Goal: Task Accomplishment & Management: Manage account settings

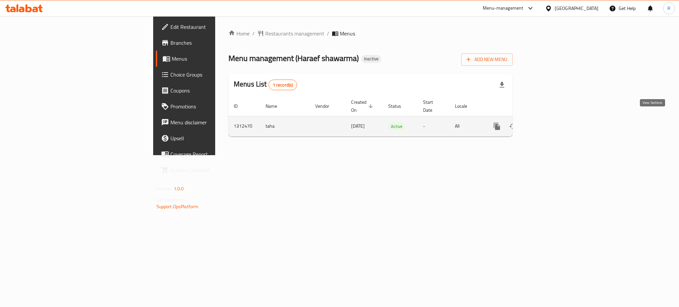
click at [549, 122] on icon "enhanced table" at bounding box center [545, 126] width 8 height 8
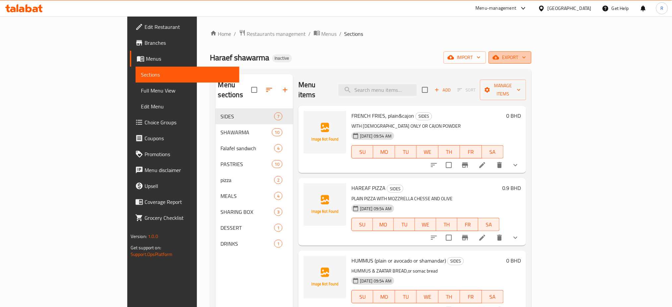
click at [527, 53] on span "export" at bounding box center [510, 57] width 32 height 8
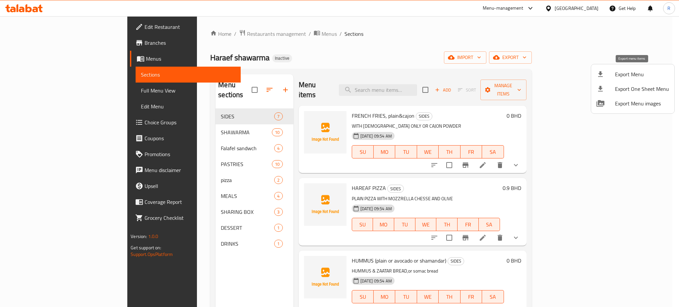
click at [616, 77] on span "Export Menu" at bounding box center [642, 74] width 54 height 8
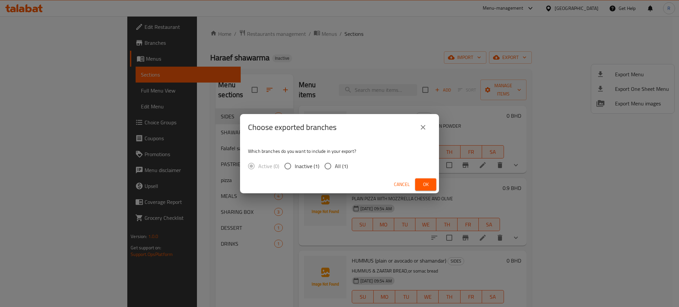
click at [332, 166] on input "All (1)" at bounding box center [328, 166] width 14 height 14
radio input "true"
click at [422, 182] on span "Ok" at bounding box center [426, 184] width 11 height 8
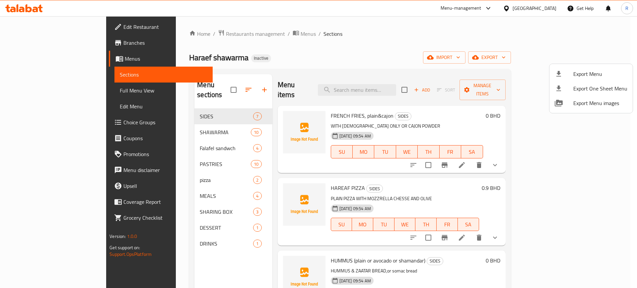
click at [177, 121] on div at bounding box center [318, 144] width 637 height 288
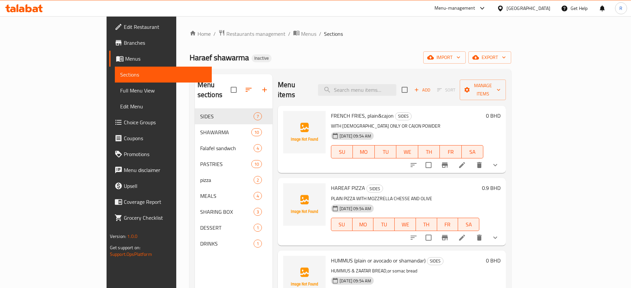
click at [200, 128] on span "SHAWARMA" at bounding box center [225, 132] width 51 height 8
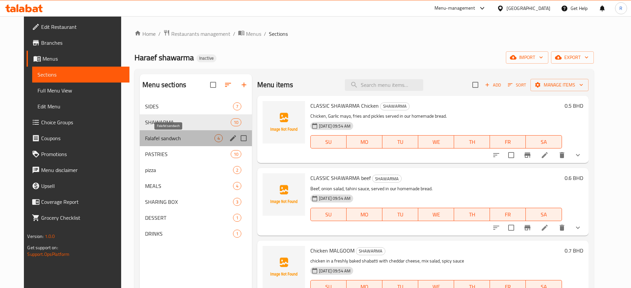
click at [177, 137] on span "Falafel sandwch" at bounding box center [179, 138] width 69 height 8
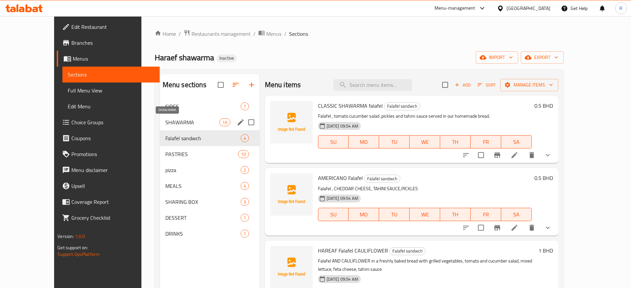
click at [174, 121] on span "SHAWARMA" at bounding box center [192, 122] width 54 height 8
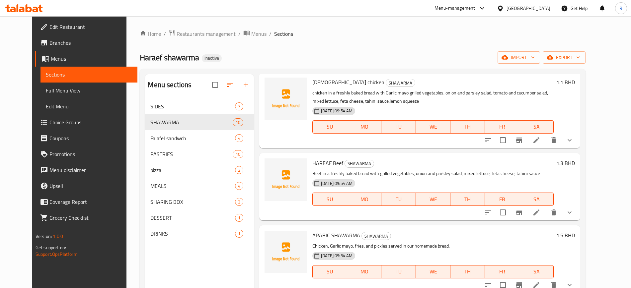
scroll to position [249, 0]
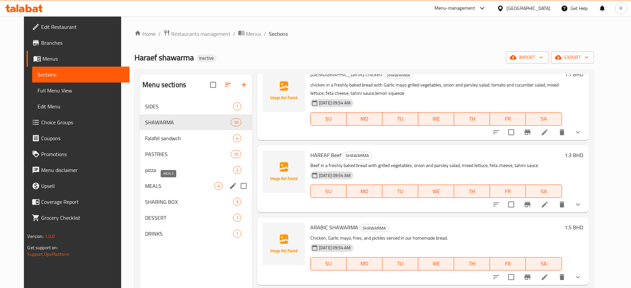
click at [152, 189] on span "MEALS" at bounding box center [179, 186] width 69 height 8
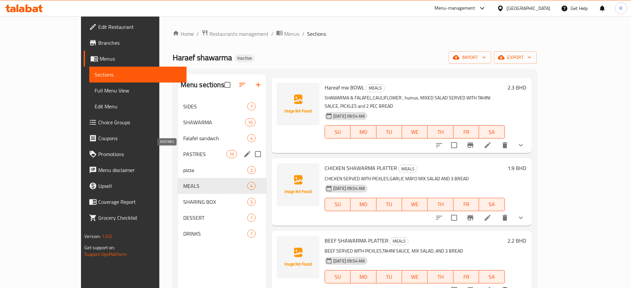
click at [183, 154] on span "PASTRIES" at bounding box center [204, 154] width 43 height 8
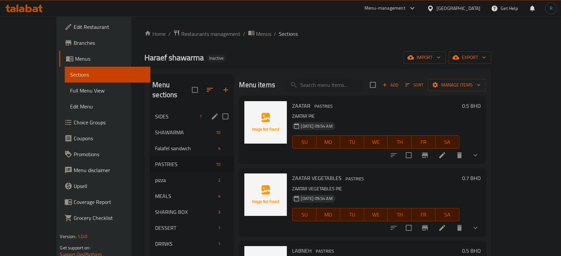
click at [169, 112] on span "SIDES" at bounding box center [176, 116] width 42 height 8
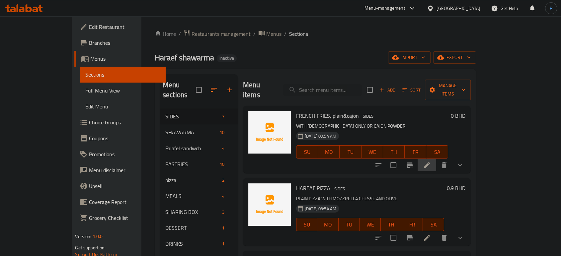
click at [430, 162] on icon at bounding box center [427, 165] width 6 height 6
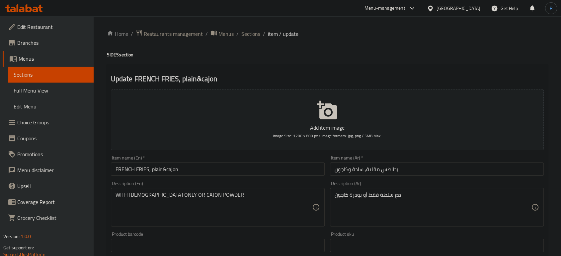
click at [203, 172] on input "FRENCH FRIES, plain&cajon" at bounding box center [218, 169] width 214 height 13
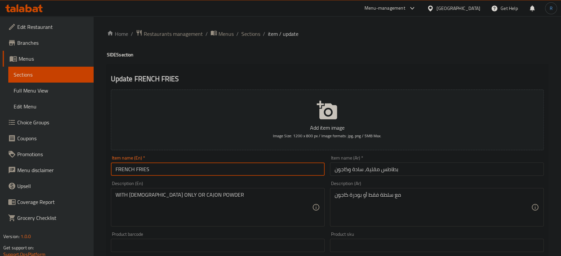
type input "FRENCH FRIES"
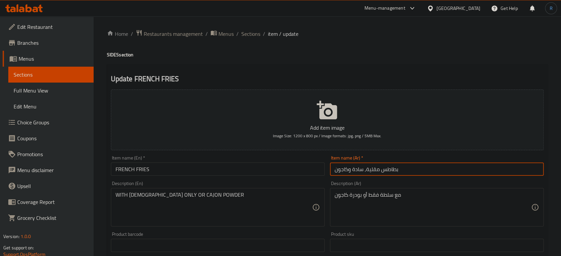
drag, startPoint x: 363, startPoint y: 170, endPoint x: 332, endPoint y: 172, distance: 31.6
click at [332, 172] on input "بطاطس مقلية, سادة وكاجون" at bounding box center [437, 169] width 214 height 13
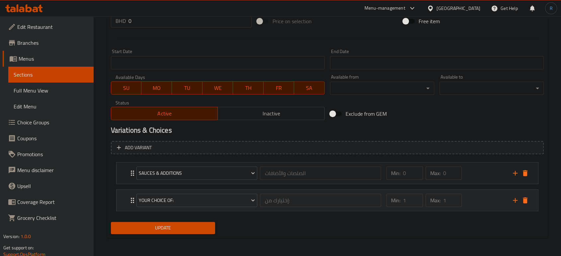
scroll to position [250, 0]
type input "بطاطس مقلية"
click at [330, 228] on div "Update" at bounding box center [327, 228] width 438 height 18
click at [133, 175] on div "SAUCES & ADDITIONS الصلصات والأضافات ​" at bounding box center [258, 172] width 253 height 21
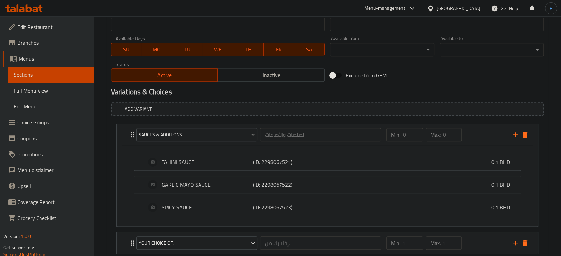
scroll to position [324, 0]
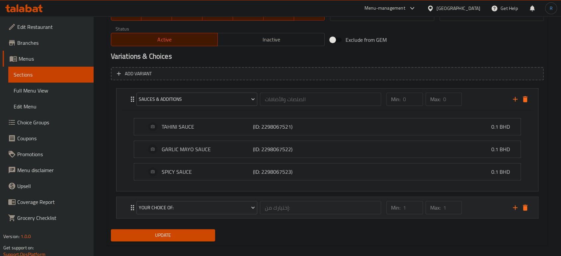
click at [130, 206] on icon "Expand" at bounding box center [132, 208] width 8 height 8
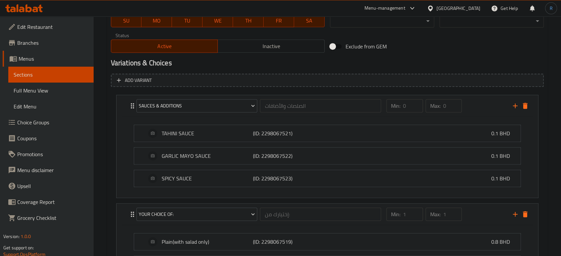
scroll to position [317, 0]
click at [427, 57] on div "Variations & Choices" at bounding box center [327, 63] width 438 height 15
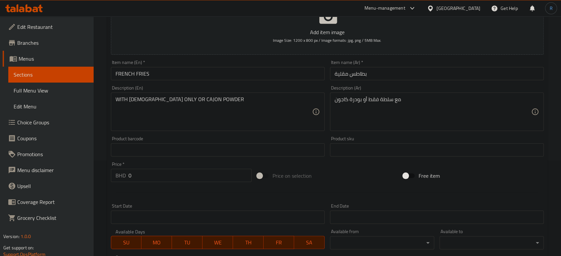
scroll to position [22, 0]
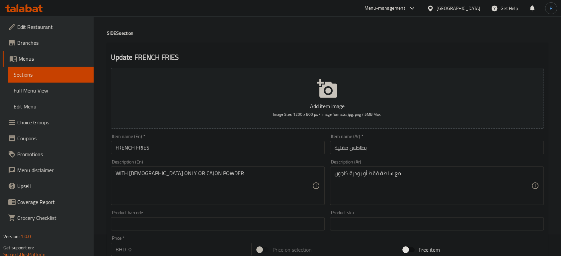
click at [181, 144] on input "FRENCH FRIES" at bounding box center [218, 147] width 214 height 13
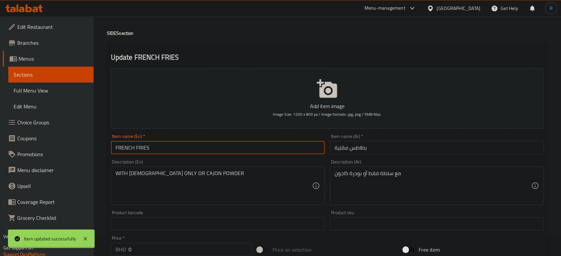
scroll to position [0, 0]
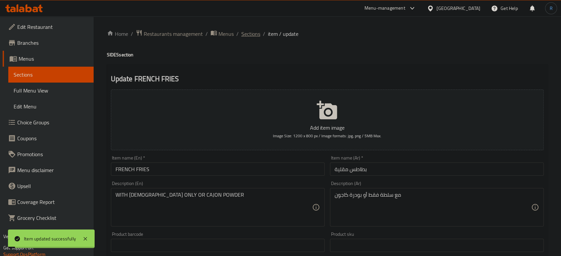
click at [248, 36] on span "Sections" at bounding box center [250, 34] width 19 height 8
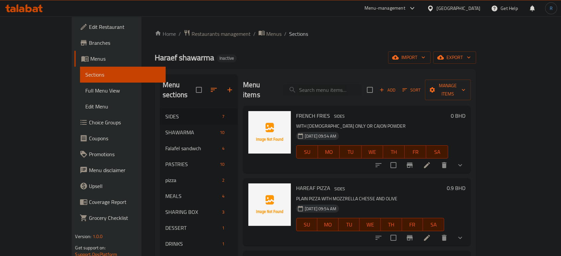
click at [413, 129] on div "17-09-2025 09:54 AM SU MO TU WE TH FR SA" at bounding box center [371, 147] width 157 height 36
click at [89, 121] on span "Choice Groups" at bounding box center [124, 122] width 71 height 8
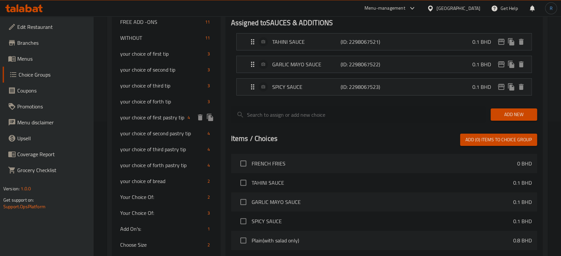
scroll to position [147, 0]
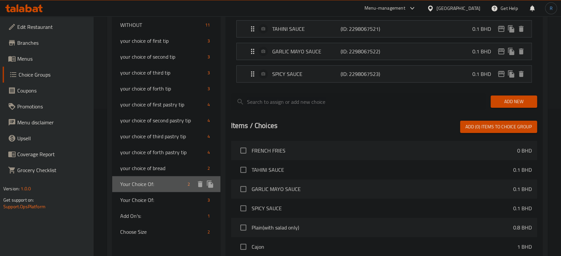
click at [145, 184] on span "Your Choice Of:" at bounding box center [152, 184] width 65 height 8
type input "Your Choice Of:"
type input "إختيارك من:"
type input "1"
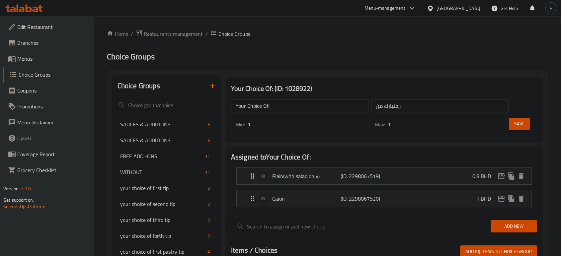
scroll to position [37, 0]
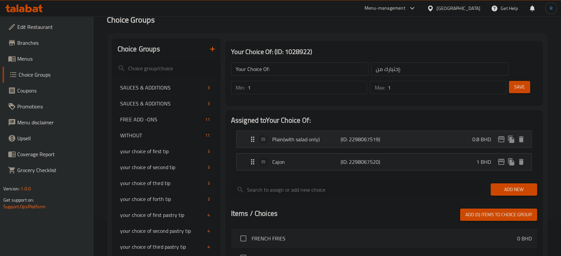
click at [308, 135] on p "Plain(with salad only)" at bounding box center [306, 139] width 68 height 8
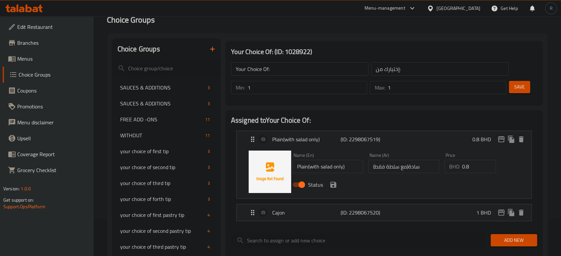
click at [307, 168] on input "Plain(with salad only)" at bounding box center [327, 166] width 71 height 13
type input "Plain (with salad only)"
click at [408, 165] on input "سادة(مع سلطة فقط)" at bounding box center [403, 166] width 71 height 13
click at [333, 182] on icon "save" at bounding box center [333, 185] width 8 height 8
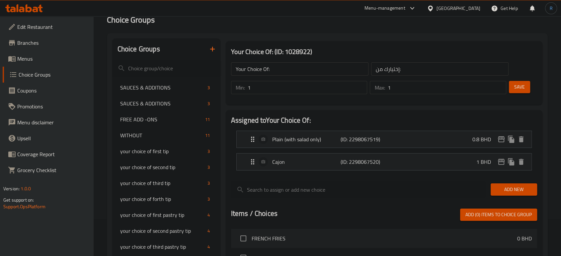
type input "سادة (مع سلطة فقط)"
click at [318, 164] on p "Cajon" at bounding box center [306, 162] width 68 height 8
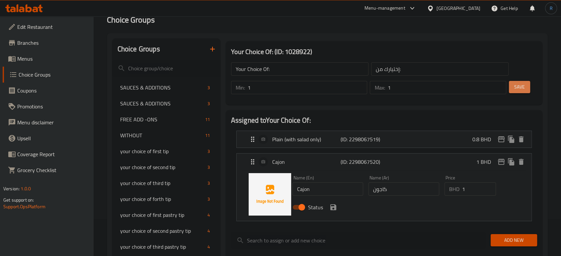
click at [517, 89] on span "Save" at bounding box center [519, 87] width 11 height 8
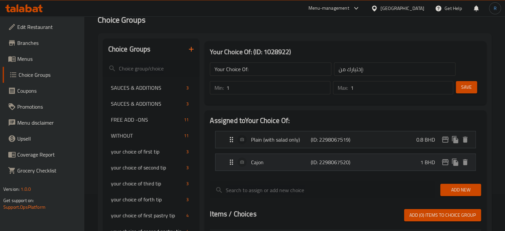
click at [276, 165] on p "Cajon" at bounding box center [280, 162] width 59 height 8
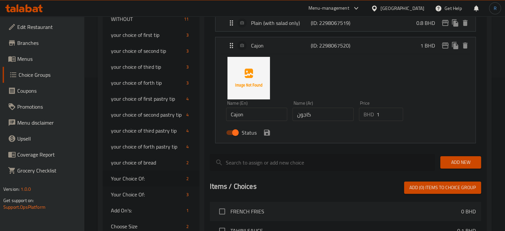
scroll to position [170, 0]
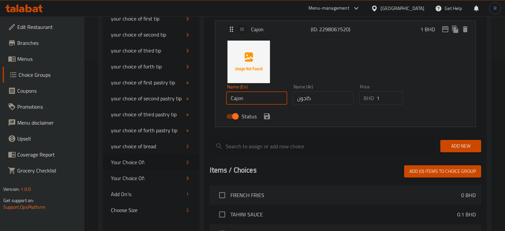
click at [262, 100] on input "Cajon" at bounding box center [256, 97] width 61 height 13
paste input "POWDER"
click at [270, 97] on input "Cajon POWDER" at bounding box center [256, 97] width 61 height 13
type input "Cajon Powder"
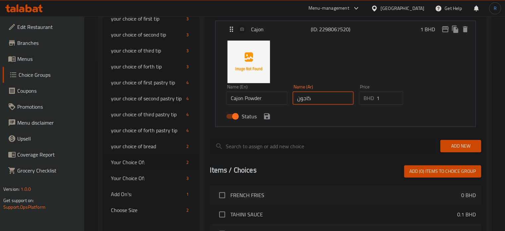
click at [295, 99] on input "كاجون" at bounding box center [322, 97] width 61 height 13
paste input "بودرة"
click at [263, 117] on icon "save" at bounding box center [267, 116] width 8 height 8
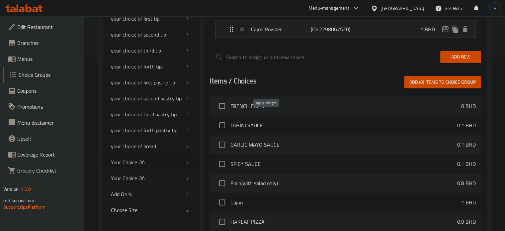
type input "بودرة كاجون"
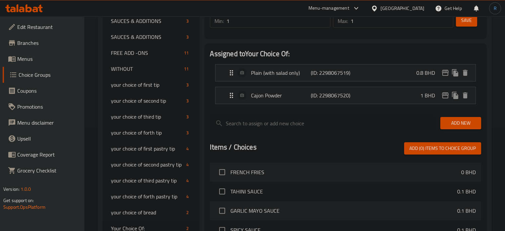
scroll to position [103, 0]
click at [459, 21] on button "Save" at bounding box center [466, 21] width 21 height 12
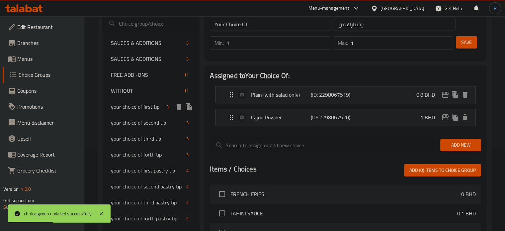
scroll to position [70, 0]
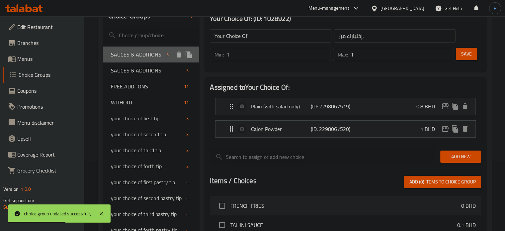
click at [141, 58] on span "SAUCES & ADDITIONS" at bounding box center [137, 54] width 53 height 8
type input "SAUCES & ADDITIONS"
type input "الصلصات والأضافات"
type input "0"
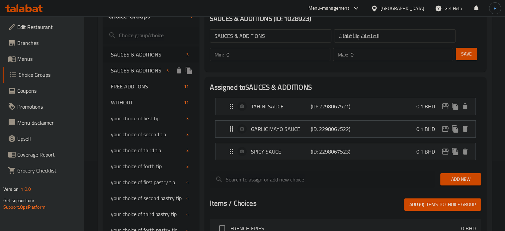
click at [141, 74] on span "SAUCES & ADDITIONS" at bounding box center [137, 70] width 53 height 8
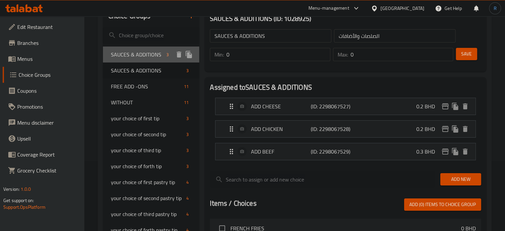
click at [141, 53] on span "SAUCES & ADDITIONS" at bounding box center [137, 54] width 53 height 8
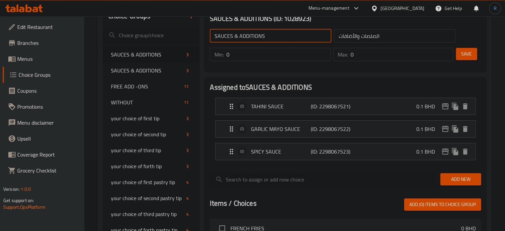
click at [269, 40] on input "SAUCES & ADDITIONS" at bounding box center [270, 35] width 121 height 13
click at [269, 36] on input "text" at bounding box center [270, 35] width 121 height 13
type input "Add On's:"
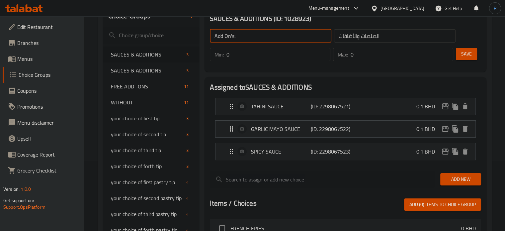
click at [372, 37] on input "الصلصات والأضافات" at bounding box center [394, 35] width 121 height 13
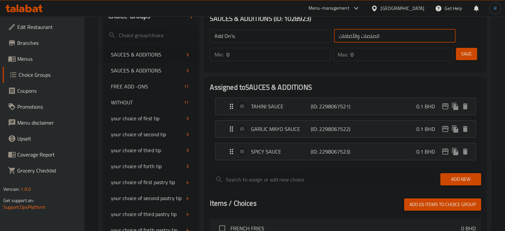
click at [372, 37] on input "الصلصات والأضافات" at bounding box center [394, 35] width 121 height 13
click at [372, 37] on input "text" at bounding box center [394, 35] width 121 height 13
type input "الإضافات:"
click at [465, 53] on span "Save" at bounding box center [466, 54] width 11 height 8
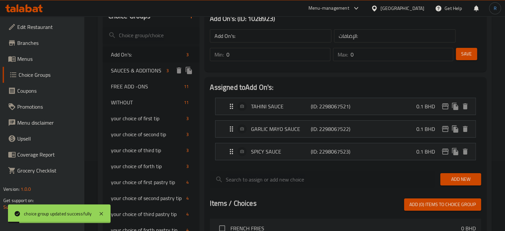
click at [122, 73] on span "SAUCES & ADDITIONS" at bounding box center [137, 70] width 53 height 8
type input "SAUCES & ADDITIONS"
type input "الصلصات والأضافات"
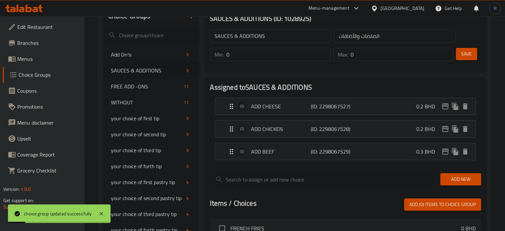
click at [270, 35] on input "SAUCES & ADDITIONS" at bounding box center [270, 35] width 121 height 13
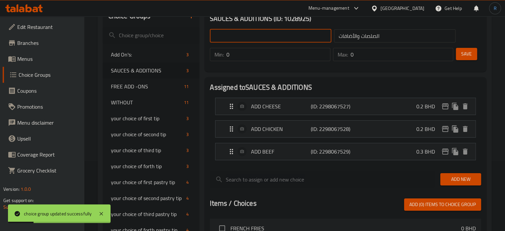
click at [270, 35] on input "text" at bounding box center [270, 35] width 121 height 13
type input "Add On's:"
click at [378, 35] on input "الصلصات والأضافات" at bounding box center [394, 35] width 121 height 13
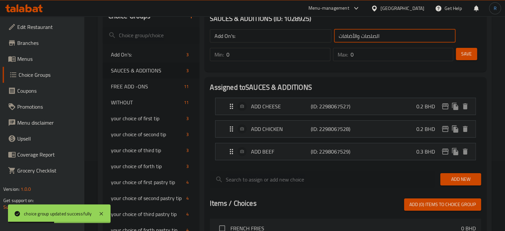
click at [378, 35] on input "الصلصات والأضافات" at bounding box center [394, 35] width 121 height 13
click at [378, 35] on input "text" at bounding box center [394, 35] width 121 height 13
type input "الإضافات:"
click at [461, 53] on span "Save" at bounding box center [466, 54] width 11 height 8
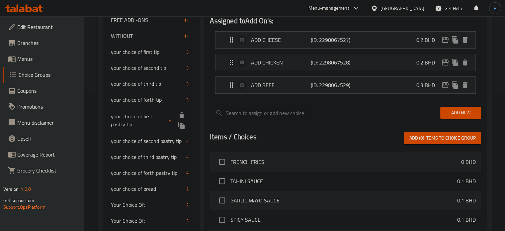
scroll to position [170, 0]
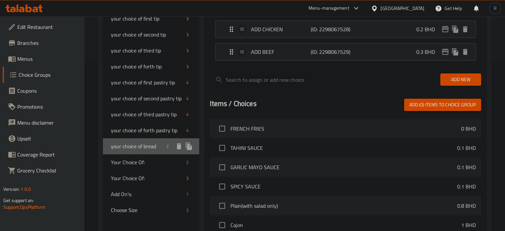
click at [138, 147] on span "your choice of bread" at bounding box center [137, 146] width 53 height 8
type input "your choice of bread"
type input "اختيارك من الخبز"
type input "1"
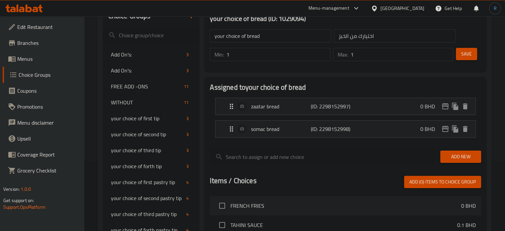
scroll to position [37, 0]
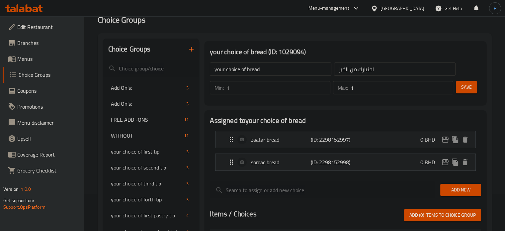
click at [218, 71] on input "your choice of bread" at bounding box center [270, 68] width 121 height 13
type input "Your Choice OF Bread:"
click at [393, 68] on input "اختيارك من الخبز" at bounding box center [394, 68] width 121 height 13
type input "اختيارك من الخبز:"
click at [467, 90] on span "Save" at bounding box center [466, 87] width 11 height 8
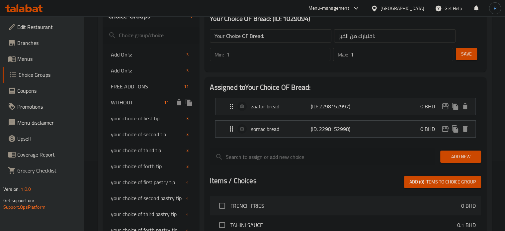
scroll to position [103, 0]
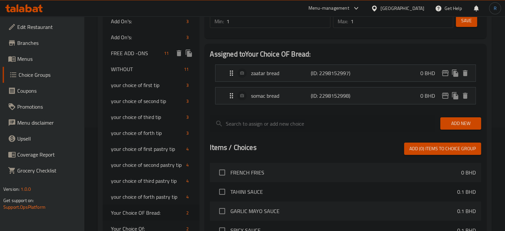
click at [125, 54] on span "FREE ADD -ONS" at bounding box center [136, 53] width 51 height 8
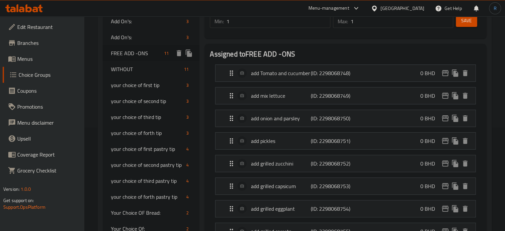
type input "FREE ADD -ONS"
type input "اضافات مجانية"
type input "0"
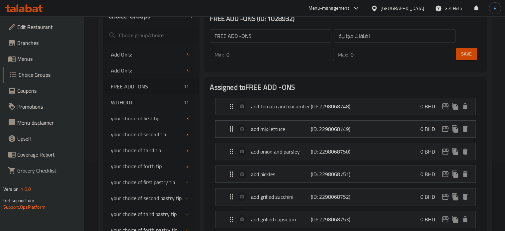
click at [246, 51] on input "0" at bounding box center [278, 54] width 104 height 13
click at [246, 54] on input "0" at bounding box center [278, 54] width 104 height 13
type input "1"
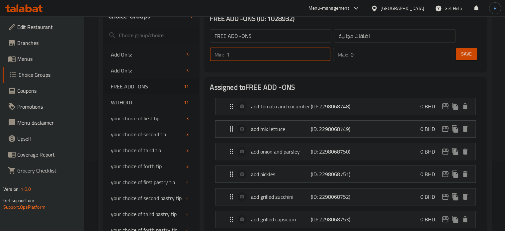
click at [362, 57] on input "0" at bounding box center [401, 54] width 103 height 13
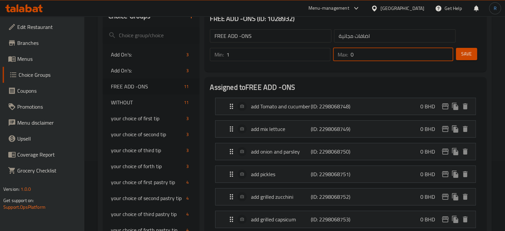
click at [362, 57] on input "0" at bounding box center [401, 54] width 103 height 13
type input "1"
click at [363, 67] on div "FREE ADD -ONS ​ اضافات مجانية ​ Min: 1 ​ Max: 1 ​ Save" at bounding box center [345, 45] width 276 height 48
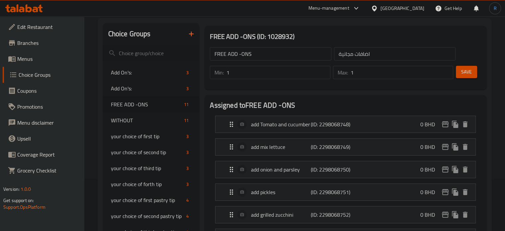
scroll to position [37, 0]
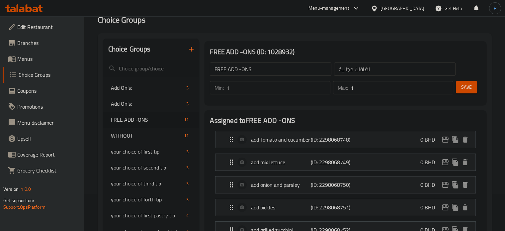
click at [397, 49] on h3 "FREE ADD -ONS (ID: 1028932)" at bounding box center [345, 51] width 271 height 11
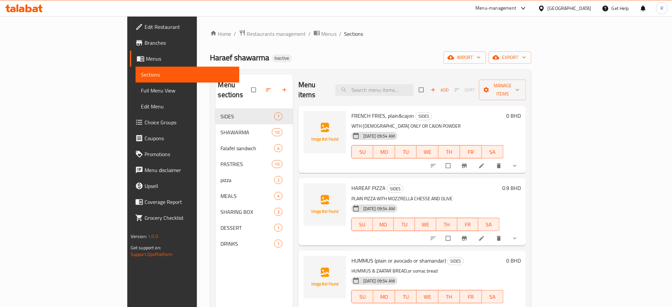
click at [141, 90] on span "Full Menu View" at bounding box center [188, 91] width 94 height 8
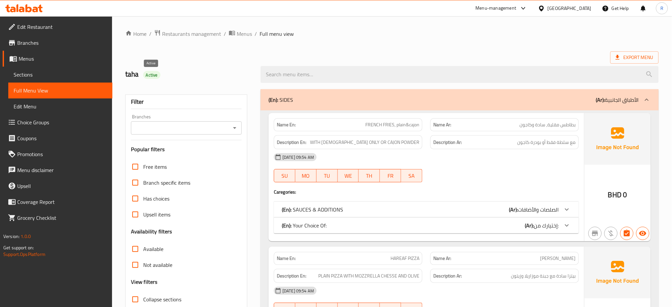
click at [154, 76] on span "Active" at bounding box center [151, 75] width 17 height 6
copy span "Active"
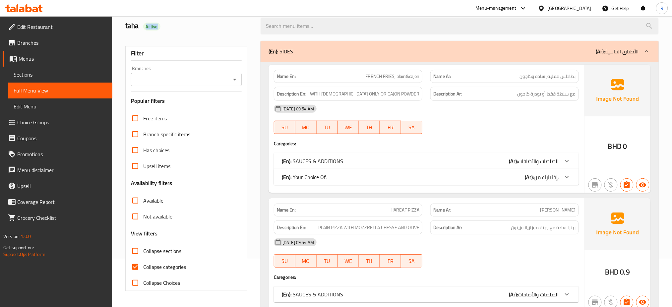
scroll to position [133, 0]
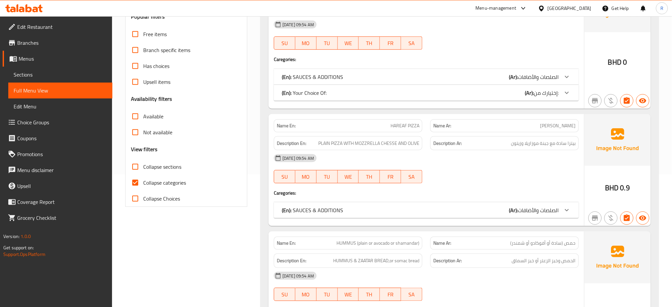
click at [144, 186] on span "Collapse categories" at bounding box center [164, 183] width 43 height 8
click at [143, 186] on input "Collapse categories" at bounding box center [135, 183] width 16 height 16
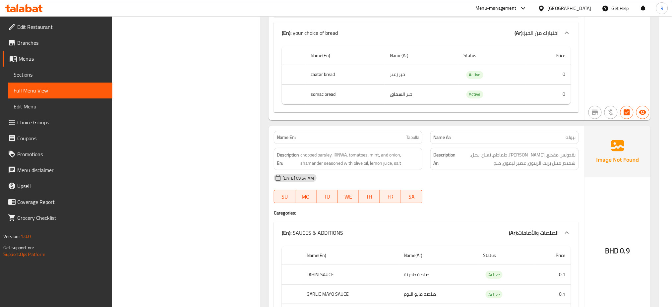
scroll to position [1062, 0]
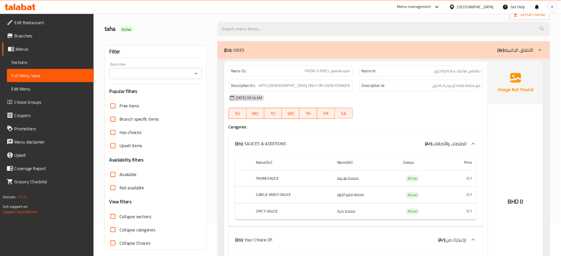
scroll to position [0, 0]
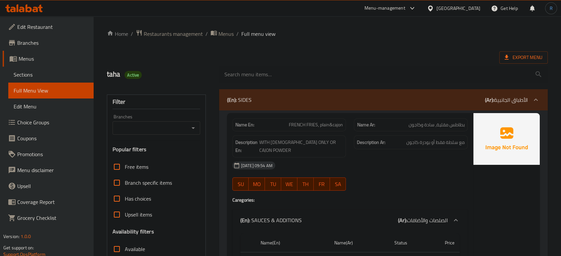
drag, startPoint x: 400, startPoint y: 181, endPoint x: 395, endPoint y: 176, distance: 7.3
click at [400, 187] on div at bounding box center [411, 191] width 122 height 8
click at [315, 121] on span "FRENCH FRIES, plain&cajon" at bounding box center [316, 124] width 54 height 7
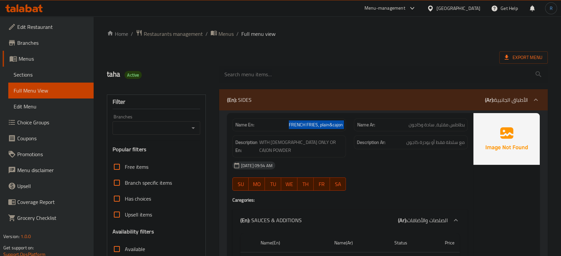
copy span "FRENCH FRIES, plain&cajon"
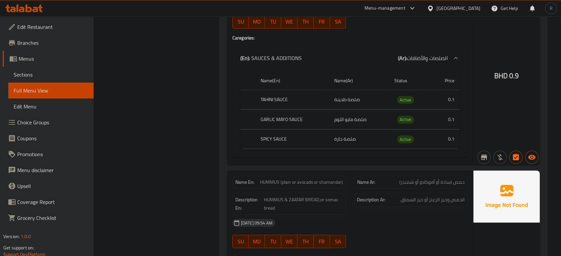
scroll to position [479, 0]
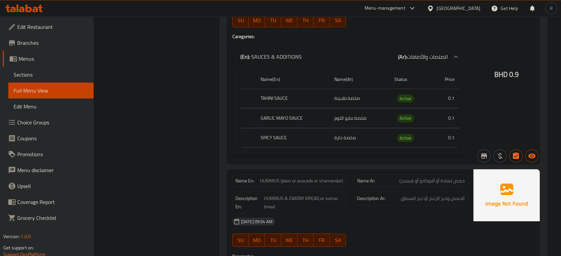
click at [403, 205] on div "Description Ar: الحمص وخبز الزعتر أو خبز السماق" at bounding box center [411, 202] width 122 height 30
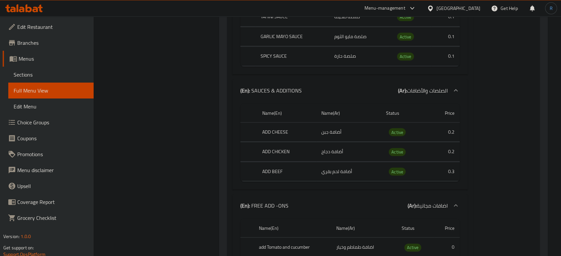
scroll to position [4055, 0]
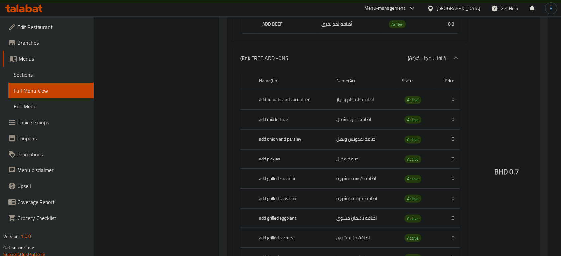
click at [499, 128] on div "BHD 0.7" at bounding box center [506, 154] width 66 height 884
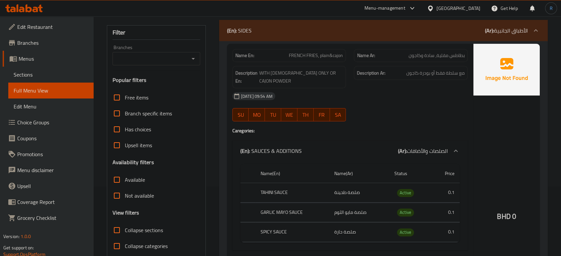
scroll to position [147, 0]
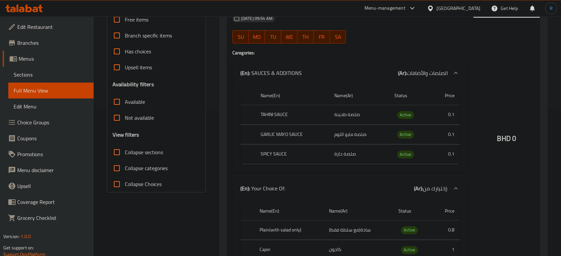
click at [119, 169] on input "Collapse categories" at bounding box center [117, 168] width 16 height 16
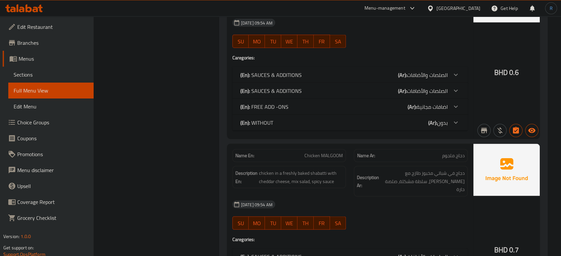
scroll to position [1327, 0]
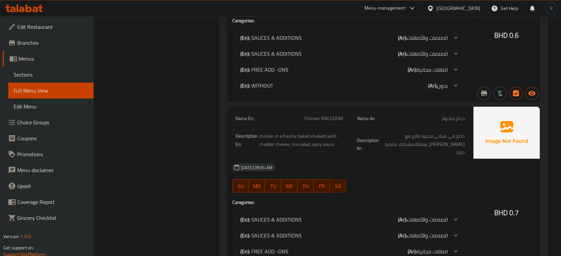
click at [278, 115] on p "Name En: Chicken MALGOOM" at bounding box center [289, 118] width 108 height 7
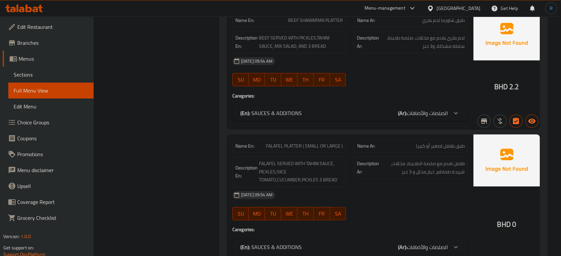
scroll to position [5345, 0]
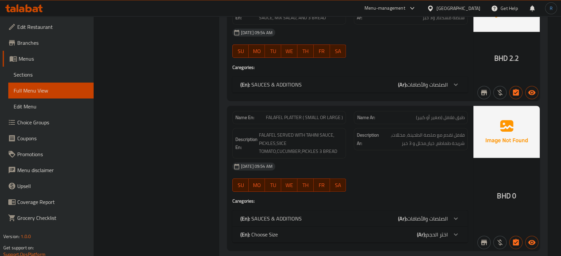
click at [283, 231] on div "(En): Choose Size (Ar): اختر الحجم" at bounding box center [343, 235] width 207 height 8
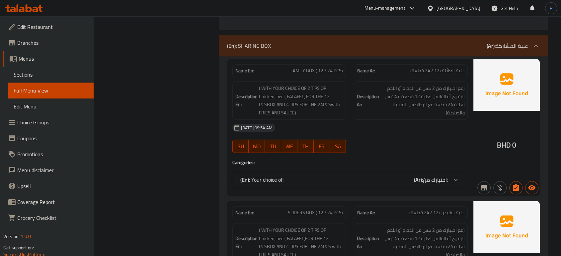
scroll to position [5677, 0]
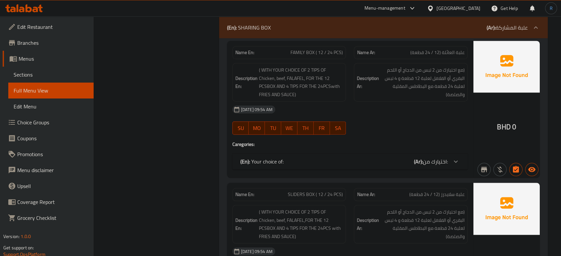
click at [300, 158] on div "(En): Your choice of: (Ar): اختيارك من:" at bounding box center [343, 162] width 207 height 8
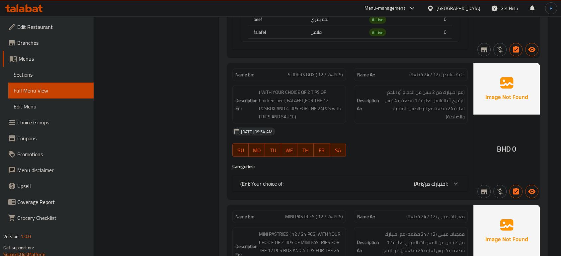
scroll to position [6451, 0]
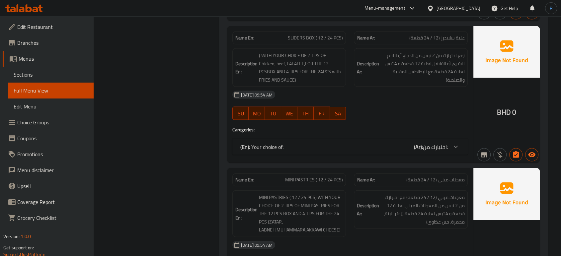
click at [305, 143] on div "(En): Your choice of: (Ar): اختيارك من:" at bounding box center [343, 147] width 207 height 8
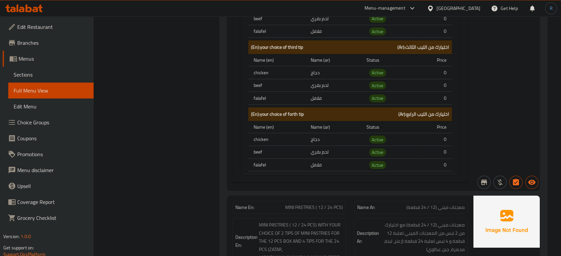
scroll to position [7114, 0]
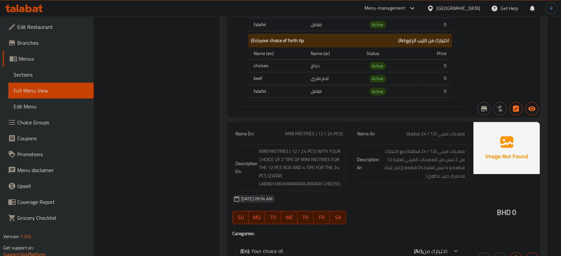
click at [299, 247] on div "(En): Your choice of: (Ar): اختيارك من:" at bounding box center [343, 251] width 207 height 8
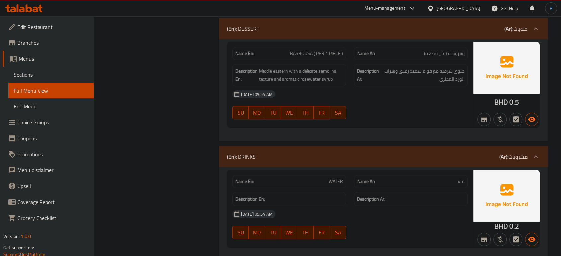
scroll to position [8079, 0]
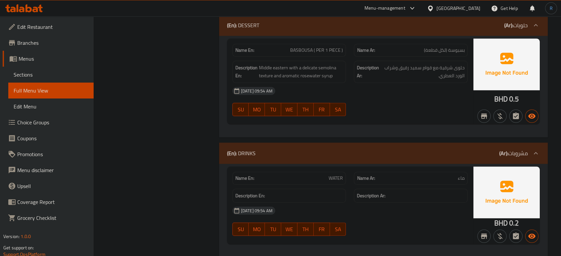
click at [334, 203] on div "17-09-2025 09:54 AM" at bounding box center [349, 211] width 243 height 16
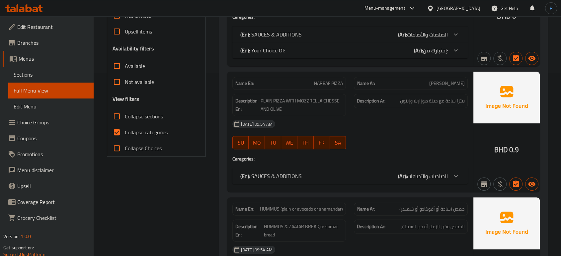
scroll to position [184, 0]
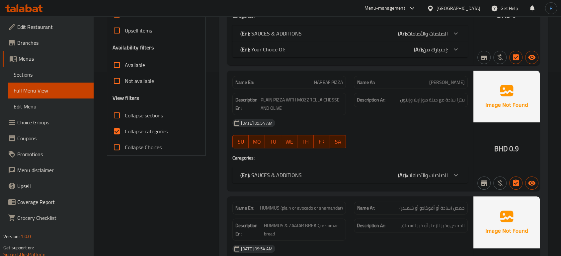
click at [117, 132] on input "Collapse categories" at bounding box center [117, 131] width 16 height 16
checkbox input "false"
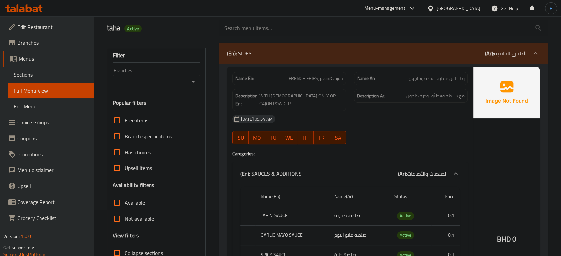
scroll to position [37, 0]
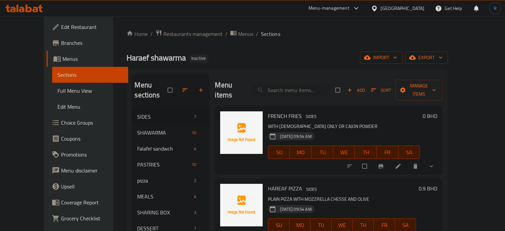
click at [322, 122] on p "WITH [DEMOGRAPHIC_DATA] ONLY OR CAJON POWDER" at bounding box center [344, 126] width 152 height 8
copy p "POWDER"
click at [299, 85] on input "search" at bounding box center [290, 90] width 78 height 12
paste input "CLASSIC SHAWARMA beef"
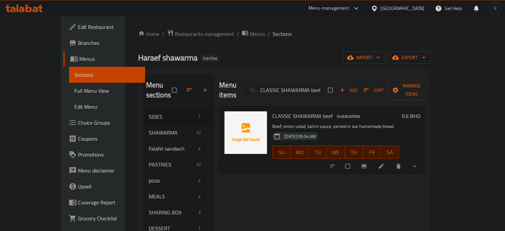
type input "CLASSIC SHAWARMA beef"
click at [384, 163] on icon at bounding box center [381, 166] width 7 height 7
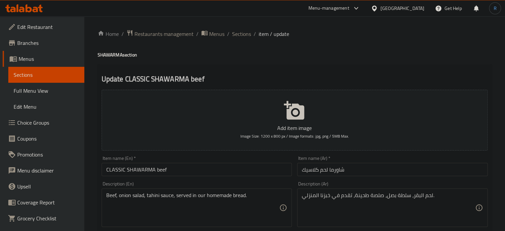
scroll to position [33, 0]
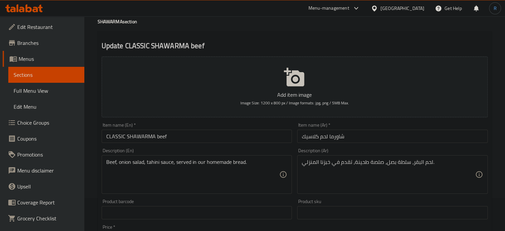
click at [319, 136] on input "شاورما لحم كلاسيك" at bounding box center [392, 135] width 190 height 13
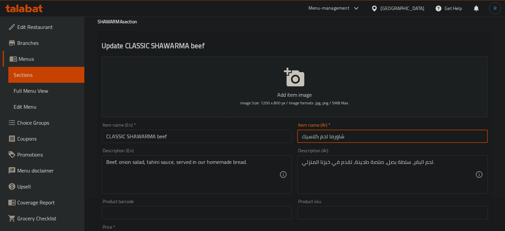
click at [318, 136] on input "شاورما لحم كلاسيك" at bounding box center [392, 135] width 190 height 13
type input "شاورما لحم بقري كلاسيك"
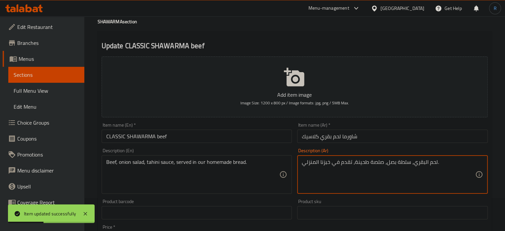
type textarea "لحم البقري، سلطة بصل، صلصة طحينة، تقدم في خبزنا المنزلي."
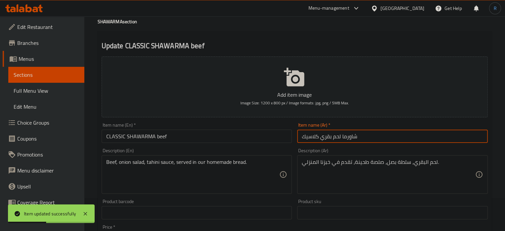
click at [391, 136] on input "شاورما لحم بقري كلاسيك" at bounding box center [392, 135] width 190 height 13
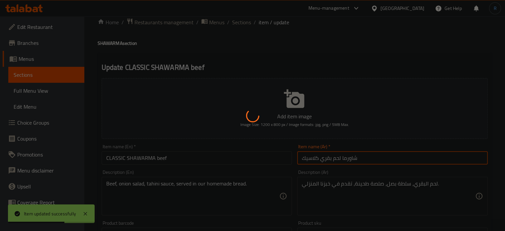
scroll to position [0, 0]
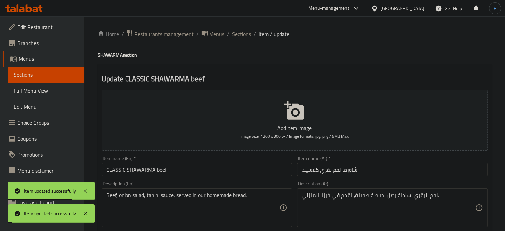
drag, startPoint x: 239, startPoint y: 34, endPoint x: 261, endPoint y: 1, distance: 40.2
click at [239, 34] on span "Sections" at bounding box center [241, 34] width 19 height 8
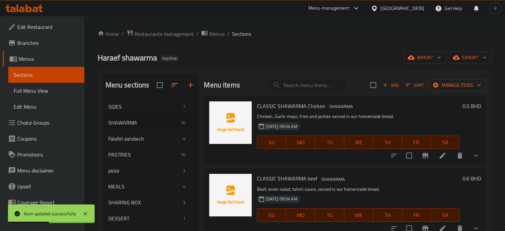
click at [299, 84] on input "search" at bounding box center [306, 85] width 78 height 12
paste input "BEEF Rocket"
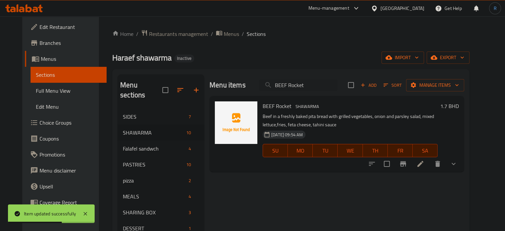
type input "BEEF Rocket"
click at [424, 167] on icon at bounding box center [420, 164] width 8 height 8
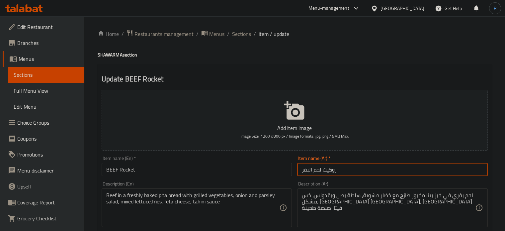
click at [308, 170] on input "روكيت لحم البقر" at bounding box center [392, 169] width 190 height 13
click at [309, 172] on input "روكيت لحم البقر" at bounding box center [392, 169] width 190 height 13
click at [358, 172] on input "روكيت لحم بقر" at bounding box center [392, 169] width 190 height 13
type input "روكيت لحم بقري"
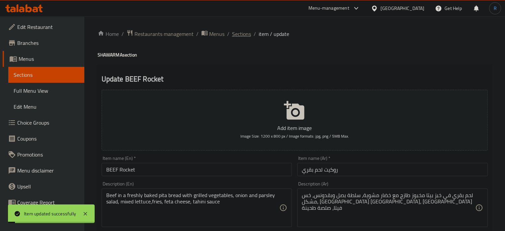
click at [235, 31] on span "Sections" at bounding box center [241, 34] width 19 height 8
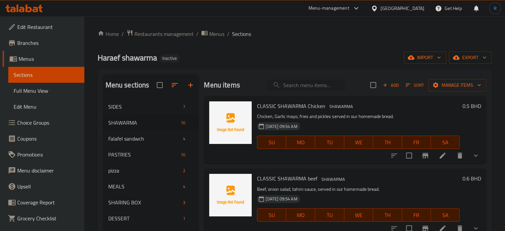
click at [304, 85] on input "search" at bounding box center [306, 85] width 78 height 12
paste input "ARABIC SHAWARMA"
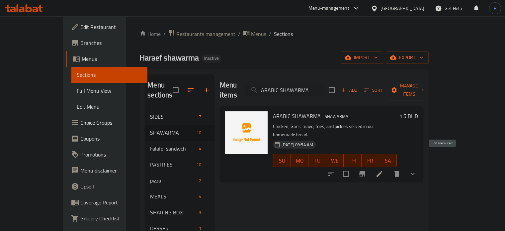
type input "ARABIC SHAWARMA"
click at [383, 170] on icon at bounding box center [379, 174] width 8 height 8
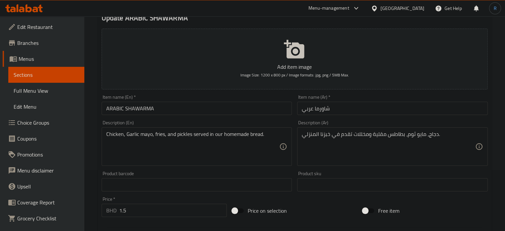
scroll to position [66, 0]
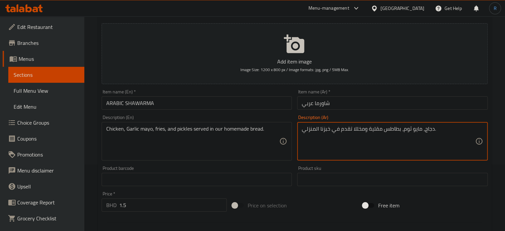
click at [320, 131] on textarea "دجاج، مايو ثوم، بطاطس مقلية ومخللا تقدم في خبزنا المنزلي." at bounding box center [388, 141] width 173 height 32
click at [308, 130] on textarea "دجاج، مايو ثوم، بطاطس مقلية ومخللا تقدم في خبز المنزلي." at bounding box center [388, 141] width 173 height 32
type textarea "دجاج، مايو ثوم، بطاطس مقلية ومخللا تقدم في خبز بيتي خاص بنا."
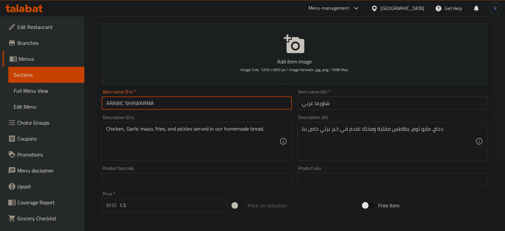
click at [237, 106] on input "ARABIC SHAWARMA" at bounding box center [197, 102] width 190 height 13
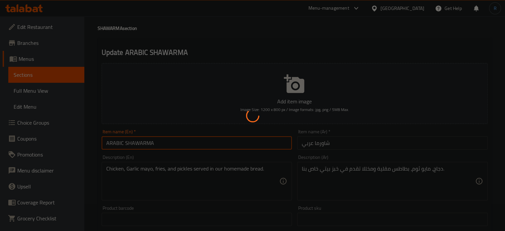
scroll to position [0, 0]
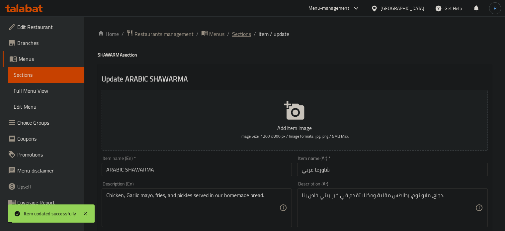
click at [239, 35] on span "Sections" at bounding box center [241, 34] width 19 height 8
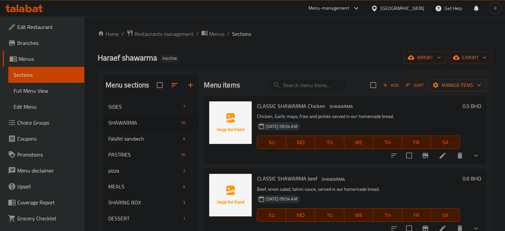
click at [312, 90] on input "search" at bounding box center [306, 85] width 78 height 12
paste input "CLASSIC SHAWARMA falafel"
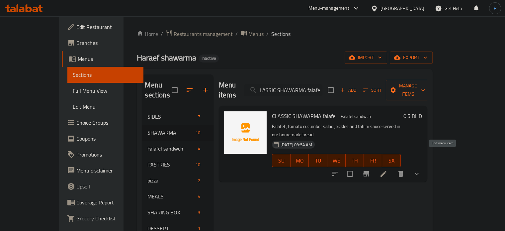
type input "CLASSIC SHAWARMA falafel"
click at [386, 171] on icon at bounding box center [383, 174] width 6 height 6
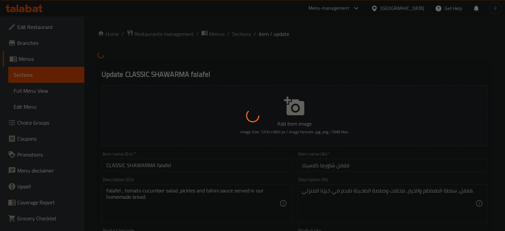
scroll to position [33, 0]
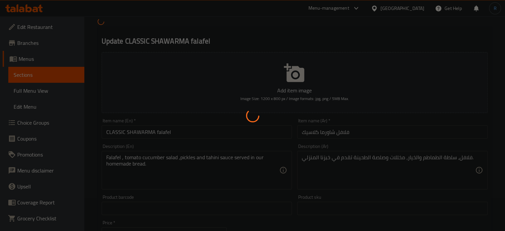
click at [138, 162] on div at bounding box center [252, 115] width 505 height 231
click at [163, 177] on div at bounding box center [252, 115] width 505 height 231
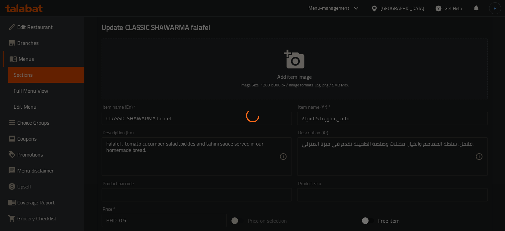
scroll to position [66, 0]
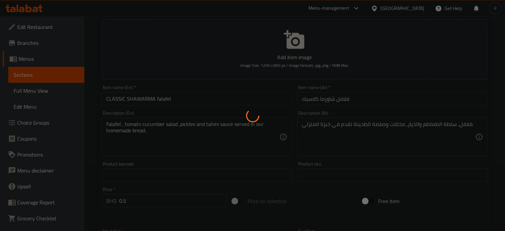
click at [178, 134] on div at bounding box center [252, 115] width 505 height 231
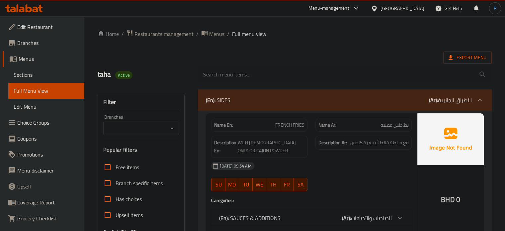
drag, startPoint x: 366, startPoint y: 185, endPoint x: 326, endPoint y: 151, distance: 52.7
click at [366, 185] on div "[DATE] 09:54 AM SU MO TU WE TH FR SA" at bounding box center [311, 176] width 208 height 37
click at [370, 143] on span "مع سلطة فقط أو بودرة كاجون" at bounding box center [379, 142] width 58 height 8
copy span "بودرة"
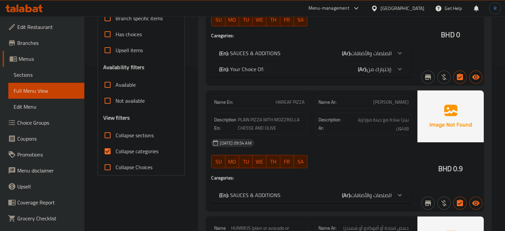
scroll to position [166, 0]
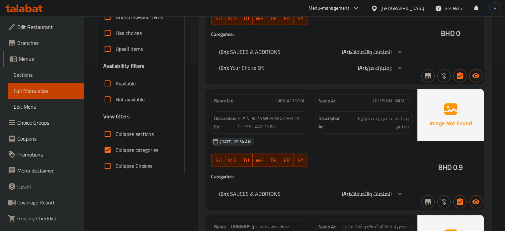
click at [109, 151] on input "Collapse categories" at bounding box center [108, 150] width 16 height 16
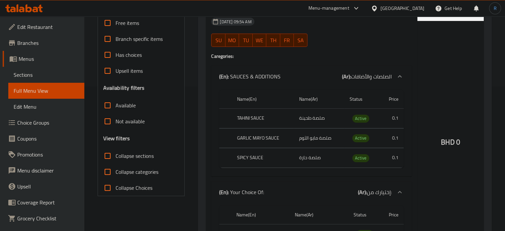
scroll to position [133, 0]
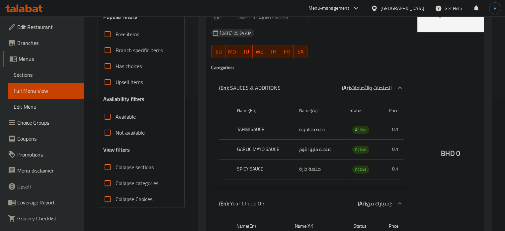
click at [457, 88] on div "BHD 0" at bounding box center [450, 135] width 66 height 310
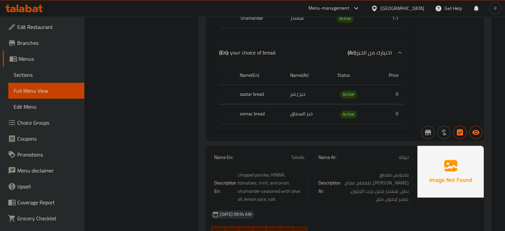
scroll to position [962, 0]
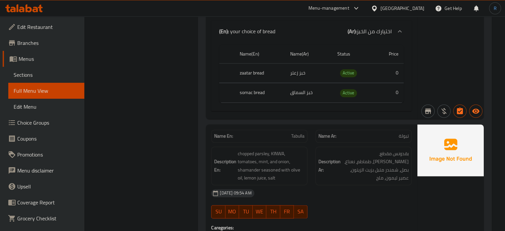
click at [273, 159] on span "chopped parsley, KINWA, tomatoes, mint, and onion, shamander seasoned with oliv…" at bounding box center [271, 165] width 67 height 33
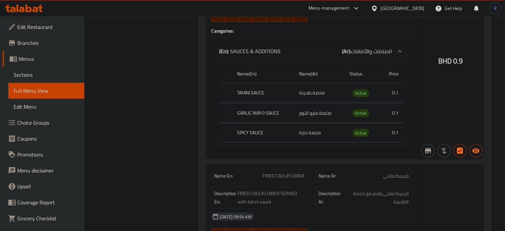
scroll to position [1161, 0]
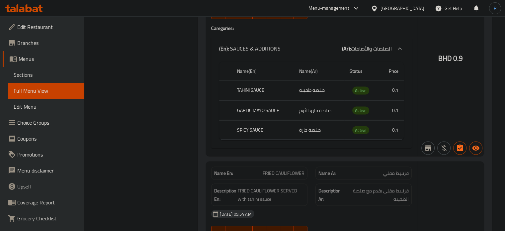
click at [279, 183] on div "Description En: FRIED CAULIFLOWER SERVED with tahini sauce" at bounding box center [259, 194] width 96 height 22
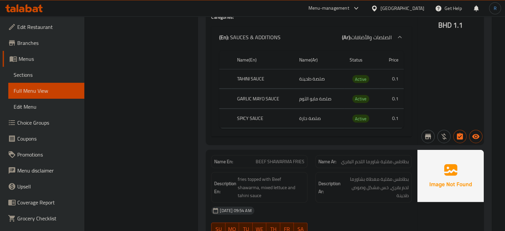
scroll to position [1626, 0]
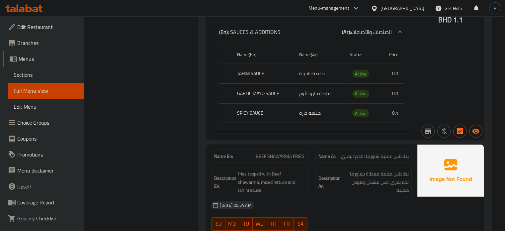
click at [300, 197] on div "17-09-2025 09:54 AM" at bounding box center [311, 205] width 208 height 16
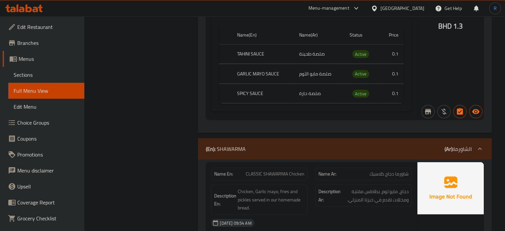
scroll to position [1891, 0]
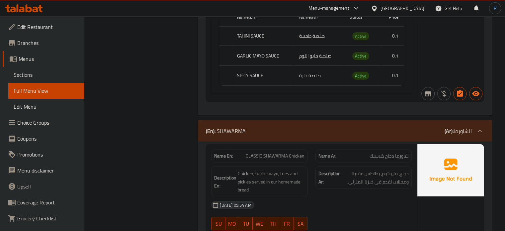
click at [324, 209] on div "17-09-2025 09:54 AM SU MO TU WE TH FR SA" at bounding box center [311, 215] width 208 height 37
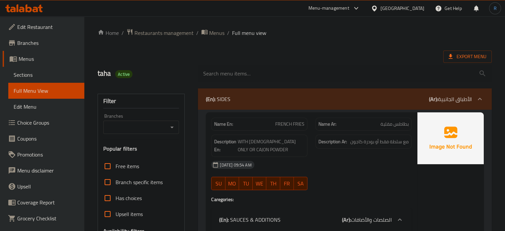
scroll to position [0, 0]
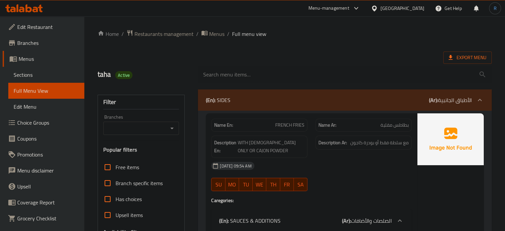
click at [242, 103] on div "(En): SIDES (Ar): الأطباق الجانبية" at bounding box center [339, 100] width 266 height 8
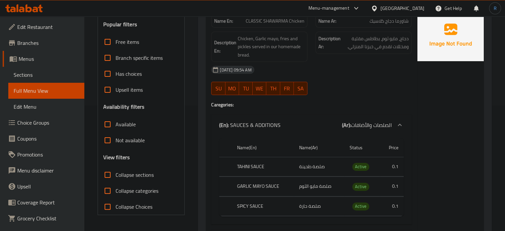
scroll to position [166, 0]
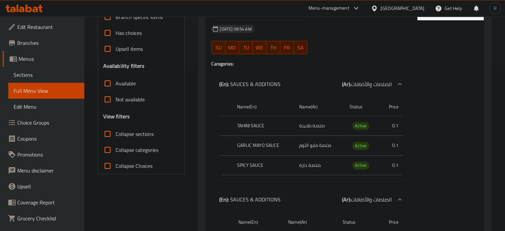
click at [107, 152] on input "Collapse categories" at bounding box center [108, 150] width 16 height 16
checkbox input "true"
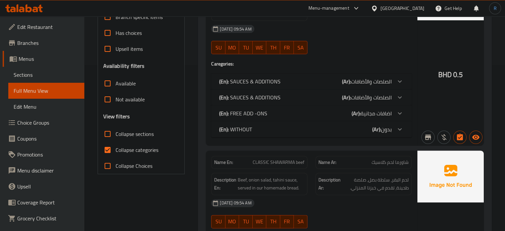
click at [293, 164] on span "CLASSIC SHAWARMA beef" at bounding box center [278, 162] width 52 height 7
copy span "CLASSIC SHAWARMA beef"
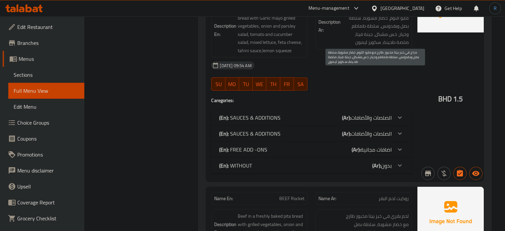
scroll to position [1626, 0]
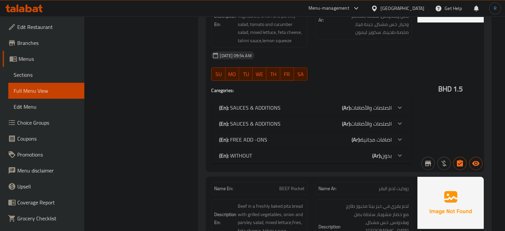
click at [292, 186] on span "BEEF Rocket" at bounding box center [291, 188] width 25 height 7
copy span "BEEF Rocket"
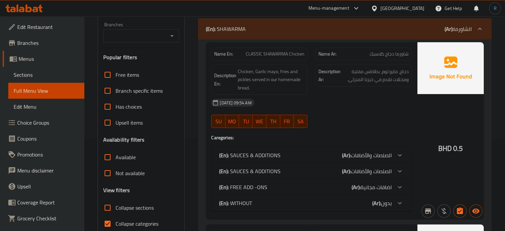
scroll to position [33, 0]
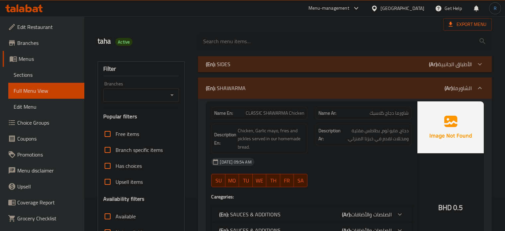
click at [322, 186] on div at bounding box center [363, 187] width 104 height 8
drag, startPoint x: 344, startPoint y: 148, endPoint x: 341, endPoint y: 145, distance: 3.8
click at [344, 148] on div "Description Ar: دجاج، مايو ثوم، بطاطس مقلية ومخللات تقدم في خبزنا المنزلي." at bounding box center [363, 138] width 104 height 38
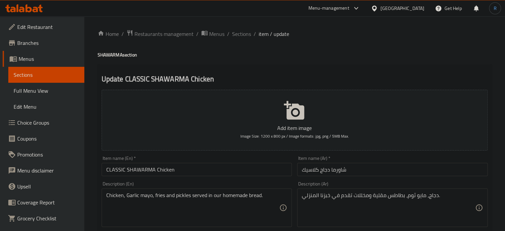
scroll to position [33, 0]
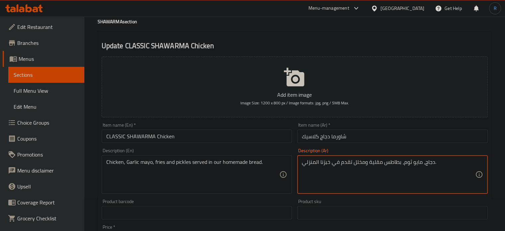
click at [319, 163] on textarea "دجاج، مايو ثوم، بطاطس مقلية ومخلل تقدم في خبزنا المنزلي." at bounding box center [388, 175] width 173 height 32
click at [314, 164] on textarea "دجاج، مايو ثوم، بطاطس مقلية ومخلل تقدم في خبز المنزلي." at bounding box center [388, 175] width 173 height 32
click at [351, 163] on textarea "دجاج، مايو ثوم، بطاطس مقلية ومخلل تقدم في خبز المنزلي." at bounding box center [388, 175] width 173 height 32
drag, startPoint x: 372, startPoint y: 162, endPoint x: 335, endPoint y: 162, distance: 36.2
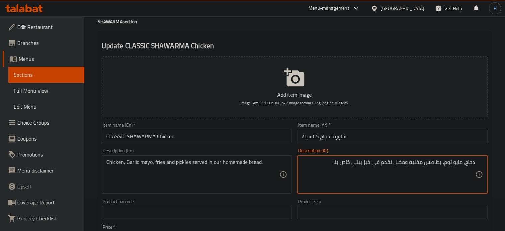
click at [335, 162] on textarea "دجاج، مايو ثوم، بطاطس مقلية ومخلل تقدم في خبز بيتي خاص بنا." at bounding box center [388, 175] width 173 height 32
type textarea "دجاج، مايو ثوم، بطاطس مقلية ومخلل تقدم في خبز بيتي خاص بنا."
click at [337, 138] on input "شاورما دجاج كلاسيك" at bounding box center [392, 135] width 190 height 13
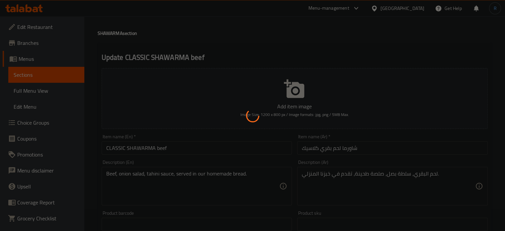
scroll to position [33, 0]
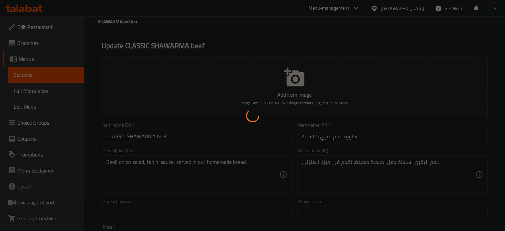
click at [266, 50] on div at bounding box center [252, 115] width 505 height 231
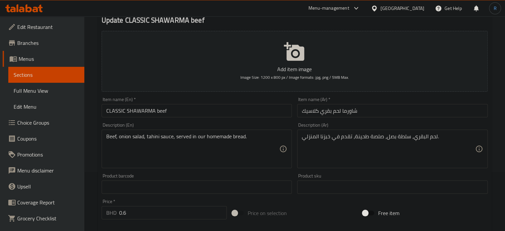
scroll to position [66, 0]
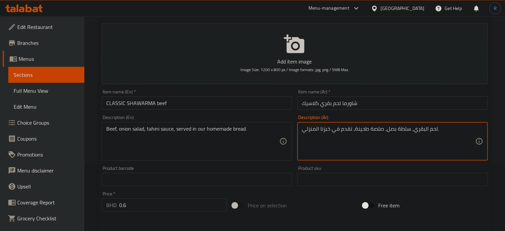
drag, startPoint x: 352, startPoint y: 128, endPoint x: 298, endPoint y: 130, distance: 53.4
paste textarea "خبز بيتي خاص بنا"
click at [342, 147] on textarea "لحم البقري، سلطة بصل، صلصة طحينة، تقدم في خبزنا المنزلي." at bounding box center [388, 141] width 173 height 32
drag, startPoint x: 338, startPoint y: 130, endPoint x: 301, endPoint y: 130, distance: 36.8
click at [302, 130] on textarea "لحم البقري، سلطة بصل، صلصة طحينة، تقدم في خبزنا المنزلي." at bounding box center [388, 141] width 173 height 32
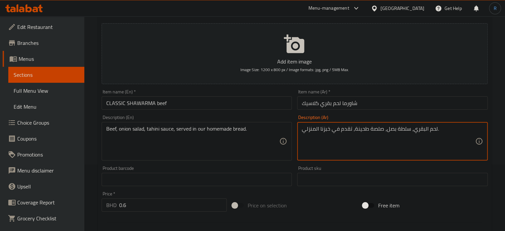
paste textarea "خبز بيتي خاص بنا"
drag, startPoint x: 323, startPoint y: 136, endPoint x: 328, endPoint y: 137, distance: 5.0
click at [323, 136] on textarea "لحم البقري، سلطة بصل، صلصة طحينة، تقدم في خبزنا المنزلي." at bounding box center [388, 141] width 173 height 32
click at [330, 131] on textarea "لحم البقري، سلطة بصل، صلصة طحينة، تقدم في خبزنا المنزلي." at bounding box center [388, 141] width 173 height 32
click at [330, 145] on textarea "لحم البقري، سلطة بصل، صلصة طحينة، تقدم في خبزنا المنزلي." at bounding box center [388, 141] width 173 height 32
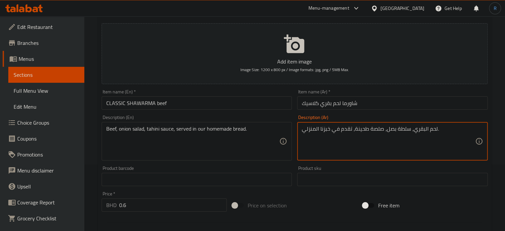
click at [330, 130] on textarea "لحم البقري، سلطة بصل، صلصة طحينة، تقدم في خبزنا المنزلي." at bounding box center [388, 141] width 173 height 32
click at [330, 155] on textarea "لحم البقري، سلطة بصل، صلصة طحينة، تقدم في خبزنا المنزلي." at bounding box center [388, 141] width 173 height 32
drag, startPoint x: 330, startPoint y: 131, endPoint x: 299, endPoint y: 131, distance: 31.5
click at [299, 131] on div "لحم البقري، سلطة بصل، صلصة طحينة، تقدم في خبزنا المنزلي. Description (Ar)" at bounding box center [392, 141] width 190 height 38
paste textarea "خبز بيتي خاص بنا"
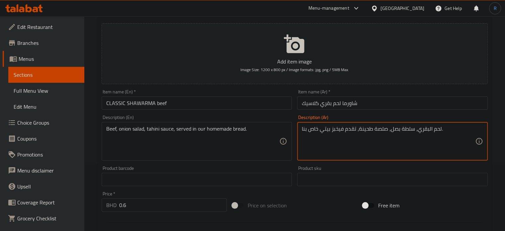
click at [337, 128] on textarea "لحم البقري، سلطة بصل، صلصة طحينة، تقدم فيخبز بيتي خاص بنا." at bounding box center [388, 141] width 173 height 32
type textarea "لحم البقري، سلطة بصل، صلصة طحينة، تقدم في خبز بيتي خاص بنا."
click at [219, 101] on input "CLASSIC SHAWARMA beef" at bounding box center [197, 102] width 190 height 13
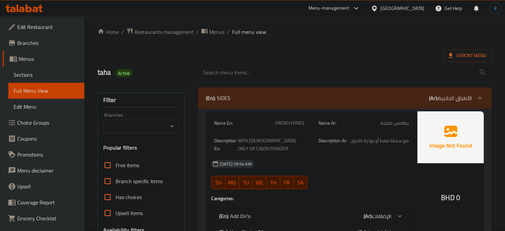
scroll to position [66, 0]
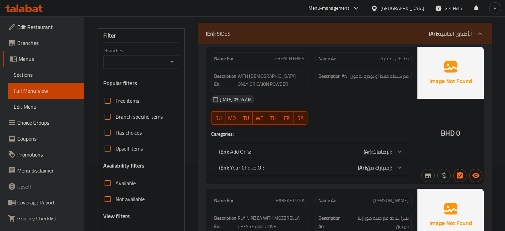
click at [278, 37] on div "(En): SIDES (Ar): الأطباق الجانبية" at bounding box center [339, 34] width 266 height 8
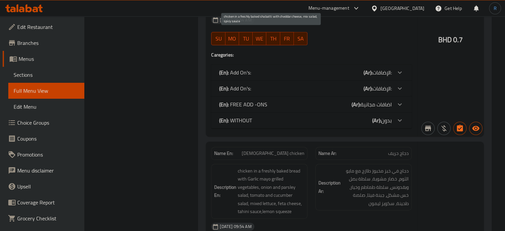
scroll to position [531, 0]
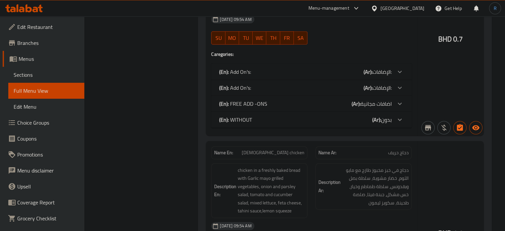
click at [277, 177] on span "chicken in a freshly baked bread with Garlic mayo grilled vegetables, onion and…" at bounding box center [271, 190] width 67 height 49
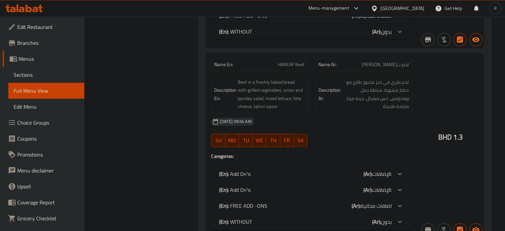
scroll to position [829, 0]
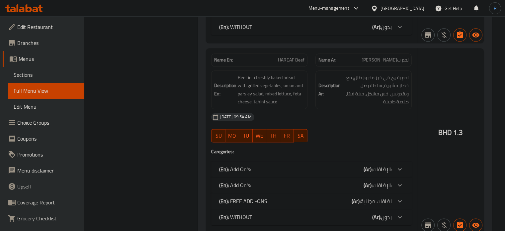
click at [369, 129] on div "[DATE] 09:54 AM SU MO TU WE TH FR SA" at bounding box center [311, 127] width 208 height 37
click at [351, 111] on div "17-09-2025 09:54 AM" at bounding box center [311, 117] width 208 height 16
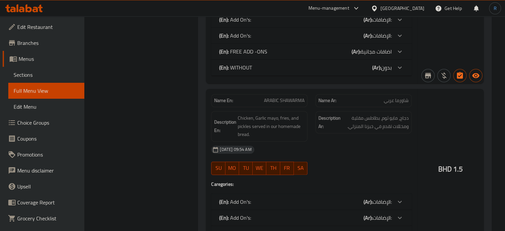
scroll to position [995, 0]
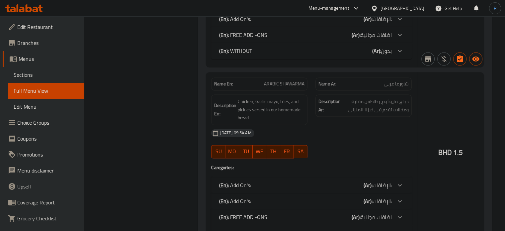
click at [292, 85] on span "ARABIC SHAWARMA" at bounding box center [284, 83] width 40 height 7
copy span "ARABIC SHAWARMA"
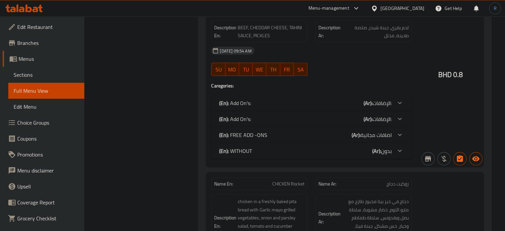
scroll to position [1427, 0]
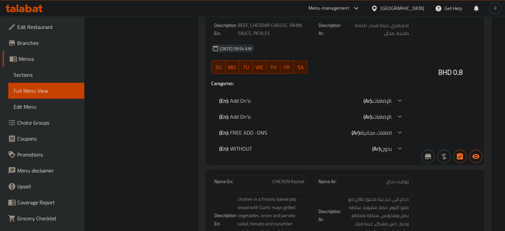
click at [263, 205] on span "chicken in a freshly baked pita bread with Garlic mayo grilled vegetables, onio…" at bounding box center [271, 219] width 67 height 49
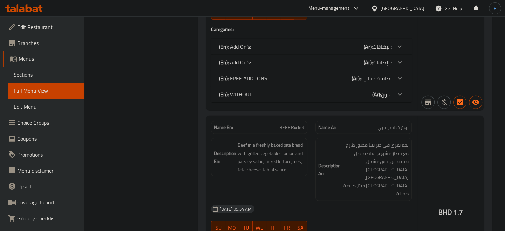
scroll to position [1692, 0]
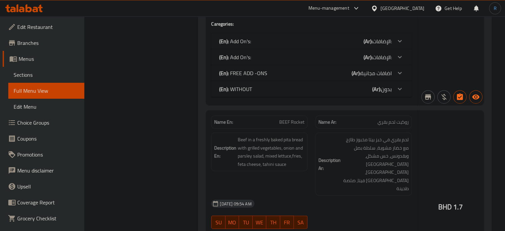
click at [284, 195] on div "17-09-2025 09:54 AM" at bounding box center [311, 203] width 208 height 16
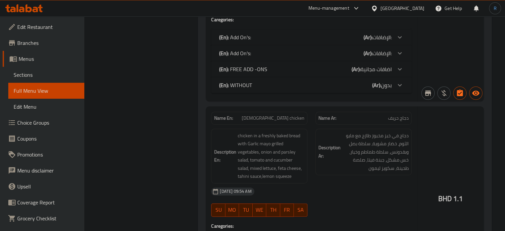
scroll to position [564, 0]
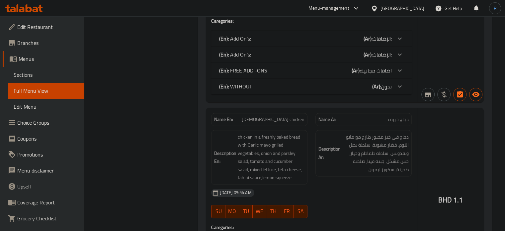
click at [297, 99] on div "Name En: Chicken MALGOOM Name Ar: دجاج ملجوم Description En: chicken in a fresh…" at bounding box center [311, 14] width 211 height 176
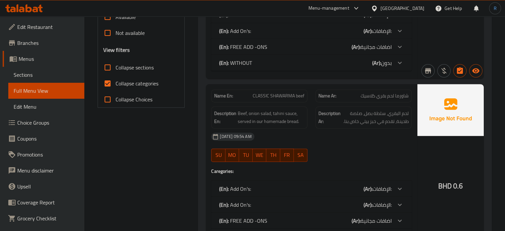
scroll to position [133, 0]
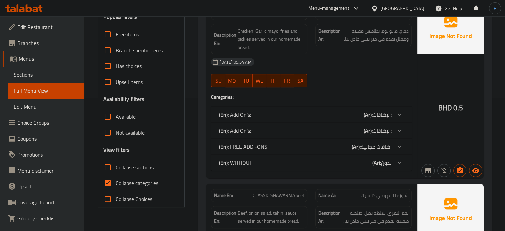
click at [258, 113] on div "(En): Add On's: (Ar): الإضافات:" at bounding box center [305, 114] width 173 height 8
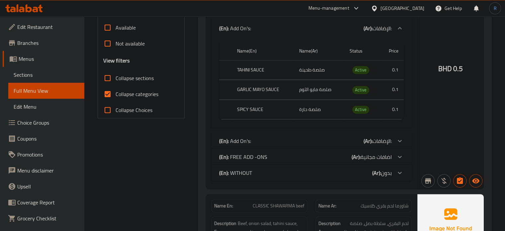
scroll to position [265, 0]
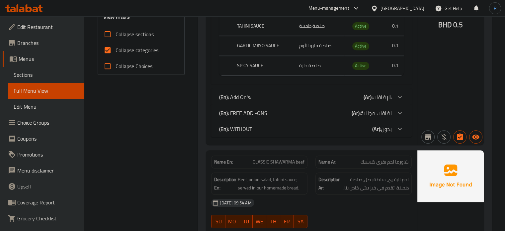
click at [261, 96] on div "(En): Add On's: (Ar): الإضافات:" at bounding box center [305, 97] width 173 height 8
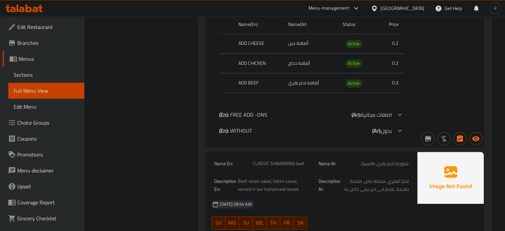
scroll to position [365, 0]
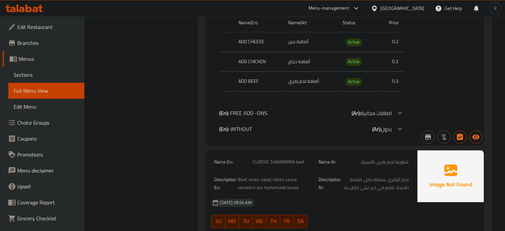
click at [239, 114] on p "(En): FREE ADD -ONS" at bounding box center [243, 113] width 48 height 8
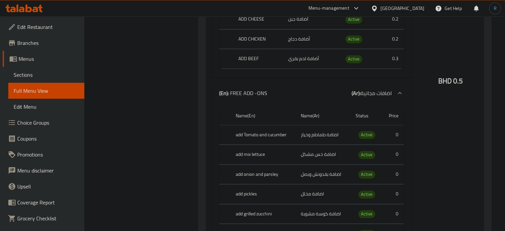
scroll to position [398, 0]
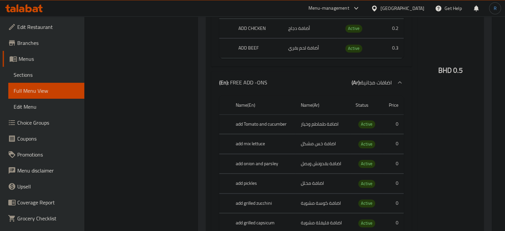
click at [447, 154] on div "BHD 0.5" at bounding box center [450, 52] width 66 height 632
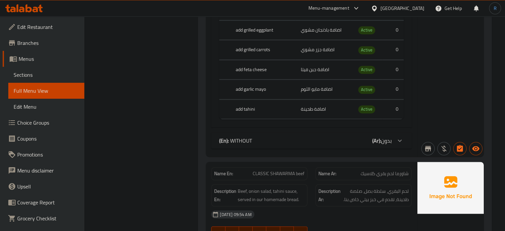
scroll to position [630, 0]
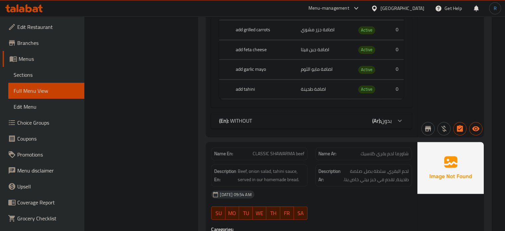
click at [265, 120] on div "(En): WITHOUT (Ar): بدون" at bounding box center [305, 120] width 173 height 8
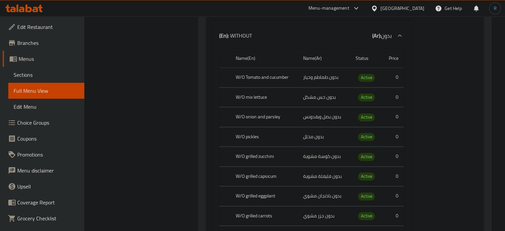
scroll to position [730, 0]
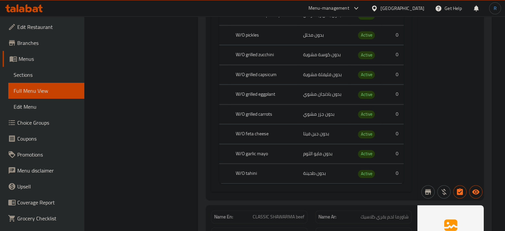
scroll to position [829, 0]
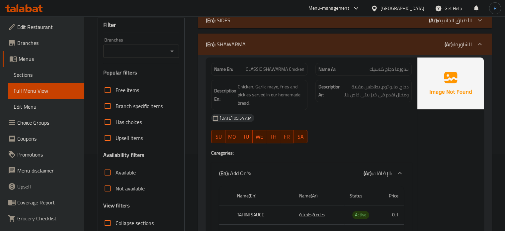
scroll to position [66, 0]
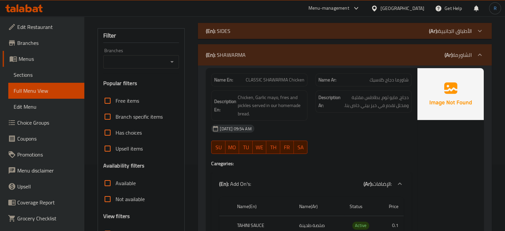
click at [261, 55] on div "(En): SHAWARMA (Ar): الشاورما" at bounding box center [339, 55] width 266 height 8
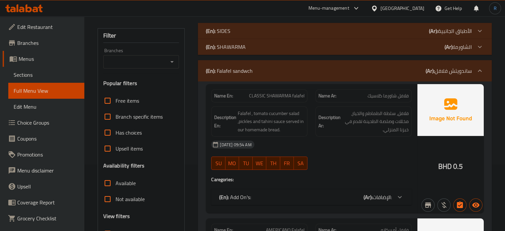
click at [284, 150] on div "17-09-2025 09:54 AM" at bounding box center [311, 144] width 208 height 16
click at [387, 159] on div "17-09-2025 09:54 AM SU MO TU WE TH FR SA" at bounding box center [311, 154] width 208 height 37
click at [286, 93] on span "CLASSIC SHAWARMA falafel" at bounding box center [276, 95] width 55 height 7
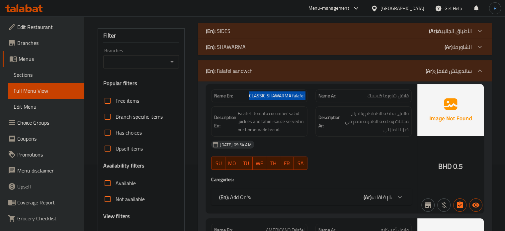
copy span "CLASSIC SHAWARMA falafel"
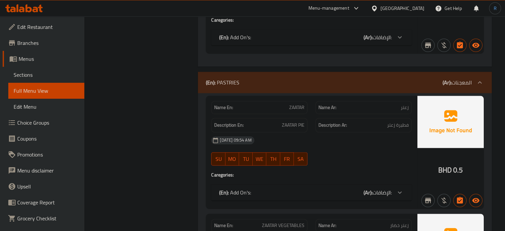
scroll to position [664, 0]
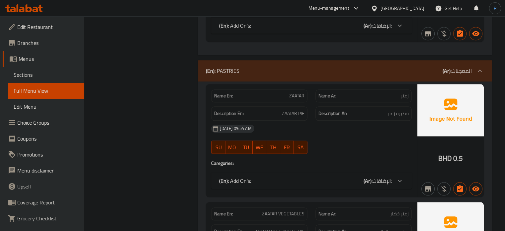
click at [293, 97] on span "ZAATAR" at bounding box center [296, 95] width 15 height 7
copy span "ZAATAR"
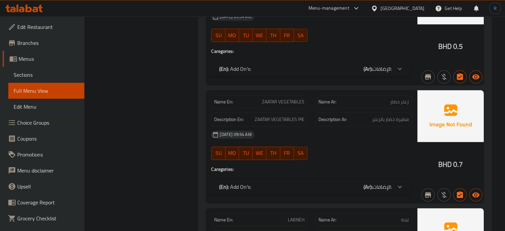
scroll to position [796, 0]
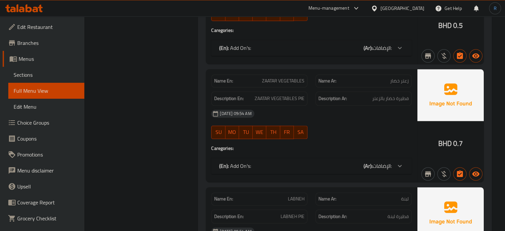
click at [266, 81] on span "ZAATAR VEGETABLES" at bounding box center [283, 80] width 42 height 7
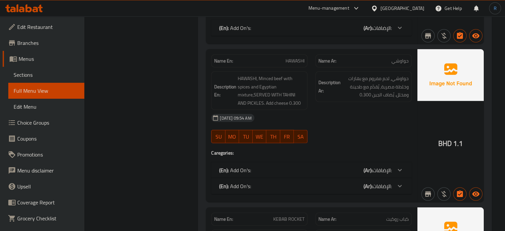
scroll to position [1659, 0]
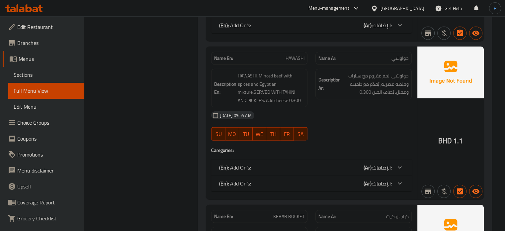
click at [319, 165] on div "(En): Add On's: (Ar): الإضافات:" at bounding box center [305, 167] width 173 height 8
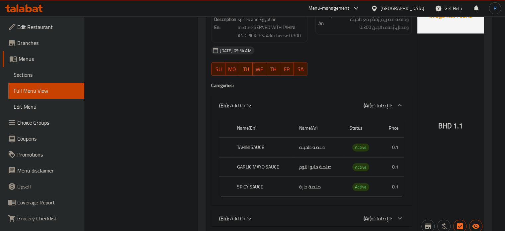
scroll to position [1758, 0]
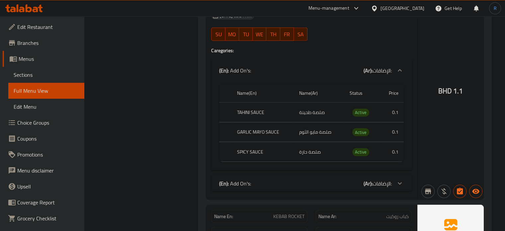
click at [317, 179] on div "(En): Add On's: (Ar): الإضافات:" at bounding box center [305, 183] width 173 height 8
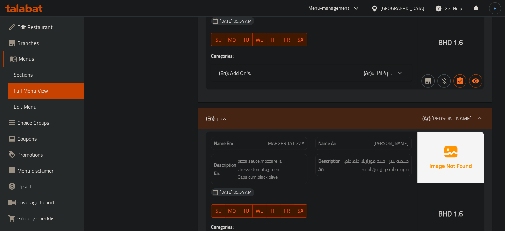
scroll to position [2090, 0]
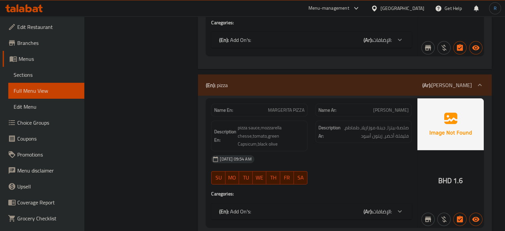
click at [289, 106] on span "MARGERITA PIZZA" at bounding box center [286, 109] width 36 height 7
copy span "MARGERITA PIZZA"
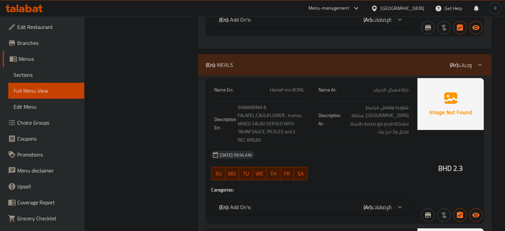
scroll to position [2422, 0]
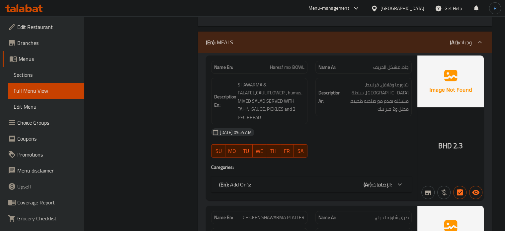
click at [332, 125] on div "17-09-2025 09:54 AM" at bounding box center [311, 132] width 208 height 16
click at [284, 67] on div "Name En: Hareaf mix BOWL" at bounding box center [259, 67] width 96 height 13
click at [285, 64] on span "Hareaf mix BOWL" at bounding box center [287, 67] width 35 height 7
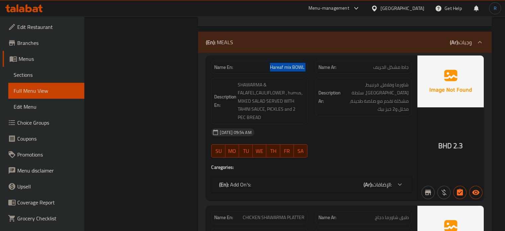
copy span "Hareaf mix BOWL"
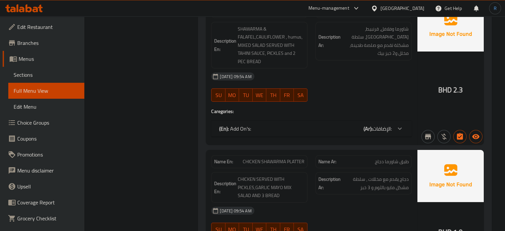
scroll to position [2488, 0]
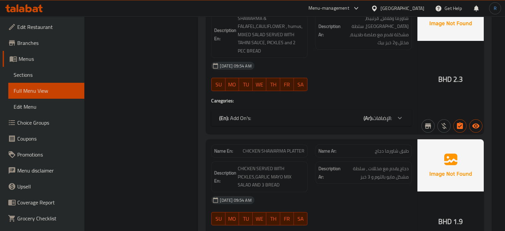
click at [300, 147] on span "CHICKEN SHAWARMA PLATTER" at bounding box center [274, 150] width 62 height 7
copy span "CHICKEN SHAWARMA PLATTER"
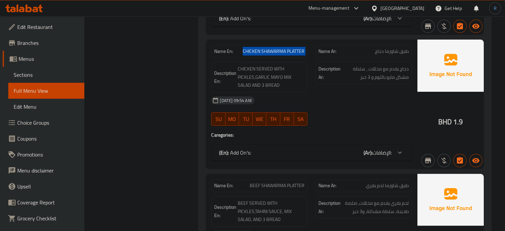
scroll to position [2621, 0]
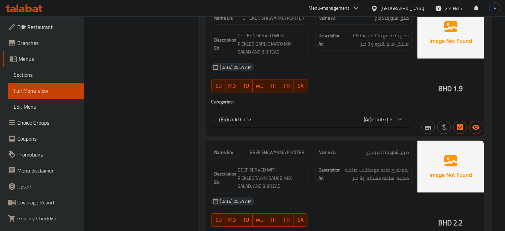
click at [278, 149] on span "BEEF SHAWARMA PLATTER" at bounding box center [276, 152] width 55 height 7
copy span "BEEF SHAWARMA PLATTER"
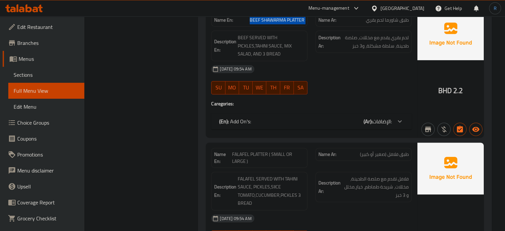
scroll to position [2787, 0]
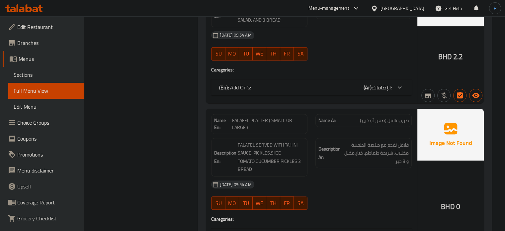
click at [267, 117] on span "FALAFEL PLATTER ( SMALL OR LARGE )" at bounding box center [268, 124] width 72 height 14
copy span "FALAFEL PLATTER ( SMALL OR LARGE )"
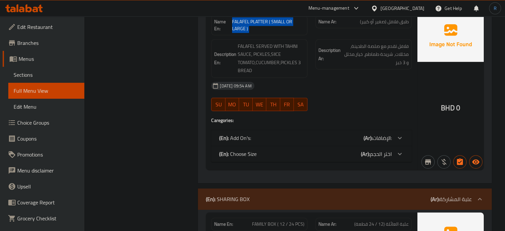
scroll to position [2886, 0]
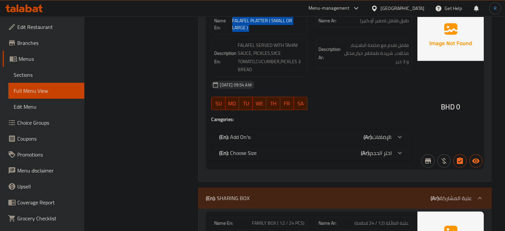
click at [266, 149] on div "(En): Choose Size (Ar): اختر الحجم" at bounding box center [305, 153] width 173 height 8
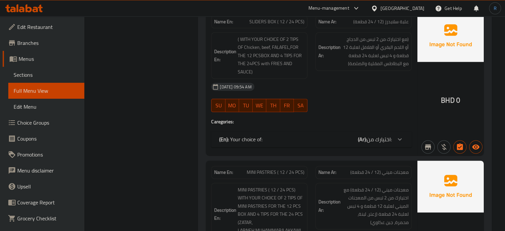
scroll to position [3318, 0]
drag, startPoint x: 322, startPoint y: 130, endPoint x: 350, endPoint y: 109, distance: 35.2
click at [322, 135] on div "(En): Your choice of: (Ar): اختيارك من:" at bounding box center [305, 139] width 173 height 8
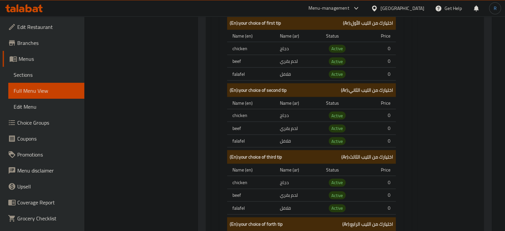
scroll to position [3782, 0]
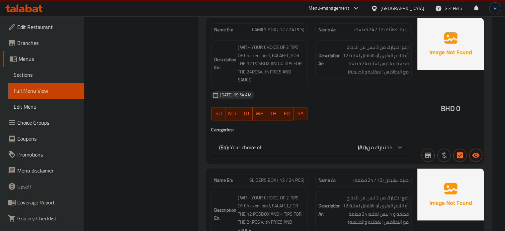
scroll to position [3152, 0]
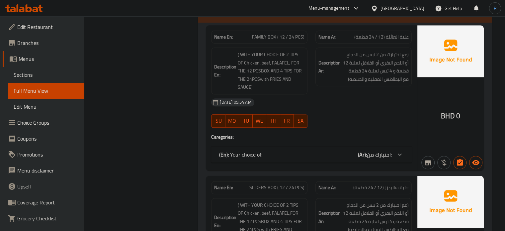
click at [289, 34] on span "FAMILY BOX ( 12 / 24 PCS)" at bounding box center [278, 37] width 52 height 7
copy span "FAMILY BOX ( 12 / 24 PCS)"
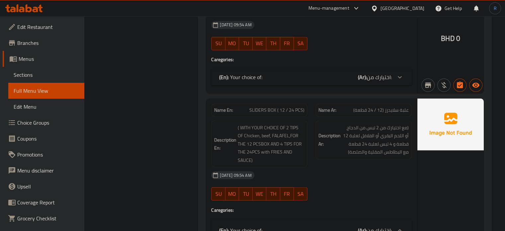
scroll to position [3251, 0]
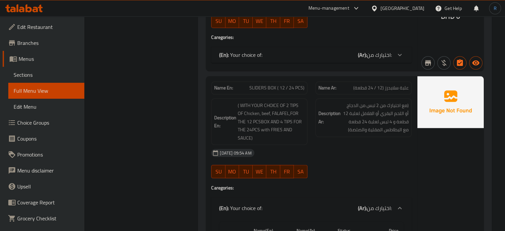
click at [272, 84] on span "SLIDERS BOX ( 12 / 24 PCS)" at bounding box center [276, 87] width 55 height 7
copy span "SLIDERS BOX ( 12 / 24 PCS)"
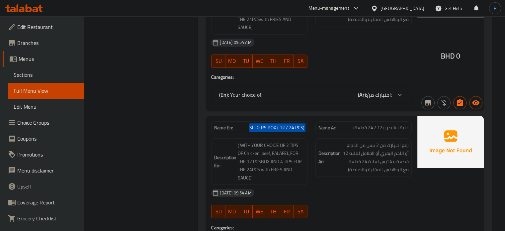
scroll to position [3152, 0]
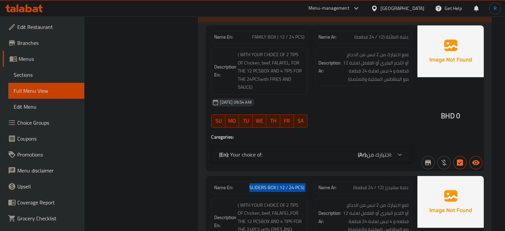
drag, startPoint x: 277, startPoint y: 150, endPoint x: 220, endPoint y: 153, distance: 57.5
click at [277, 150] on div "(En): Your choice of: (Ar): اختيارك من:" at bounding box center [305, 154] width 173 height 8
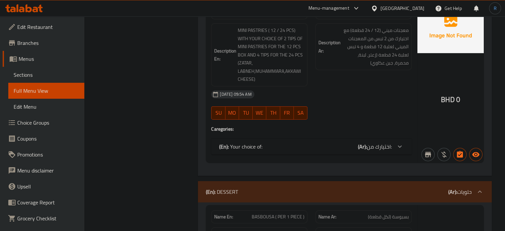
scroll to position [4678, 0]
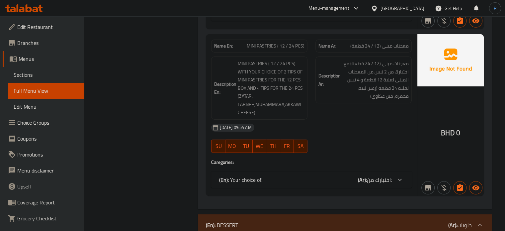
click at [285, 47] on span "MINI PASTRIES ( 12 / 24 PCS)" at bounding box center [275, 45] width 58 height 7
click at [243, 179] on p "(En): Your choice of:" at bounding box center [240, 180] width 43 height 8
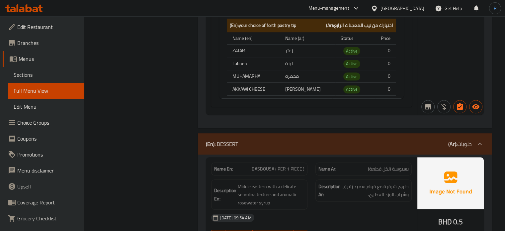
scroll to position [5507, 0]
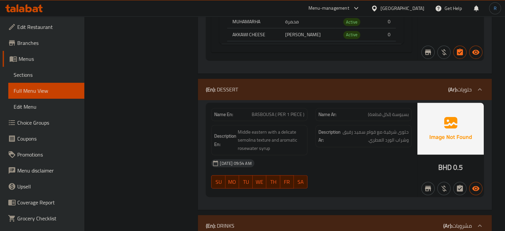
click at [267, 123] on div "Description En: Middle eastern with a delicate semolina texture and aromatic ro…" at bounding box center [259, 140] width 104 height 38
click at [267, 117] on span "BASBOUSA ( PER 1 PIECE )" at bounding box center [277, 114] width 53 height 7
click at [280, 118] on span "BASBOUSA ( PER 1 PIECE )" at bounding box center [277, 114] width 53 height 7
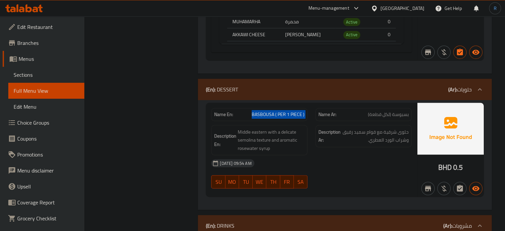
click at [280, 118] on span "BASBOUSA ( PER 1 PIECE )" at bounding box center [277, 114] width 53 height 7
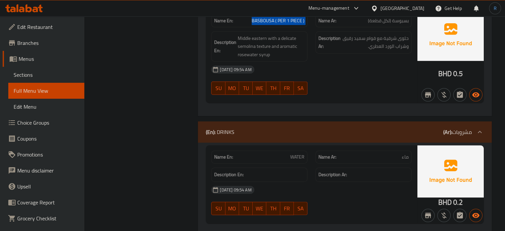
scroll to position [5621, 0]
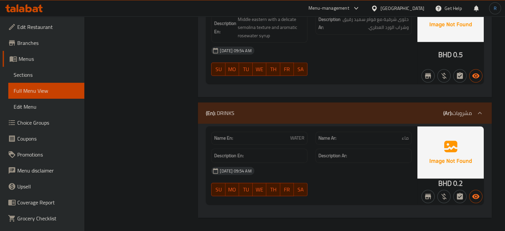
click at [256, 165] on div "17-09-2025 09:54 AM" at bounding box center [311, 171] width 208 height 16
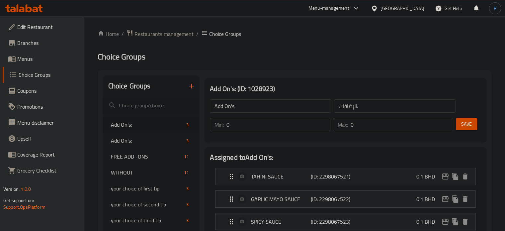
click at [137, 159] on span "FREE ADD -ONS" at bounding box center [146, 156] width 71 height 8
type input "FREE ADD -ONS"
type input "اضافات مجانية"
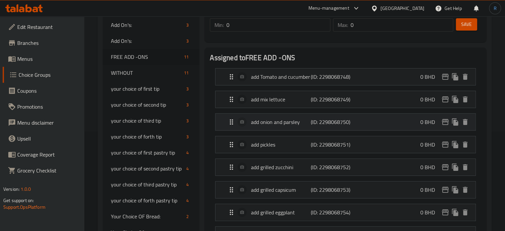
click at [273, 125] on p "add onion and parsley" at bounding box center [280, 122] width 59 height 8
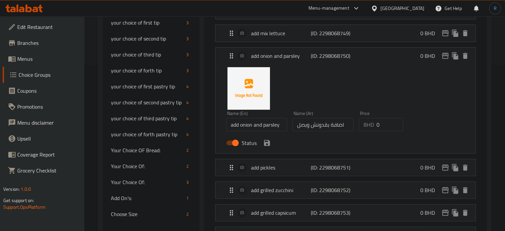
scroll to position [166, 0]
click at [311, 126] on input "اضافة بقدونش وبصل" at bounding box center [322, 123] width 61 height 13
click at [266, 144] on icon "save" at bounding box center [267, 142] width 8 height 8
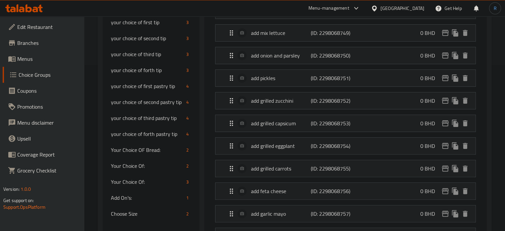
type input "اضافة بقدونس وبصل"
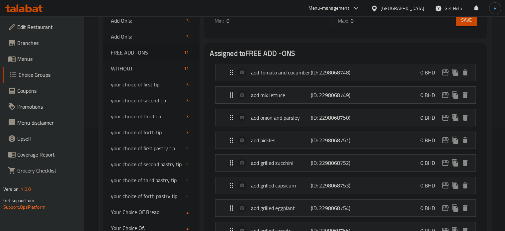
scroll to position [100, 0]
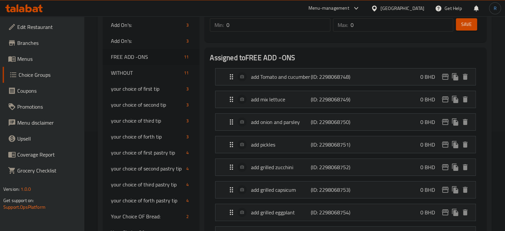
click at [466, 25] on span "Save" at bounding box center [466, 24] width 11 height 8
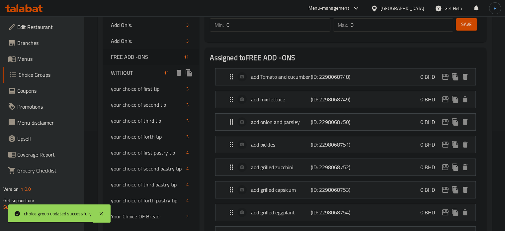
click at [131, 74] on span "WITHOUT" at bounding box center [136, 73] width 51 height 8
type input "WITHOUT"
type input "بدون"
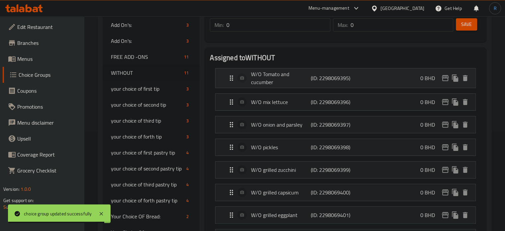
click at [271, 75] on p "W/O Tomato and cucumber" at bounding box center [280, 78] width 59 height 16
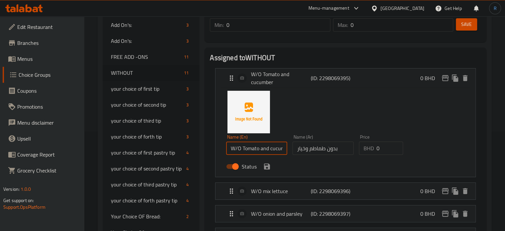
click at [240, 149] on input "W/O Tomato and cucumber" at bounding box center [256, 147] width 61 height 13
click at [238, 149] on input "Without Tomato and cucumber" at bounding box center [256, 147] width 61 height 13
click at [266, 165] on icon "save" at bounding box center [267, 166] width 8 height 8
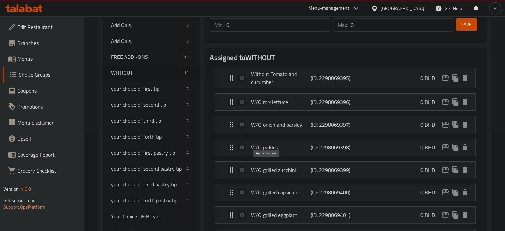
type input "Without Tomato and cucumber"
click at [263, 103] on p "W/O mix lettuce" at bounding box center [280, 102] width 59 height 8
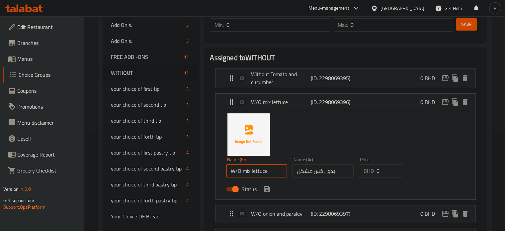
drag, startPoint x: 240, startPoint y: 171, endPoint x: 223, endPoint y: 170, distance: 16.9
click at [223, 170] on div "Name (En) W/O mix lettuce Name (En)" at bounding box center [256, 167] width 66 height 26
paste input "ithout"
drag, startPoint x: 248, startPoint y: 171, endPoint x: 227, endPoint y: 171, distance: 20.9
click at [227, 171] on input "Without mix lettuce" at bounding box center [256, 170] width 61 height 13
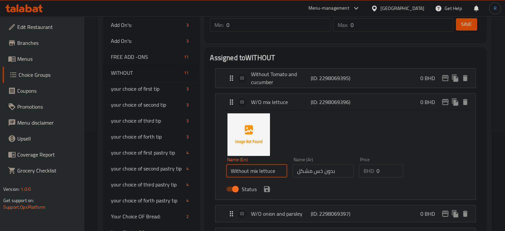
click at [274, 200] on li "W/O mix lettuce (ID: 2298069396) 0 BHD Name (En) Without mix lettuce Name (En) …" at bounding box center [345, 146] width 271 height 111
click at [269, 194] on div "Status" at bounding box center [322, 189] width 199 height 18
click at [265, 188] on icon "save" at bounding box center [267, 189] width 6 height 6
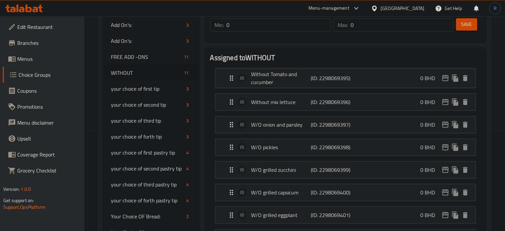
type input "Without mix lettuce"
click at [269, 124] on p "W/O onion and parsley" at bounding box center [280, 124] width 59 height 8
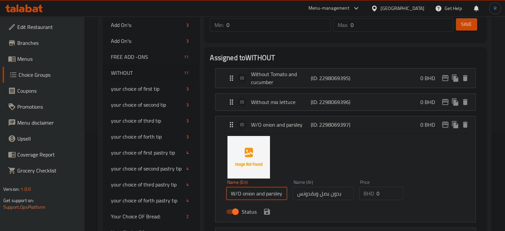
drag, startPoint x: 241, startPoint y: 192, endPoint x: 232, endPoint y: 189, distance: 9.3
click at [232, 189] on input "W/O onion and parsley" at bounding box center [256, 192] width 61 height 13
paste input "ithout"
click at [269, 211] on icon "save" at bounding box center [267, 211] width 6 height 6
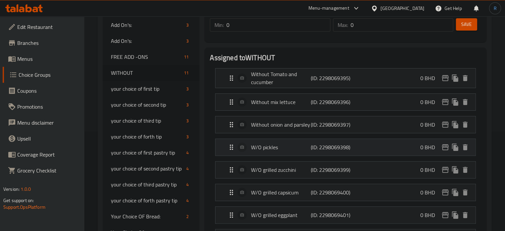
type input "Without onion and parsley"
click at [275, 148] on p "W/O pickles" at bounding box center [280, 147] width 59 height 8
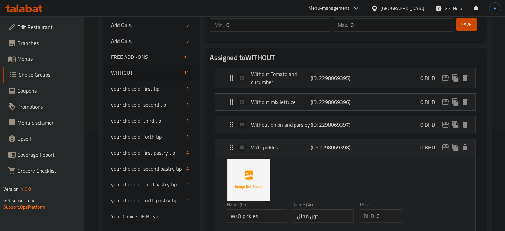
scroll to position [166, 0]
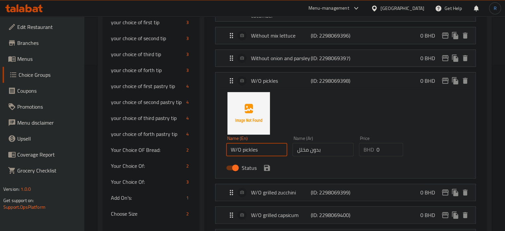
drag, startPoint x: 240, startPoint y: 149, endPoint x: 229, endPoint y: 147, distance: 11.1
click at [229, 147] on input "W/O pickles" at bounding box center [256, 149] width 61 height 13
paste input "ithout"
click at [269, 168] on icon "save" at bounding box center [267, 168] width 6 height 6
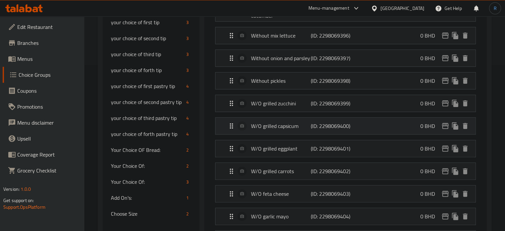
type input "Without pickles"
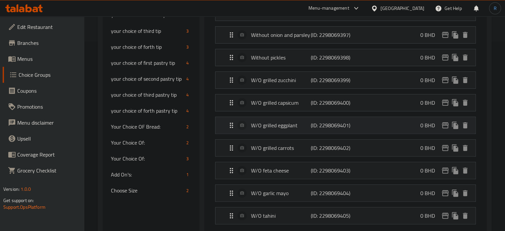
scroll to position [199, 0]
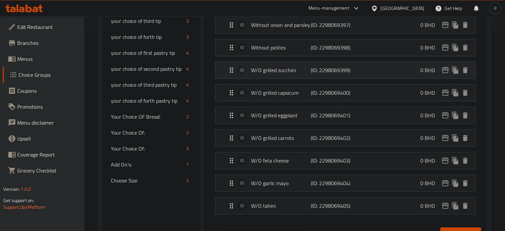
click at [273, 73] on p "W/O grilled zucchini" at bounding box center [280, 70] width 59 height 8
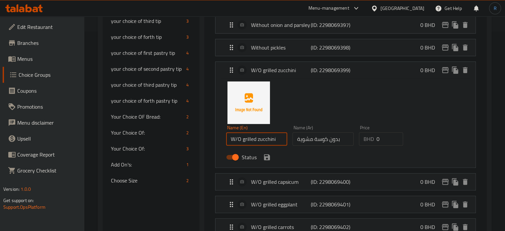
drag, startPoint x: 240, startPoint y: 138, endPoint x: 230, endPoint y: 138, distance: 10.3
click at [230, 138] on input "W/O grilled zucchini" at bounding box center [256, 138] width 61 height 13
paste input "ithout"
click at [266, 155] on icon "save" at bounding box center [267, 157] width 8 height 8
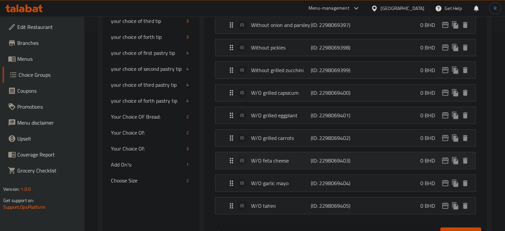
type input "Without grilled zucchini"
click at [281, 91] on p "W/O grilled capsicum" at bounding box center [280, 93] width 59 height 8
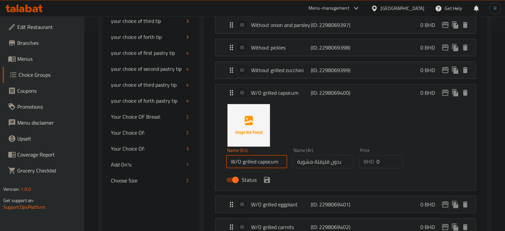
drag, startPoint x: 241, startPoint y: 161, endPoint x: 231, endPoint y: 159, distance: 9.4
click at [231, 159] on input "W/O grilled capsicum" at bounding box center [256, 161] width 61 height 13
paste input "ithout"
click at [269, 180] on icon "save" at bounding box center [267, 179] width 6 height 6
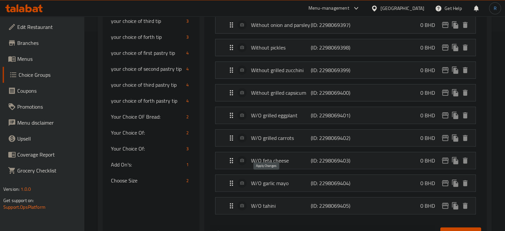
type input "Without grilled capsicum"
click at [269, 111] on p "W/O grilled eggplant" at bounding box center [280, 115] width 59 height 8
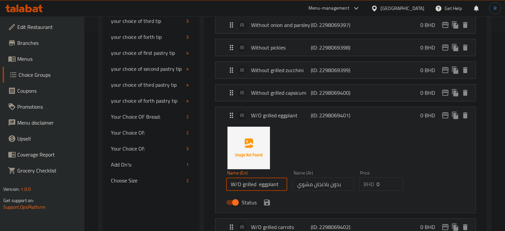
drag, startPoint x: 242, startPoint y: 185, endPoint x: 228, endPoint y: 184, distance: 13.7
click at [228, 184] on input "W/O grilled eggplant" at bounding box center [256, 183] width 61 height 13
paste input "ithout"
click at [264, 184] on input "Without grilled eggplant" at bounding box center [256, 183] width 61 height 13
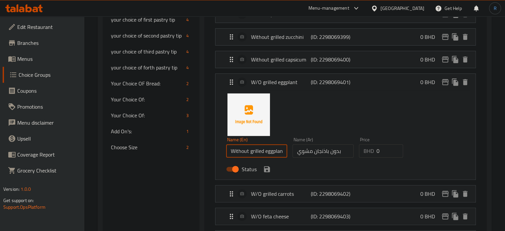
click at [267, 170] on icon "save" at bounding box center [267, 169] width 8 height 8
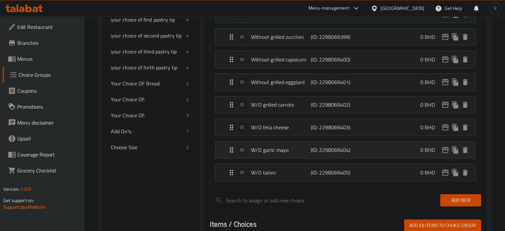
type input "Without grilled eggplant"
click at [283, 101] on p "W/O grilled carrots" at bounding box center [280, 105] width 59 height 8
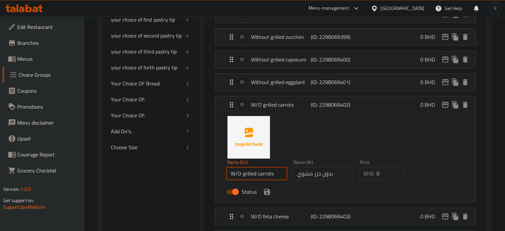
drag, startPoint x: 240, startPoint y: 175, endPoint x: 226, endPoint y: 175, distance: 14.3
click at [226, 175] on input "W/O grilled carrots" at bounding box center [256, 173] width 61 height 13
paste input "ithout"
drag, startPoint x: 266, startPoint y: 190, endPoint x: 276, endPoint y: 209, distance: 21.8
click at [266, 190] on icon "save" at bounding box center [267, 191] width 6 height 6
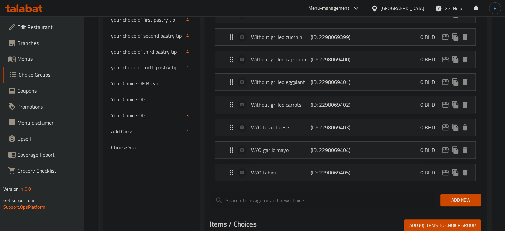
type input "Without grilled carrots"
click at [273, 123] on p "W/O feta cheese" at bounding box center [280, 127] width 59 height 8
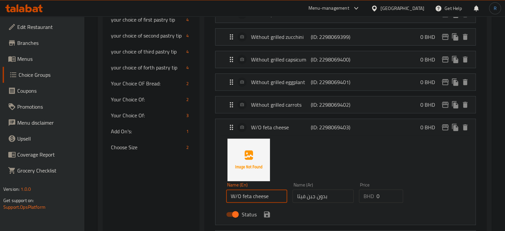
drag, startPoint x: 240, startPoint y: 199, endPoint x: 230, endPoint y: 197, distance: 10.5
click at [230, 197] on input "W/O feta cheese" at bounding box center [256, 195] width 61 height 13
paste input "ithout"
click at [268, 213] on icon "save" at bounding box center [267, 214] width 6 height 6
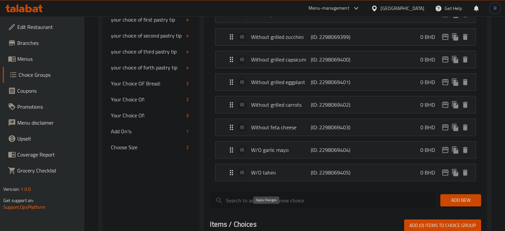
type input "Without feta cheese"
click at [269, 153] on p "W/O garlic mayo" at bounding box center [280, 150] width 59 height 8
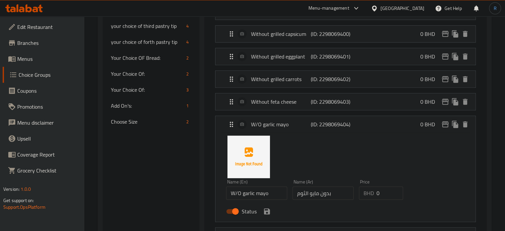
scroll to position [265, 0]
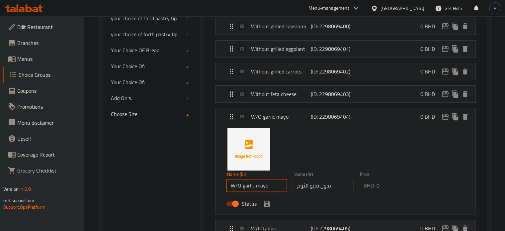
drag, startPoint x: 239, startPoint y: 184, endPoint x: 248, endPoint y: 221, distance: 38.0
click at [230, 188] on input "W/O garlic mayo" at bounding box center [256, 184] width 61 height 13
paste input "ithout"
click at [267, 202] on icon "save" at bounding box center [267, 203] width 6 height 6
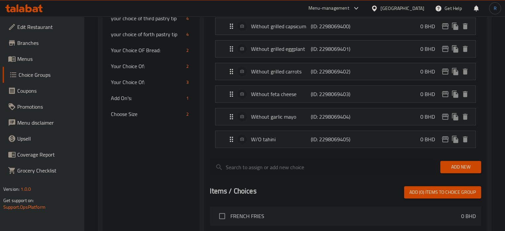
type input "Without garlic mayo"
click at [268, 139] on p "W/O tahini" at bounding box center [280, 139] width 59 height 8
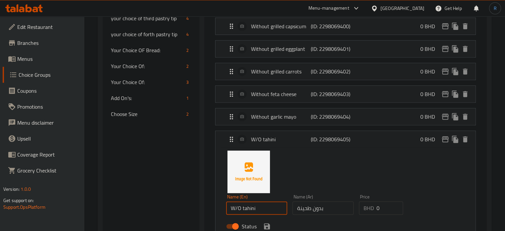
drag, startPoint x: 240, startPoint y: 209, endPoint x: 232, endPoint y: 207, distance: 8.9
click at [232, 207] on input "W/O tahini" at bounding box center [256, 207] width 61 height 13
paste input "ithout"
click at [268, 224] on icon "save" at bounding box center [267, 226] width 6 height 6
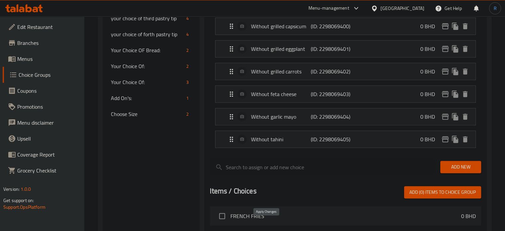
type input "Without tahini"
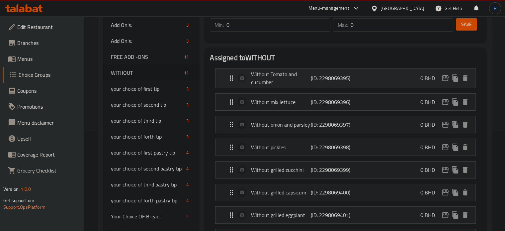
scroll to position [100, 0]
click at [465, 20] on span "Save" at bounding box center [466, 24] width 11 height 8
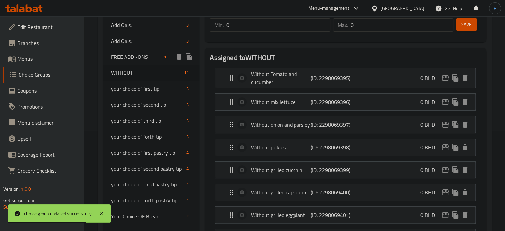
click at [142, 59] on span "FREE ADD -ONS" at bounding box center [136, 57] width 51 height 8
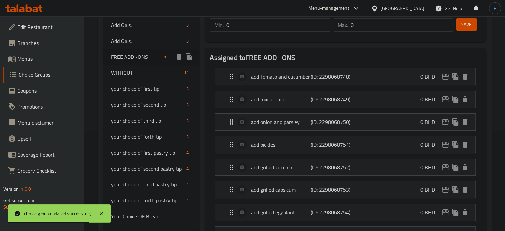
type input "FREE ADD -ONS"
type input "اضافات مجانية"
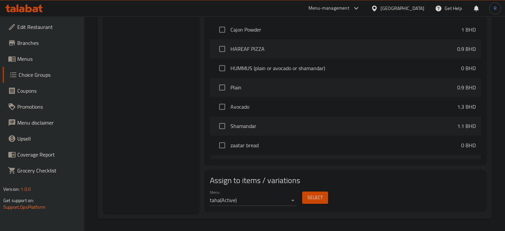
click at [317, 199] on span "Select" at bounding box center [314, 197] width 15 height 8
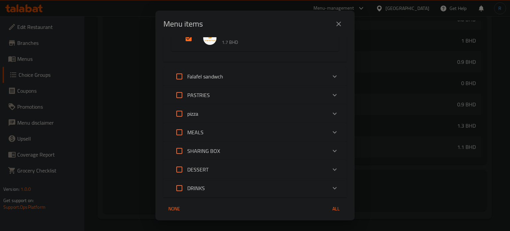
scroll to position [387, 0]
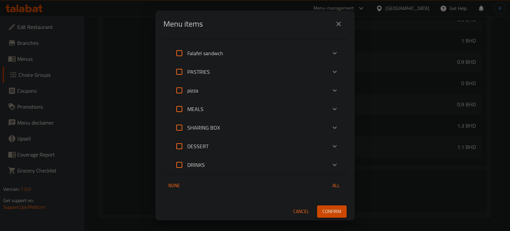
drag, startPoint x: 329, startPoint y: 126, endPoint x: 329, endPoint y: 131, distance: 5.3
click at [330, 126] on icon "Expand" at bounding box center [334, 127] width 8 height 8
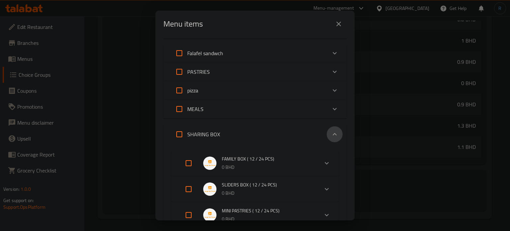
click at [330, 133] on icon "Expand" at bounding box center [334, 134] width 8 height 8
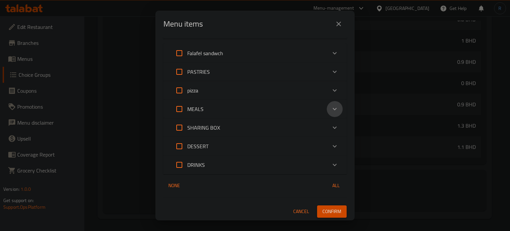
click at [330, 108] on icon "Expand" at bounding box center [334, 109] width 8 height 8
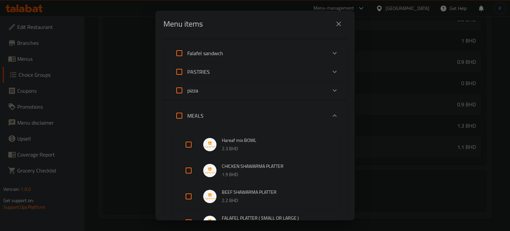
scroll to position [420, 0]
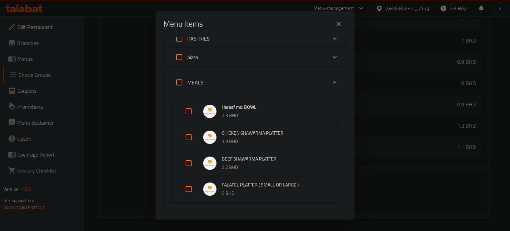
click at [326, 82] on div "Expand" at bounding box center [334, 82] width 16 height 16
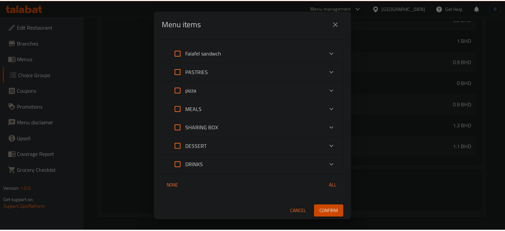
scroll to position [387, 0]
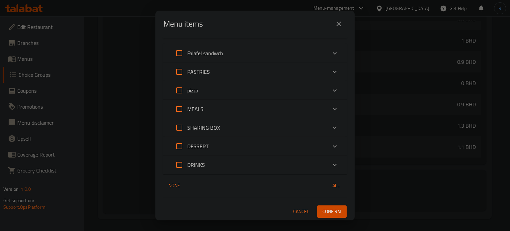
click at [134, 126] on div "Menu items 10 / 42 items selected ​ SIDES FRENCH FRIES 0 BHD HAREAF PIZZA 0.9 B…" at bounding box center [255, 115] width 510 height 231
click at [342, 25] on icon "close" at bounding box center [338, 24] width 8 height 8
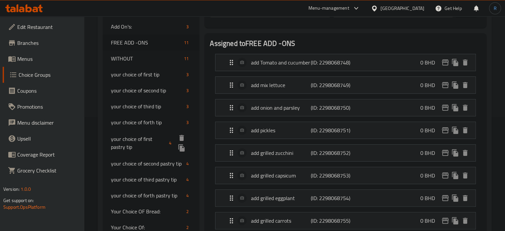
scroll to position [81, 0]
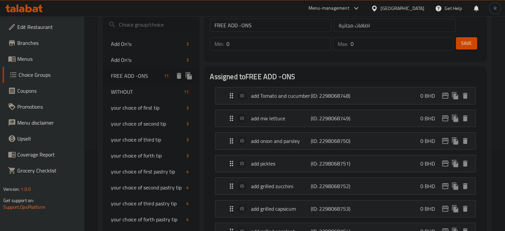
click at [131, 74] on span "FREE ADD -ONS" at bounding box center [136, 76] width 51 height 8
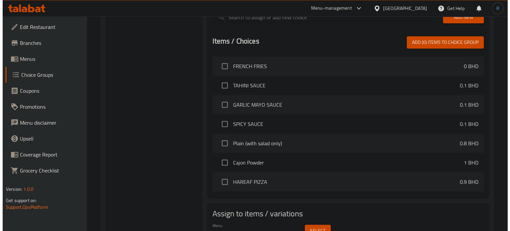
scroll to position [166, 0]
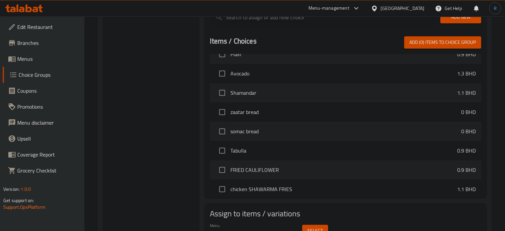
click at [315, 224] on button "Select" at bounding box center [315, 230] width 26 height 12
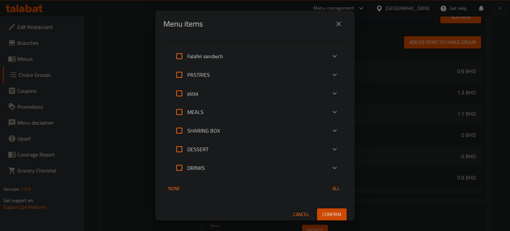
scroll to position [387, 0]
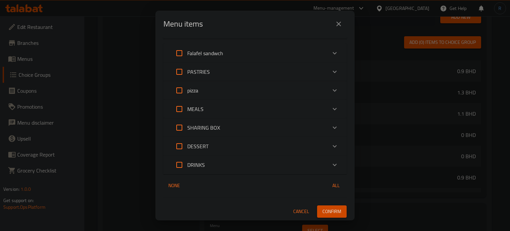
click at [338, 25] on icon "close" at bounding box center [338, 24] width 8 height 8
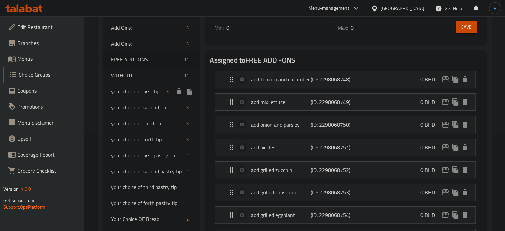
scroll to position [85, 0]
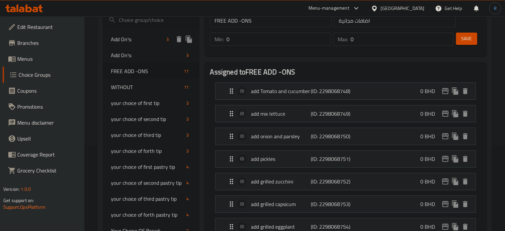
click at [136, 39] on span "Add On's:" at bounding box center [137, 39] width 53 height 8
type input "Add On's:"
type input "الإضافات:"
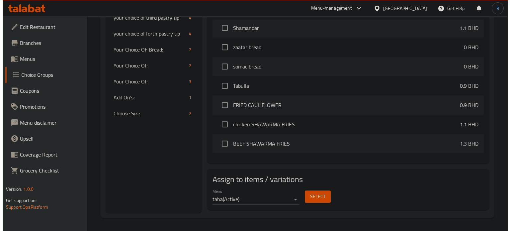
scroll to position [232, 0]
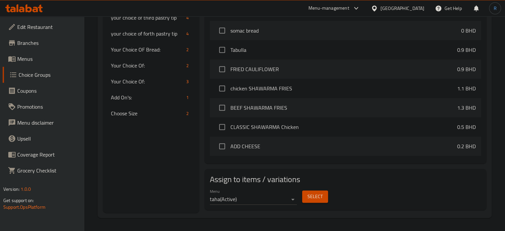
click at [315, 197] on span "Select" at bounding box center [314, 196] width 15 height 8
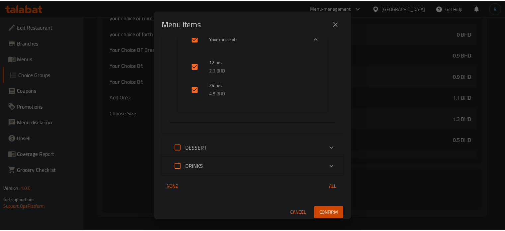
scroll to position [1732, 0]
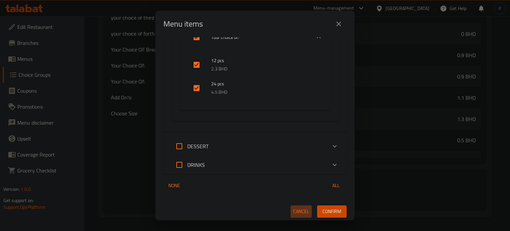
click at [297, 213] on span "Cancel" at bounding box center [301, 211] width 16 height 8
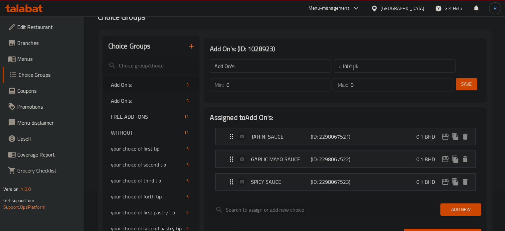
scroll to position [0, 0]
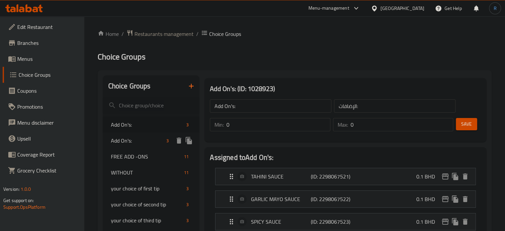
click at [121, 138] on span "Add On's:" at bounding box center [137, 140] width 53 height 8
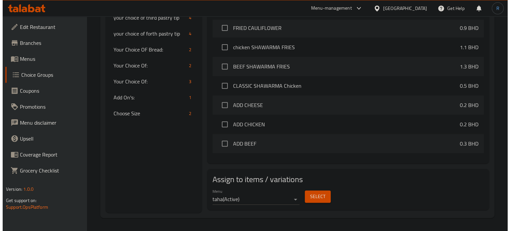
scroll to position [332, 0]
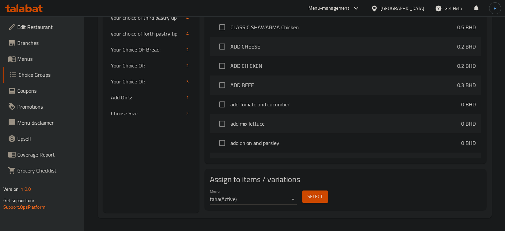
click at [316, 202] on div "Select" at bounding box center [314, 196] width 31 height 18
click at [315, 199] on span "Select" at bounding box center [314, 196] width 15 height 8
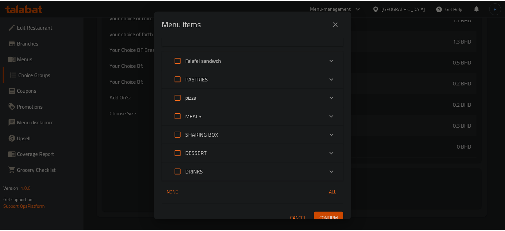
scroll to position [387, 0]
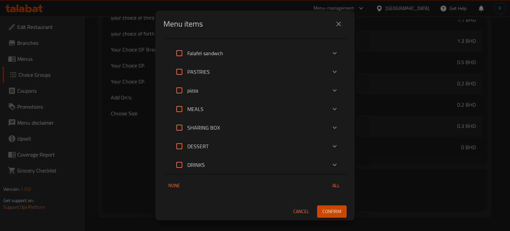
click at [337, 26] on icon "close" at bounding box center [338, 24] width 5 height 5
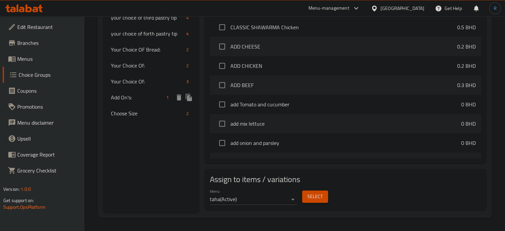
click at [141, 95] on span "Add On's:" at bounding box center [137, 97] width 53 height 8
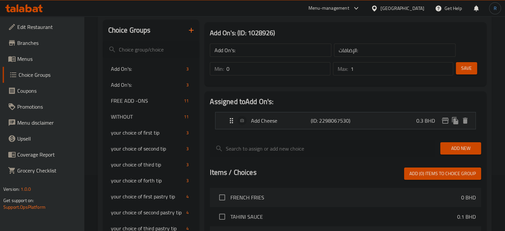
scroll to position [55, 0]
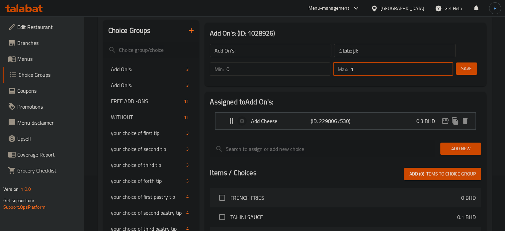
drag, startPoint x: 357, startPoint y: 70, endPoint x: 346, endPoint y: 68, distance: 10.9
click at [346, 68] on div "Max: 1 ​" at bounding box center [393, 68] width 120 height 13
type input "0"
click at [463, 70] on span "Save" at bounding box center [466, 68] width 11 height 8
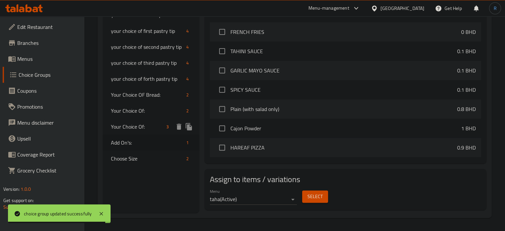
scroll to position [221, 0]
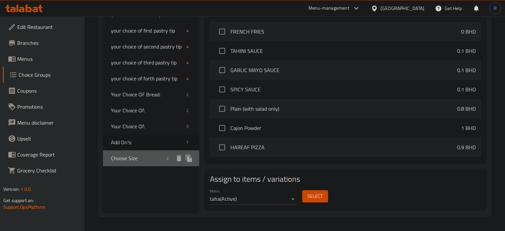
click at [148, 159] on span "Choose Size" at bounding box center [137, 158] width 53 height 8
type input "Choose Size"
type input "اختر الحجم"
type input "1"
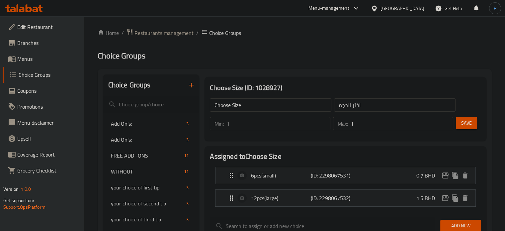
scroll to position [0, 0]
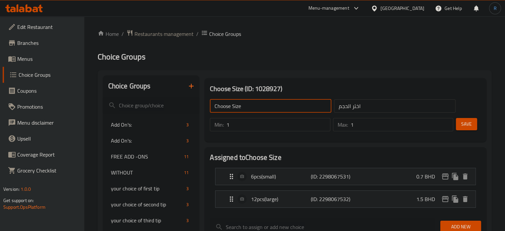
click at [245, 108] on input "Choose Size" at bounding box center [270, 105] width 121 height 13
click at [245, 108] on input "text" at bounding box center [270, 105] width 121 height 13
type input "Your Choice OF Size:"
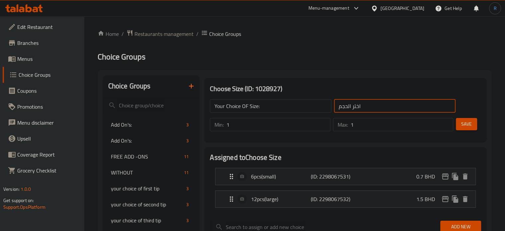
click at [369, 106] on input "اختر الحجم" at bounding box center [394, 105] width 121 height 13
click at [369, 106] on input "text" at bounding box center [394, 105] width 121 height 13
type input "إختيارك من الحجم:"
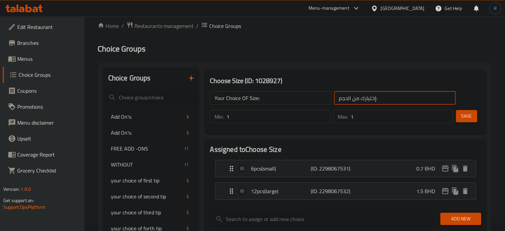
scroll to position [33, 0]
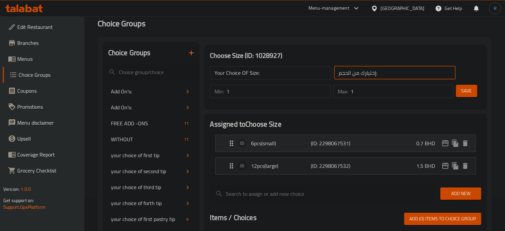
click at [290, 145] on p "6pcs(small)" at bounding box center [280, 143] width 59 height 8
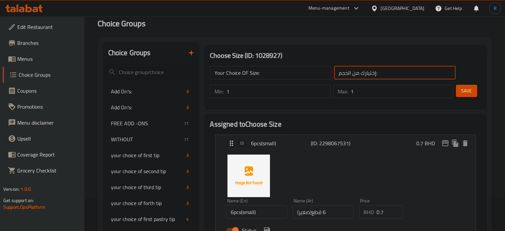
click at [241, 211] on input "6pcs(small)" at bounding box center [256, 211] width 61 height 13
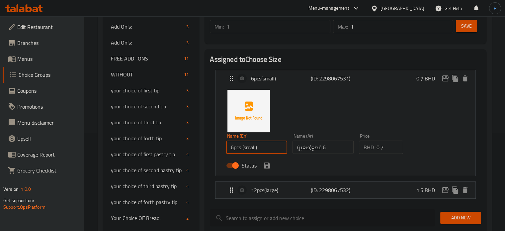
scroll to position [100, 0]
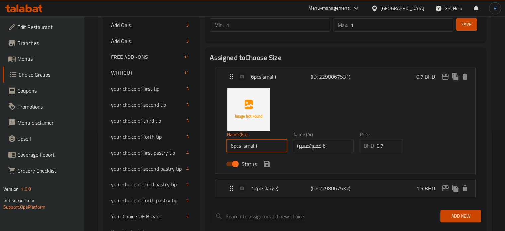
type input "6pcs (small)"
click at [312, 149] on input "(صغير)6 قطع" at bounding box center [322, 145] width 61 height 13
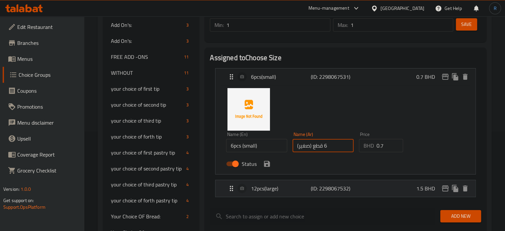
click at [307, 193] on div "12pcs(large) (ID: 2298067532) 1.5 BHD" at bounding box center [347, 188] width 240 height 17
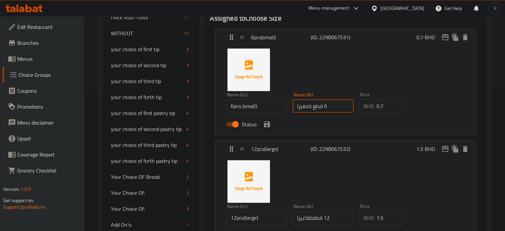
scroll to position [166, 0]
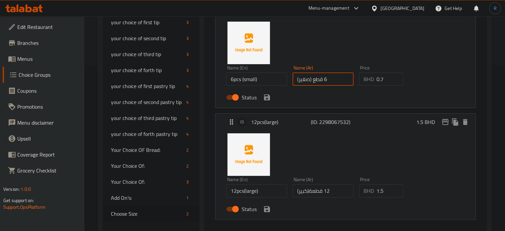
type input "(صغير) 6 قطع"
click at [244, 192] on input "12pcs(large)" at bounding box center [256, 190] width 61 height 13
type input "12pcs (large)"
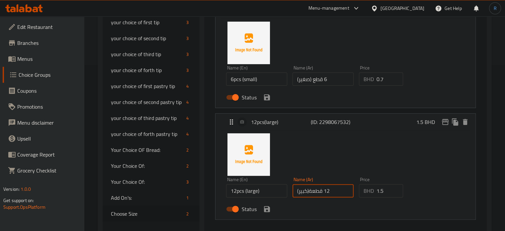
click at [308, 191] on input "(كبير)12 قطعة" at bounding box center [322, 190] width 61 height 13
type input "(كبير) 12 قطعة"
click at [236, 81] on input "6pcs (small)" at bounding box center [256, 78] width 61 height 13
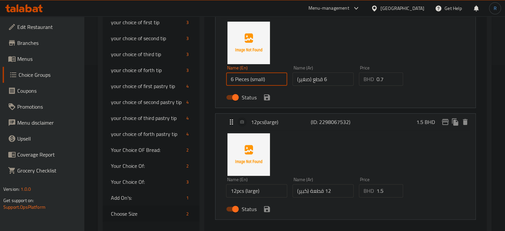
type input "6 Pieces (small)"
click at [239, 193] on input "12pcs (large)" at bounding box center [256, 190] width 61 height 13
click at [256, 189] on input "12 Pieces (large)" at bounding box center [256, 190] width 61 height 13
type input "12 Pieces (Large)"
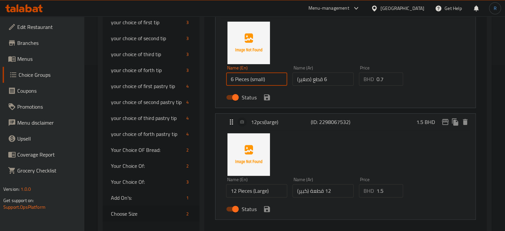
click at [253, 81] on input "6 Pieces (small)" at bounding box center [256, 78] width 61 height 13
click at [267, 97] on icon "save" at bounding box center [267, 97] width 6 height 6
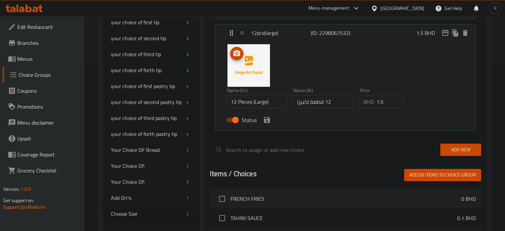
type input "6 Pieces (Small)"
click at [267, 119] on icon "save" at bounding box center [267, 120] width 6 height 6
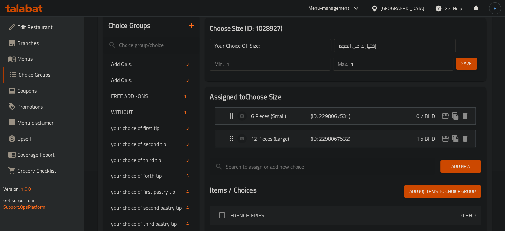
scroll to position [33, 0]
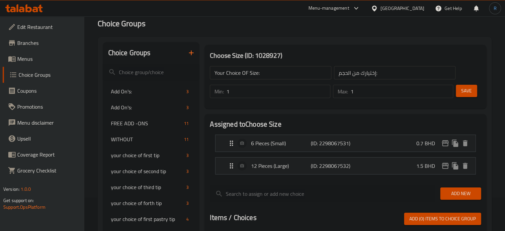
click at [466, 92] on span "Save" at bounding box center [466, 91] width 11 height 8
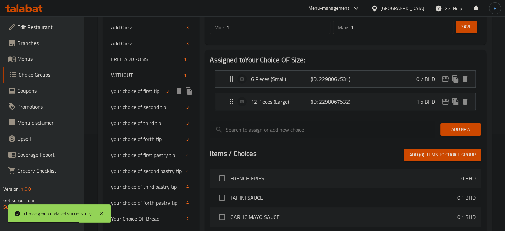
scroll to position [100, 0]
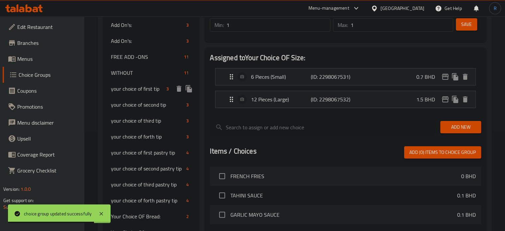
click at [140, 90] on span "your choice of first tip" at bounding box center [137, 89] width 53 height 8
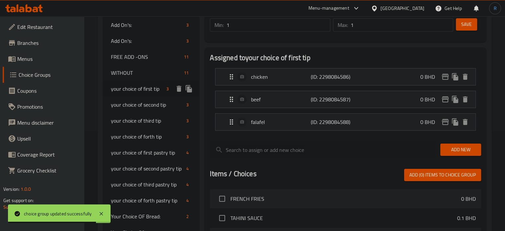
type input "your choice of first tip"
type input "اختيارك من التيب الأول"
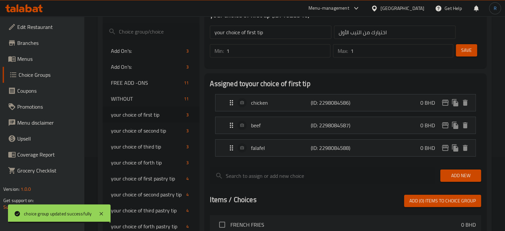
scroll to position [66, 0]
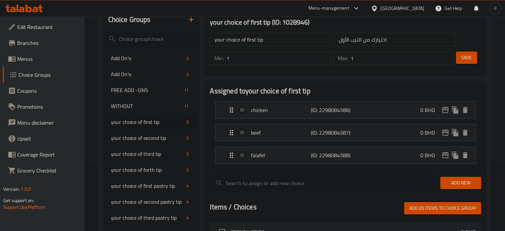
click at [266, 35] on input "your choice of first tip" at bounding box center [270, 39] width 121 height 13
paste input "Your Choice Of 1st Half:"
click at [261, 40] on input "Your Choice Of 1st Half:" at bounding box center [270, 39] width 121 height 13
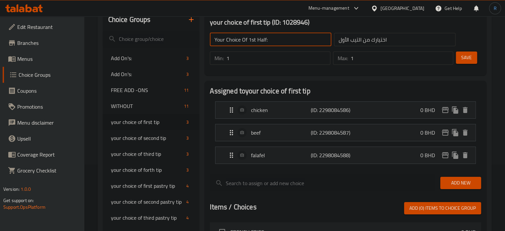
click at [261, 40] on input "Your Choice Of 1st Half:" at bounding box center [270, 39] width 121 height 13
type input "Your Choice Of 1st Type:"
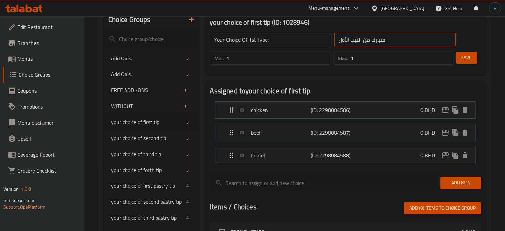
click at [382, 41] on input "اختيارك من التيب الأول" at bounding box center [394, 39] width 121 height 13
click at [382, 41] on input "text" at bounding box center [394, 39] width 121 height 13
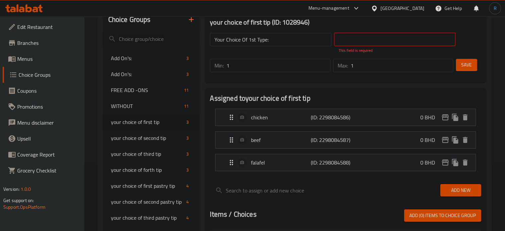
click at [349, 42] on input "text" at bounding box center [394, 39] width 121 height 13
paste input "إختيارك من النصف الأول:"
click at [356, 40] on input "إختيارك من النصف الأول:" at bounding box center [394, 39] width 121 height 13
type input "إختيارك من النوع الأول:"
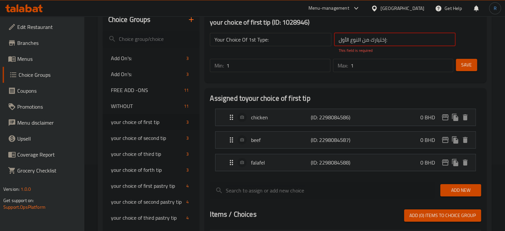
click at [470, 62] on button "Save" at bounding box center [466, 65] width 21 height 12
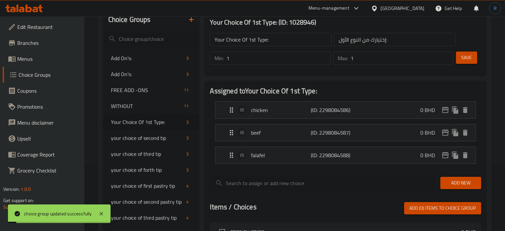
click at [273, 40] on input "Your Choice Of 1st Type:" at bounding box center [270, 39] width 121 height 13
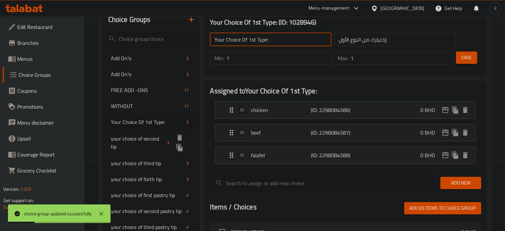
click at [140, 138] on span "your choice of second tip" at bounding box center [137, 142] width 53 height 16
type input "your choice of second tip"
type input "اختيارك من التيب الثاني"
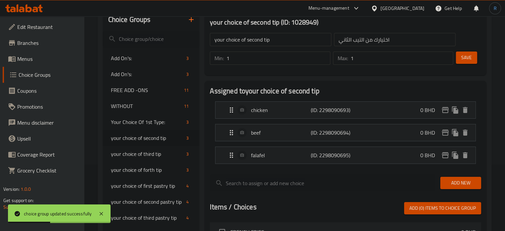
click at [283, 42] on input "your choice of second tip" at bounding box center [270, 39] width 121 height 13
paste input "Your Choice Of 1st Type:"
click at [254, 42] on input "Your Choice Of 1st Type:" at bounding box center [270, 39] width 121 height 13
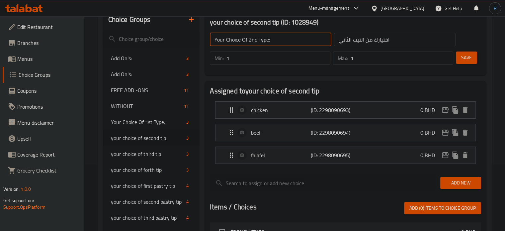
type input "Your Choice Of 2nd Type:"
click at [355, 39] on input "اختيارك من التيب الثاني" at bounding box center [394, 39] width 121 height 13
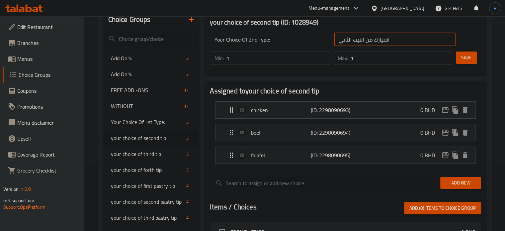
click at [355, 39] on input "اختيارك من التيب الثاني" at bounding box center [394, 39] width 121 height 13
click at [356, 39] on input "اختيارك من التيب الثاني" at bounding box center [394, 39] width 121 height 13
type input "اختيارك من النوع الثاني"
click at [470, 57] on span "Save" at bounding box center [466, 57] width 11 height 8
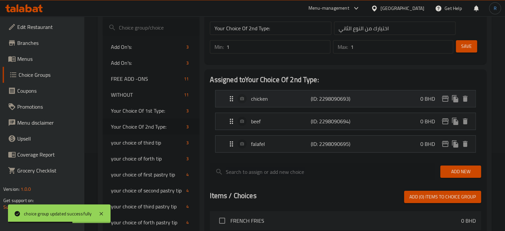
scroll to position [33, 0]
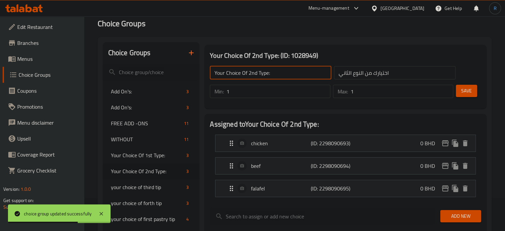
click at [276, 72] on input "Your Choice Of 2nd Type:" at bounding box center [270, 72] width 121 height 13
click at [139, 186] on span "your choice of third tip" at bounding box center [137, 187] width 53 height 8
type input "your choice of third tip"
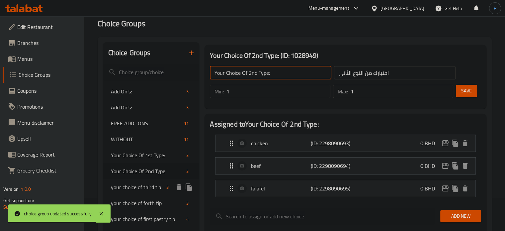
type input "اختيارك من التيب الثالث"
click at [272, 71] on input "your choice of third tip" at bounding box center [270, 72] width 121 height 13
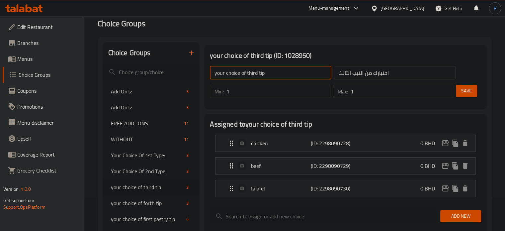
paste input "Your Choice Of 2nd Type:"
click at [250, 72] on input "Your Choice Of 2nd Type:" at bounding box center [270, 72] width 121 height 13
type input "Your Choice Of 3rd Type:"
click at [359, 74] on input "اختيارك من التيب الثالث" at bounding box center [394, 72] width 121 height 13
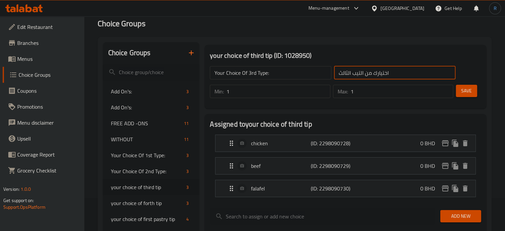
click at [359, 74] on input "اختيارك من التيب الثالث" at bounding box center [394, 72] width 121 height 13
type input "اختيارك من النوع الثالث"
click at [465, 95] on span "Save" at bounding box center [466, 91] width 11 height 8
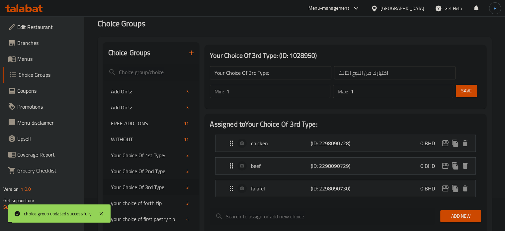
click at [240, 73] on input "Your Choice Of 3rd Type:" at bounding box center [270, 72] width 121 height 13
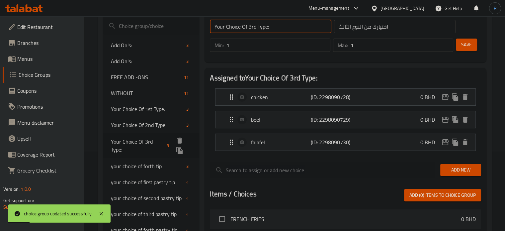
scroll to position [100, 0]
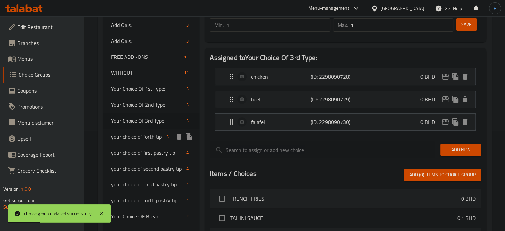
click at [135, 138] on span "your choice of forth tip" at bounding box center [137, 136] width 53 height 8
type input "your choice of forth tip"
type input "اختيارك من التيب الرابع"
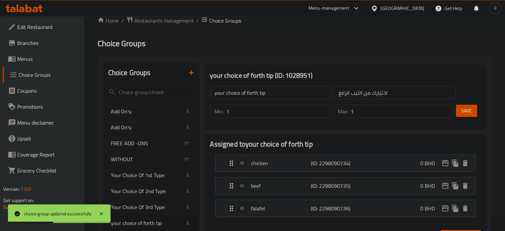
scroll to position [0, 0]
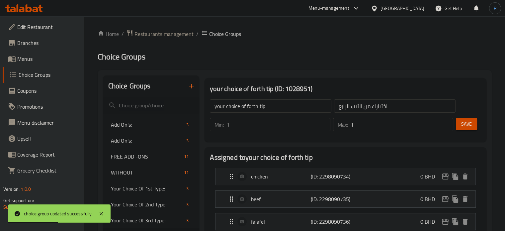
click at [269, 110] on input "your choice of forth tip" at bounding box center [270, 105] width 121 height 13
paste input "Your Choice Of 3rd Type:"
click at [249, 108] on input "Your Choice Of 3rd Type:" at bounding box center [270, 105] width 121 height 13
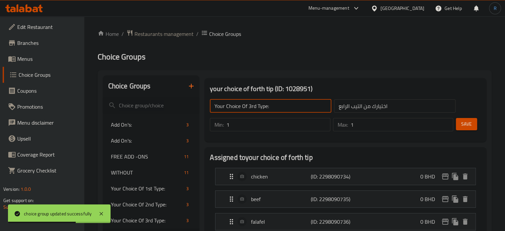
click at [249, 108] on input "Your Choice Of 3rd Type:" at bounding box center [270, 105] width 121 height 13
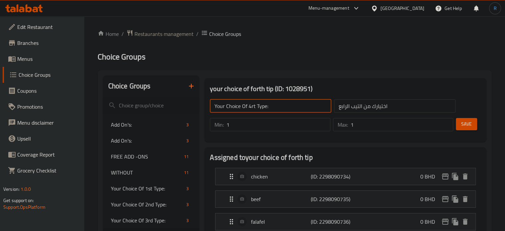
type input "Your Choice Of 4rt Type:"
click at [358, 107] on input "اختيارك من التيب الرابع" at bounding box center [394, 105] width 121 height 13
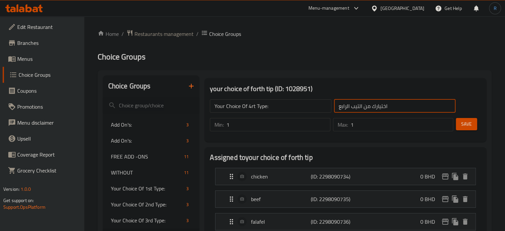
click at [358, 107] on input "اختيارك من التيب الرابع" at bounding box center [394, 105] width 121 height 13
type input "اختيارك من النوع الرابع"
click at [467, 123] on span "Save" at bounding box center [466, 124] width 11 height 8
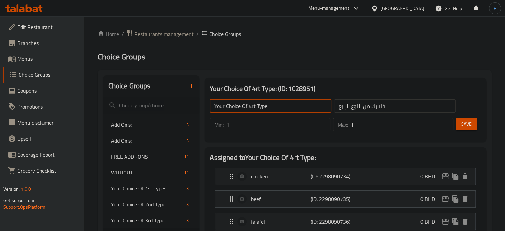
click at [271, 108] on input "Your Choice Of 4rt Type:" at bounding box center [270, 105] width 121 height 13
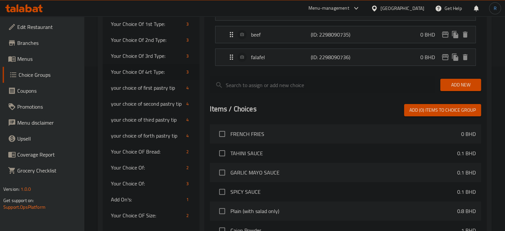
scroll to position [166, 0]
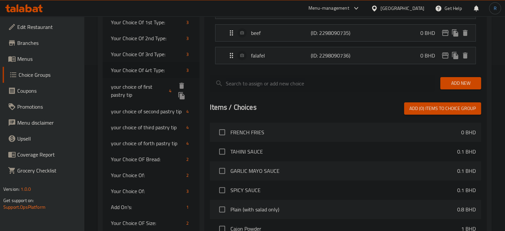
click at [134, 89] on span "your choice of first pastry tip" at bounding box center [139, 91] width 56 height 16
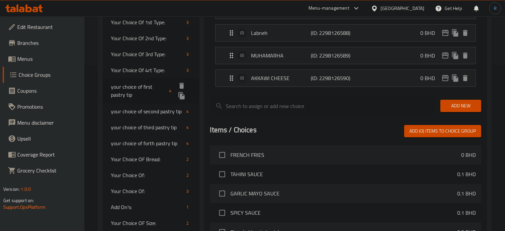
type input "your choice of first pastry tip"
type input "اختيارك من تيب المعجنات الأول"
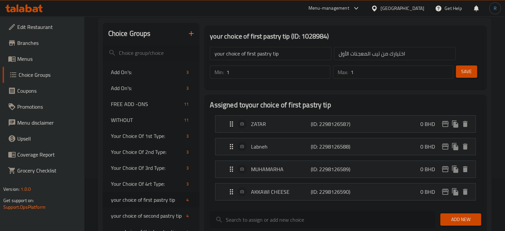
scroll to position [33, 0]
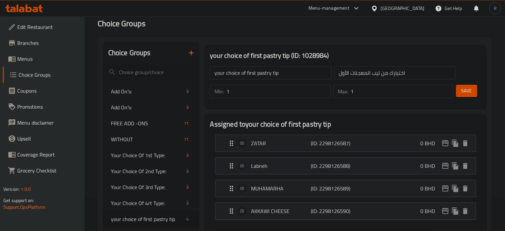
click at [284, 74] on input "your choice of first pastry tip" at bounding box center [270, 72] width 121 height 13
paste input "Your Choice Of 4rt Type:"
click at [256, 74] on input "Your Choice Of 4rt Type:" at bounding box center [270, 72] width 121 height 13
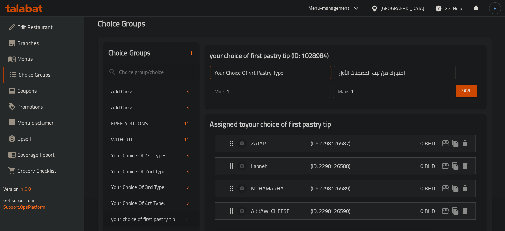
type input "Your Choice Of 4rt Pastry Type:"
click at [380, 76] on input "اختيارك من تيب المعجنات الأول" at bounding box center [394, 72] width 121 height 13
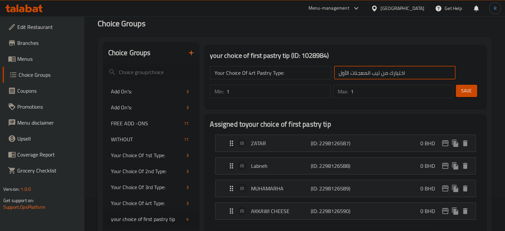
click at [380, 76] on input "اختيارك من تيب المعجنات الأول" at bounding box center [394, 72] width 121 height 13
paste input "ختيارك من النصف الأول:"
click at [420, 74] on input "إختيارك من النصف الأول:" at bounding box center [394, 72] width 121 height 13
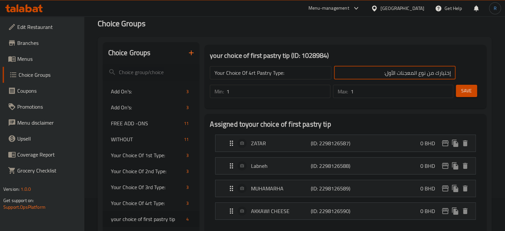
type input "إختيارك من نوع المعجنات الأول:"
click at [467, 94] on span "Save" at bounding box center [466, 91] width 11 height 8
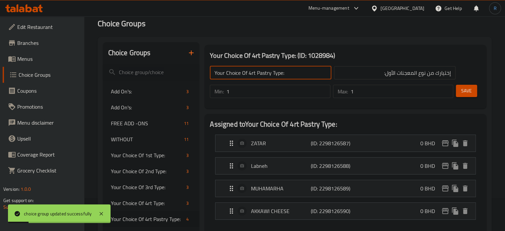
click at [311, 76] on input "Your Choice Of 4rt Pastry Type:" at bounding box center [270, 72] width 121 height 13
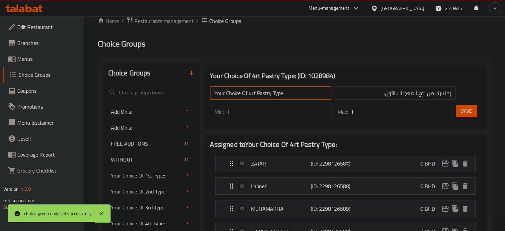
scroll to position [0, 0]
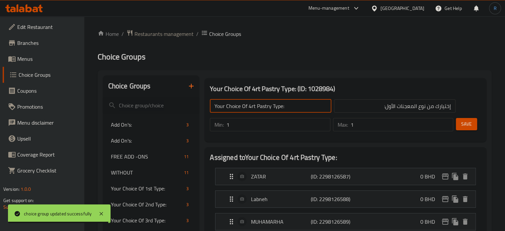
click at [253, 108] on input "Your Choice Of 4rt Pastry Type:" at bounding box center [270, 105] width 121 height 13
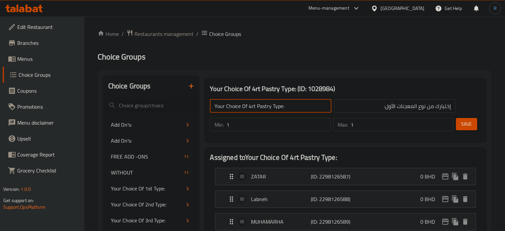
click at [250, 108] on input "Your Choice Of 4rt Pastry Type:" at bounding box center [270, 105] width 121 height 13
click at [250, 108] on input "Your Choice Of rt Pastry Type:" at bounding box center [270, 105] width 121 height 13
click at [252, 109] on input "Your Choice Of rt Pastry Type:" at bounding box center [270, 105] width 121 height 13
click at [470, 122] on span "Save" at bounding box center [466, 124] width 11 height 8
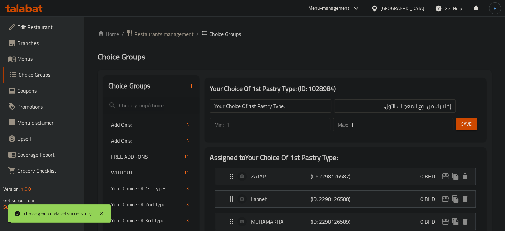
click at [264, 107] on input "Your Choice Of 1st Pastry Type:" at bounding box center [270, 105] width 121 height 13
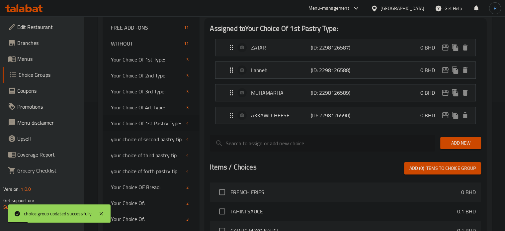
scroll to position [133, 0]
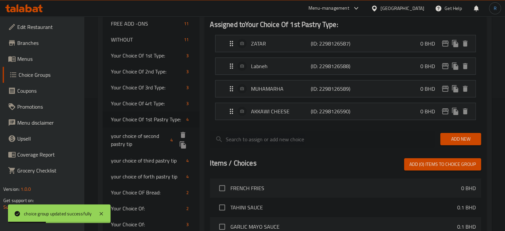
click at [146, 137] on span "your choice of second pastry tip" at bounding box center [139, 140] width 57 height 16
type input "your choice of second pastry tip"
type input "اختيارك من تيب المعجنات الثاني"
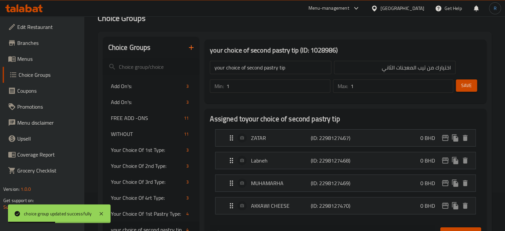
scroll to position [33, 0]
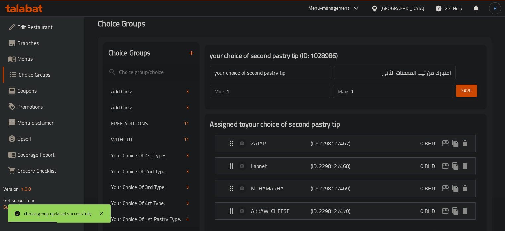
click at [269, 76] on input "your choice of second pastry tip" at bounding box center [270, 72] width 121 height 13
paste input "Your Choice Of 1st Pastry Type:"
click at [249, 72] on input "Your Choice Of 1st Pastry Type:" at bounding box center [270, 72] width 121 height 13
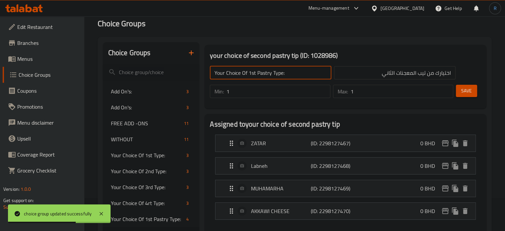
click at [249, 72] on input "Your Choice Of 1st Pastry Type:" at bounding box center [270, 72] width 121 height 13
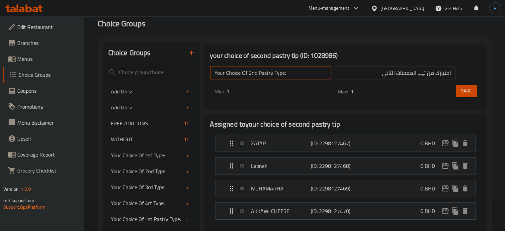
click at [464, 92] on span "Save" at bounding box center [466, 91] width 11 height 8
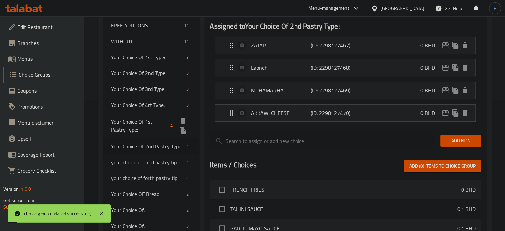
scroll to position [133, 0]
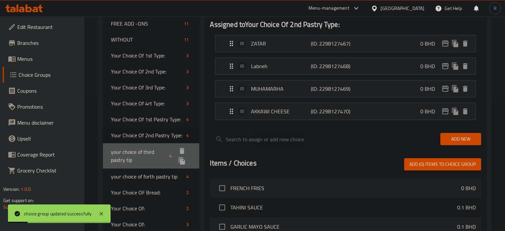
click at [145, 156] on span "your choice of third pastry tip" at bounding box center [139, 156] width 56 height 16
type input "your choice of third pastry tip"
type input "اختيارك من تيب المعجنات الثالث"
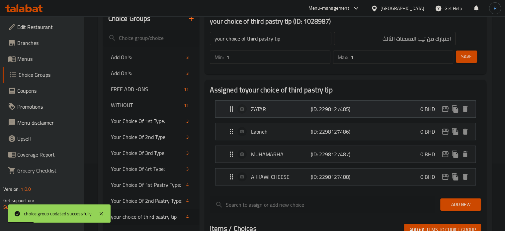
scroll to position [66, 0]
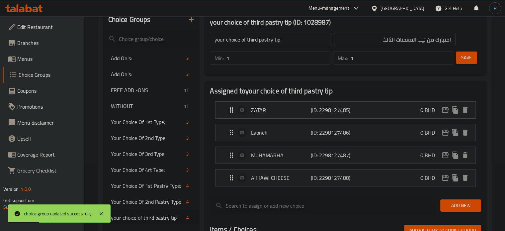
click at [269, 43] on input "your choice of third pastry tip" at bounding box center [270, 39] width 121 height 13
paste input "Your Choice Of 1st Pastry Type:"
click at [253, 40] on input "Your Choice Of 1st Pastry Type:" at bounding box center [270, 39] width 121 height 13
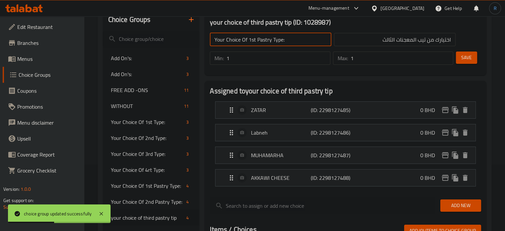
click at [253, 40] on input "Your Choice Of 1st Pastry Type:" at bounding box center [270, 39] width 121 height 13
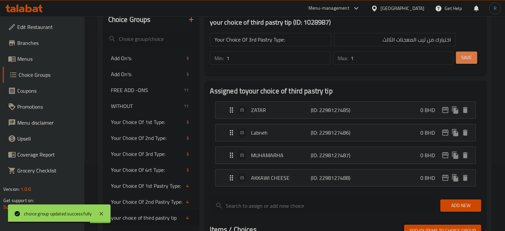
click at [458, 59] on button "Save" at bounding box center [466, 57] width 21 height 12
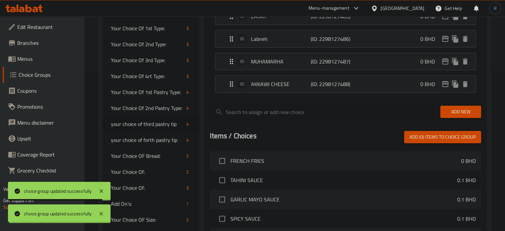
scroll to position [166, 0]
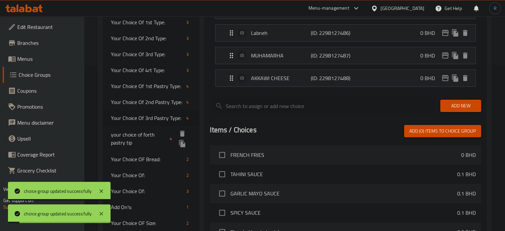
click at [151, 139] on span "your choice of forth pastry tip" at bounding box center [139, 138] width 56 height 16
type input "your choice of forth pastry tip"
type input "اختيارك من تيب المعجنات الرابع"
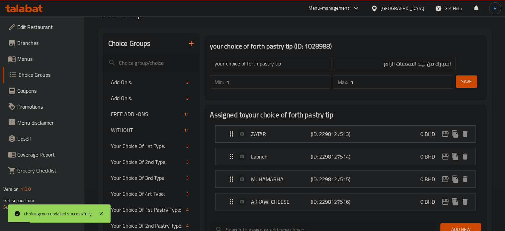
scroll to position [33, 0]
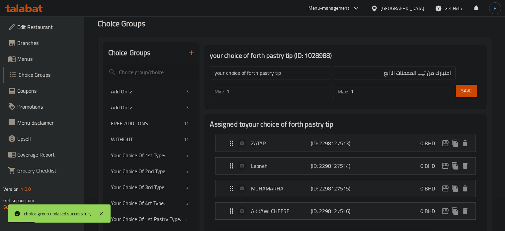
click at [280, 75] on input "your choice of forth pastry tip" at bounding box center [270, 72] width 121 height 13
paste input "Your Choice Of 1st Pastry Type:"
click at [248, 73] on input "Your Choice Of 1st Pastry Type:" at bounding box center [270, 72] width 121 height 13
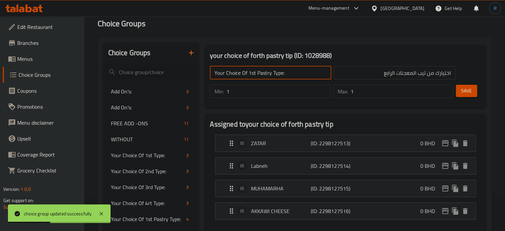
click at [248, 73] on input "Your Choice Of 1st Pastry Type:" at bounding box center [270, 72] width 121 height 13
click at [469, 97] on button "Save" at bounding box center [466, 91] width 21 height 12
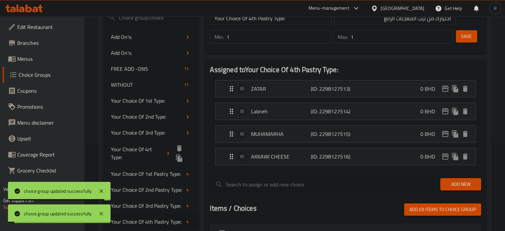
scroll to position [100, 0]
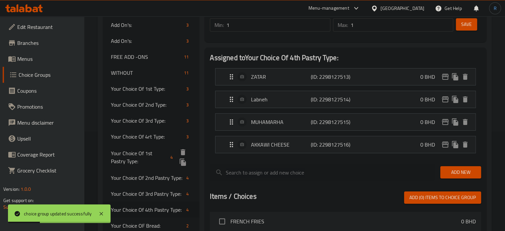
click at [149, 153] on span "Your Choice Of 1st Pastry Type:" at bounding box center [139, 157] width 57 height 16
type input "Your Choice Of 1st Pastry Type:"
type input "إختيارك من نوع المعجنات الأول:"
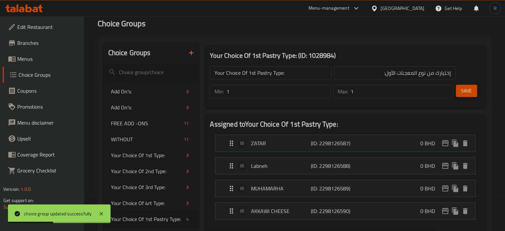
scroll to position [33, 0]
click at [395, 73] on input "إختيارك من نوع المعجنات الأول:" at bounding box center [394, 72] width 121 height 13
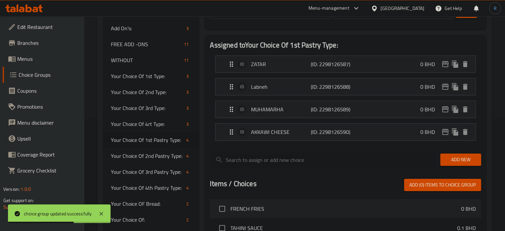
scroll to position [133, 0]
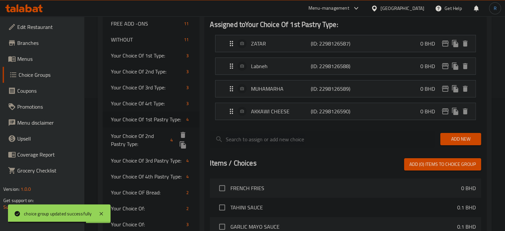
click at [146, 137] on span "Your Choice Of 2nd Pastry Type:" at bounding box center [139, 140] width 57 height 16
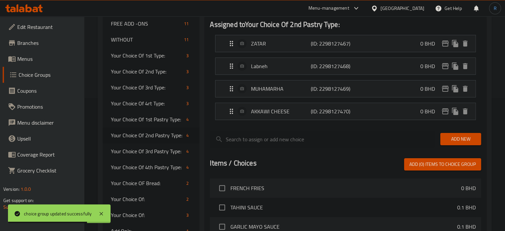
type input "Your Choice Of 2nd Pastry Type:"
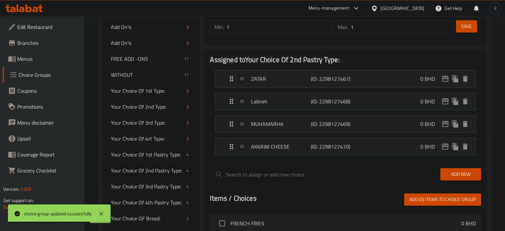
scroll to position [0, 0]
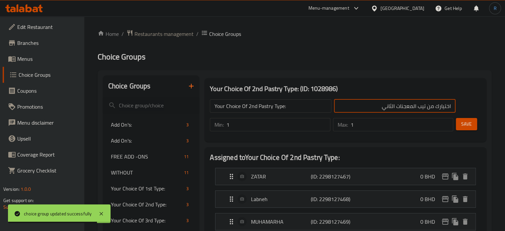
click at [394, 107] on input "اختيارك من تيب المعجنات الثاني" at bounding box center [394, 105] width 121 height 13
paste input "ختيارك من نوع المعجنات الأول:"
click at [392, 107] on input "إختيارك من نوع المعجنات الأول:" at bounding box center [394, 105] width 121 height 13
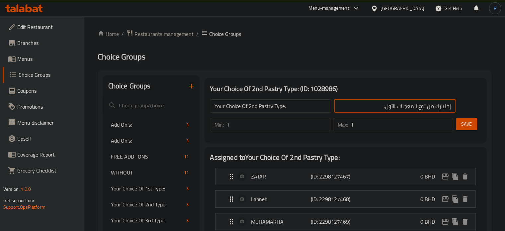
click at [392, 107] on input "إختيارك من نوع المعجنات الأول:" at bounding box center [394, 105] width 121 height 13
type input "إختيارك من نوع المعجنات الثاني:"
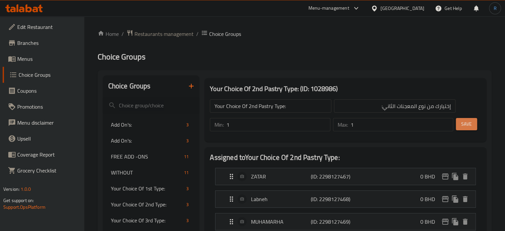
click at [469, 121] on span "Save" at bounding box center [466, 124] width 11 height 8
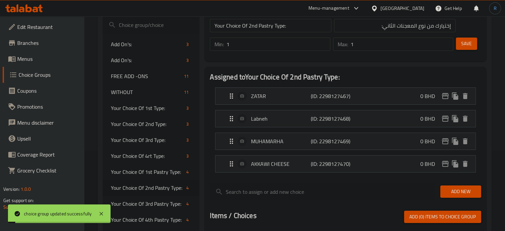
scroll to position [100, 0]
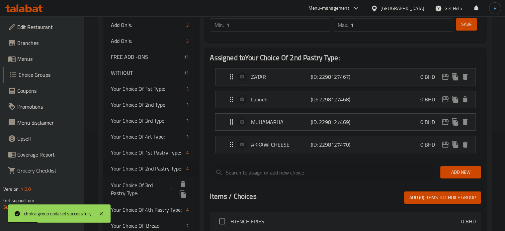
click at [143, 187] on span "Your Choice Of 3rd Pastry Type:" at bounding box center [139, 189] width 57 height 16
type input "Your Choice Of 3rd Pastry Type:"
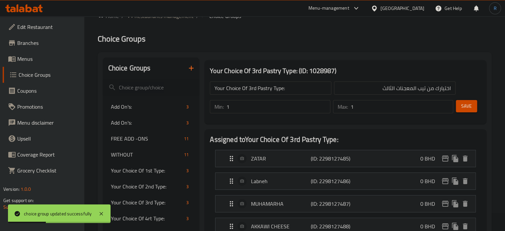
scroll to position [0, 0]
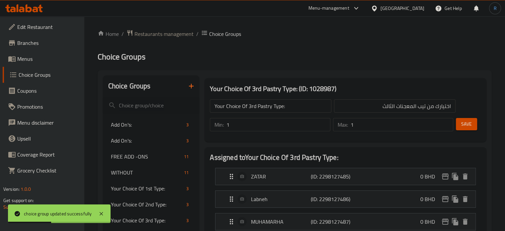
click at [389, 108] on input "اختيارك من تيب المعجنات الثالث" at bounding box center [394, 105] width 121 height 13
paste input "ختيارك من نوع المعجنات الأول:"
click at [390, 109] on input "إختيارك من نوع المعجنات الأول:" at bounding box center [394, 105] width 121 height 13
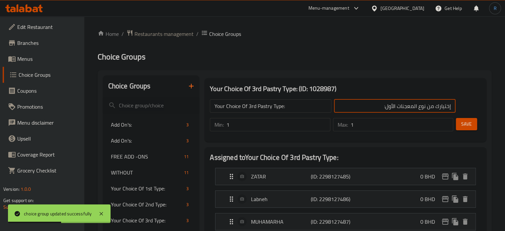
click at [390, 109] on input "إختيارك من نوع المعجنات الأول:" at bounding box center [394, 105] width 121 height 13
type input "إختيارك من نوع المعجنات الثالث:"
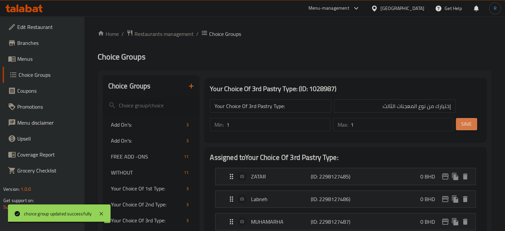
click at [467, 124] on span "Save" at bounding box center [466, 124] width 11 height 8
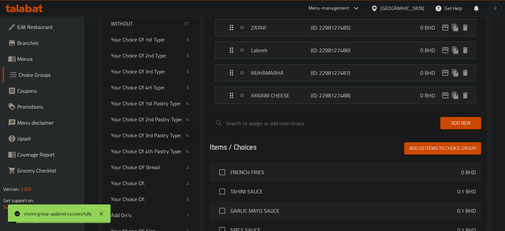
scroll to position [166, 0]
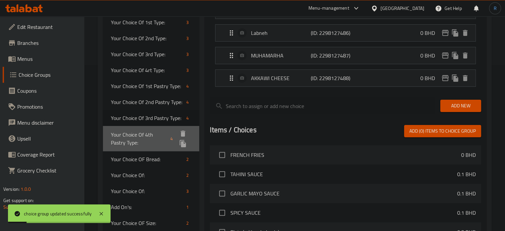
click at [140, 137] on span "Your Choice Of 4th Pastry Type:" at bounding box center [139, 138] width 57 height 16
type input "Your Choice Of 4th Pastry Type:"
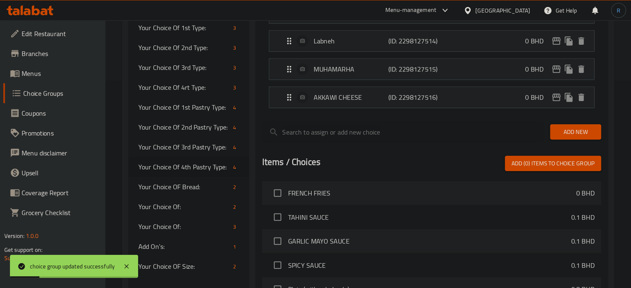
scroll to position [0, 0]
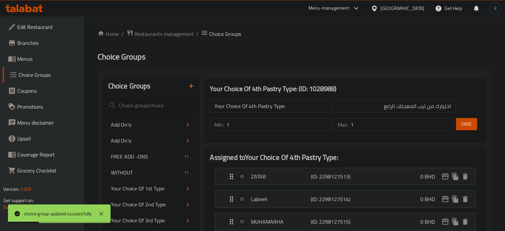
click at [363, 102] on input "اختيارك من تيب المعجنات الرابع" at bounding box center [394, 105] width 121 height 13
paste input "ختيارك من نوع المعجنات الأول:"
click at [389, 106] on input "إختيارك من نوع المعجنات الأول:" at bounding box center [394, 105] width 121 height 13
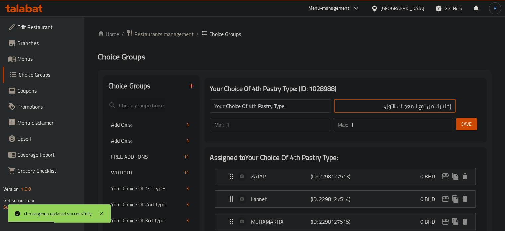
click at [389, 106] on input "إختيارك من نوع المعجنات الأول:" at bounding box center [394, 105] width 121 height 13
type input "إختيارك من نوع المعجنات الرابع:"
click at [467, 123] on span "Save" at bounding box center [466, 124] width 11 height 8
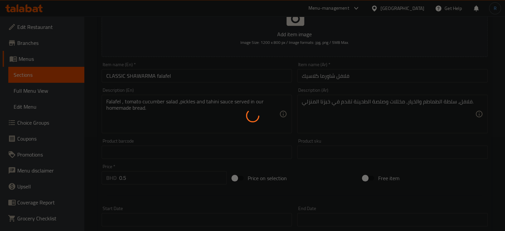
scroll to position [100, 0]
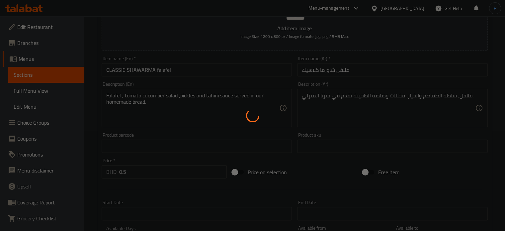
click at [159, 104] on div at bounding box center [252, 115] width 505 height 231
type input "الإضافات:"
type input "0"
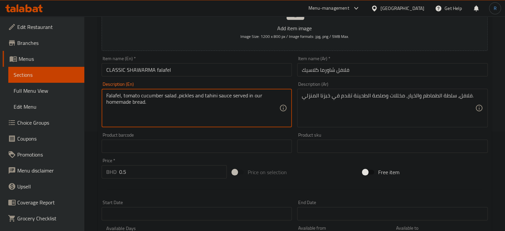
click at [141, 97] on textarea "Falafel, tomato cucumber salad ,pickles and tahini sauce served in our homemade…" at bounding box center [192, 108] width 173 height 32
type textarea "Falafel, tomato and cucumber salad ,pickles and tahini sauce served in our home…"
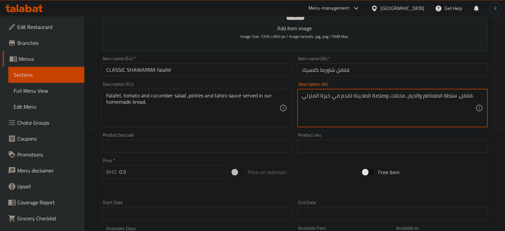
click at [309, 97] on textarea "فلافل، سلطة الطماطم والخيار، مخللات وصلصة الطحينة تقدم في خبزنا المنزلي." at bounding box center [388, 108] width 173 height 32
type textarea "فلافل، سلطة الطماطم والخيار، مخللات وصلصة الطحينة تقدم في خبز بيتي خاص بنا."
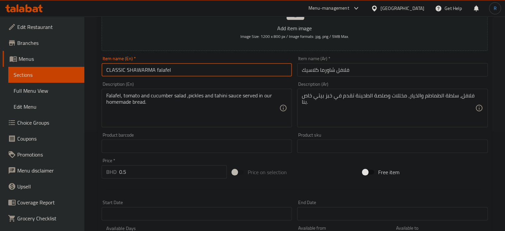
click at [272, 74] on input "CLASSIC SHAWARMA falafel" at bounding box center [197, 69] width 190 height 13
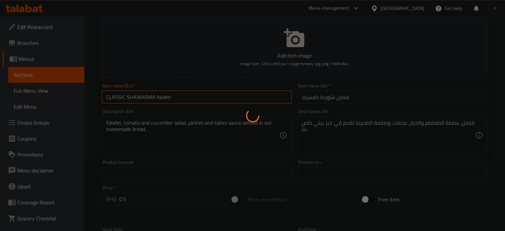
scroll to position [0, 0]
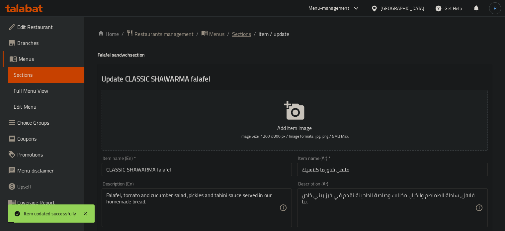
click at [244, 30] on span "Sections" at bounding box center [241, 34] width 19 height 8
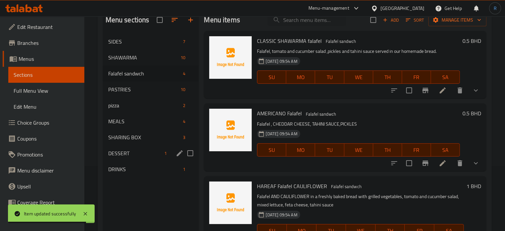
scroll to position [66, 0]
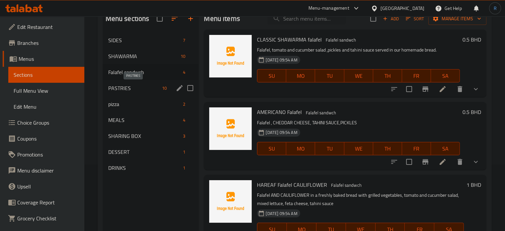
click at [119, 86] on span "PASTRIES" at bounding box center [133, 88] width 51 height 8
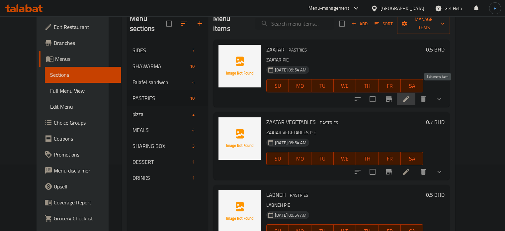
click at [409, 96] on icon at bounding box center [406, 99] width 6 height 6
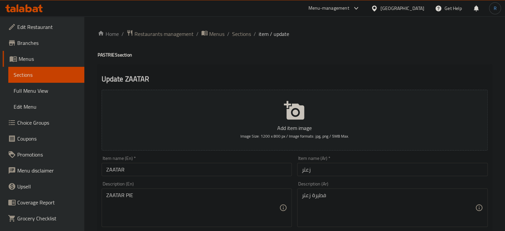
scroll to position [33, 0]
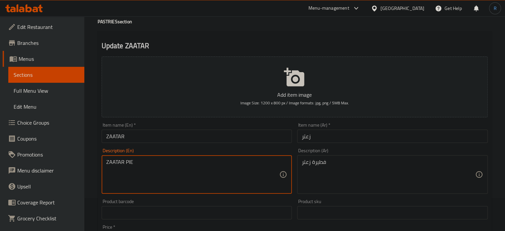
click at [181, 162] on textarea "ZAATAR PIE" at bounding box center [192, 175] width 173 height 32
paste textarea "Pastry dough, thyme leaves, eggs, cream, sugar, salt, pepper"
type textarea "Pastry dough, thyme leaves, eggs, cream, sugar, salt, pepper"
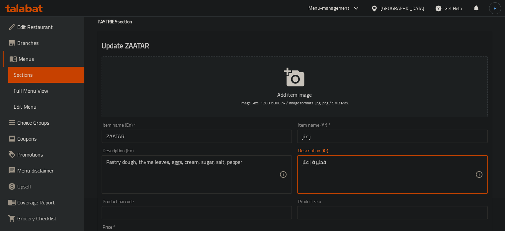
click at [338, 167] on textarea "فطيرة زعتر" at bounding box center [388, 175] width 173 height 32
paste textarea "عجينة المعجنات، أوراق الزعتر، [PERSON_NAME]، كريمة، سكر، [PERSON_NAME]، فلفل"
type textarea "عجينة المعجنات، أوراق الزعتر، [PERSON_NAME]، كريمة، سكر، [PERSON_NAME]، فلفل"
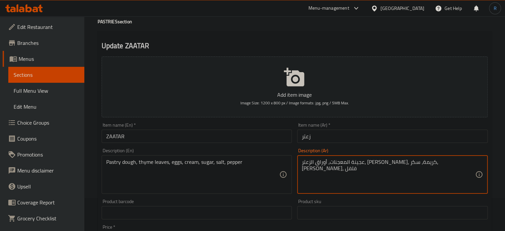
click at [344, 139] on input "زعتر" at bounding box center [392, 135] width 190 height 13
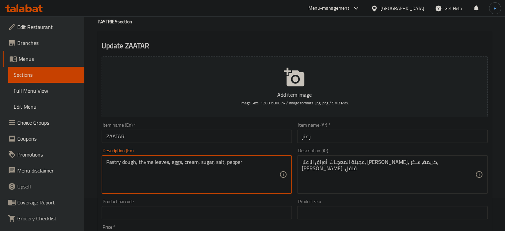
click at [193, 159] on textarea "Pastry dough, thyme leaves, eggs, cream, sugar, salt, pepper" at bounding box center [192, 175] width 173 height 32
paste textarea "filled with zaatar seasoning."
type textarea "Pastry filled with zaatar seasoning."
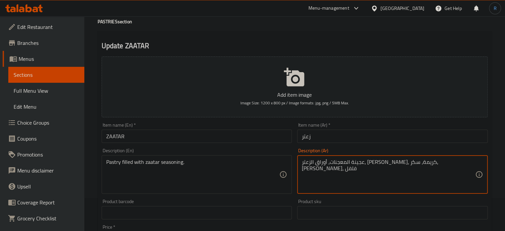
click at [378, 164] on textarea "عجينة المعجنات، أوراق الزعتر، [PERSON_NAME]، كريمة، سكر، [PERSON_NAME]، فلفل" at bounding box center [388, 175] width 173 height 32
paste textarea "معجنات محشوة ببهار الزعتر."
click at [316, 163] on textarea "معجنات محشوة ببهار الزعتر." at bounding box center [388, 175] width 173 height 32
click at [321, 163] on textarea "معجنات محشوة ببهار الزعتر." at bounding box center [388, 175] width 173 height 32
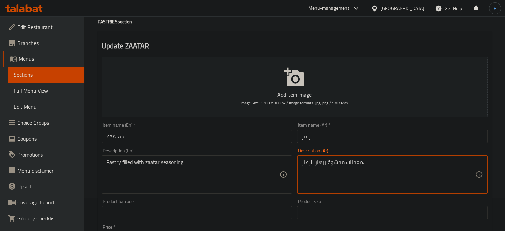
click at [321, 163] on textarea "معجنات محشوة ببهار الزعتر." at bounding box center [388, 175] width 173 height 32
type textarea "معجنات محشوة بتوابل الزعتر."
click at [275, 137] on input "ZAATAR" at bounding box center [197, 135] width 190 height 13
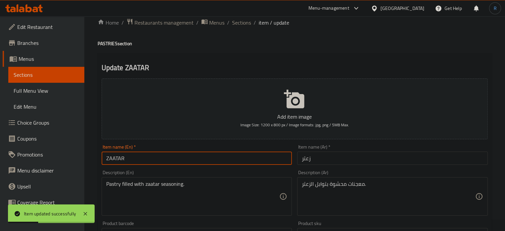
scroll to position [0, 0]
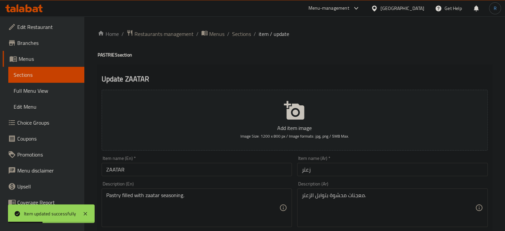
click at [243, 35] on span "Sections" at bounding box center [241, 34] width 19 height 8
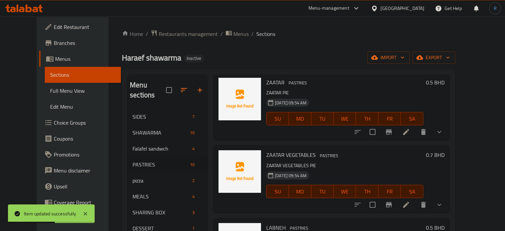
scroll to position [66, 0]
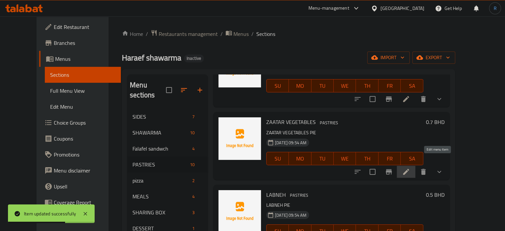
click at [410, 168] on icon at bounding box center [406, 172] width 8 height 8
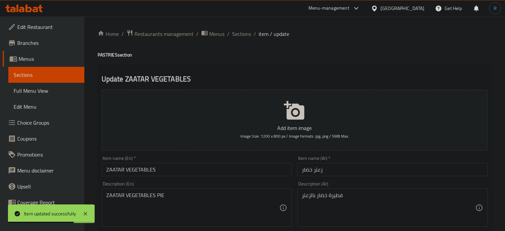
scroll to position [33, 0]
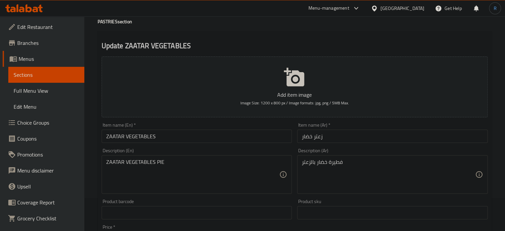
click at [193, 164] on textarea "ZAATAR VEGETABLES PIE" at bounding box center [192, 175] width 173 height 32
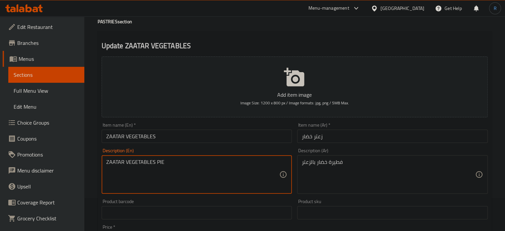
click at [193, 164] on textarea "ZAATAR VEGETABLES PIE" at bounding box center [192, 175] width 173 height 32
paste textarea "Dough, Zaatar, Vegetables, Salt, Pepper and butter"
type textarea "Dough, Zaatar, Vegetables, Salt, Pepper and butter"
click at [177, 138] on input "ZAATAR VEGETABLES" at bounding box center [197, 135] width 190 height 13
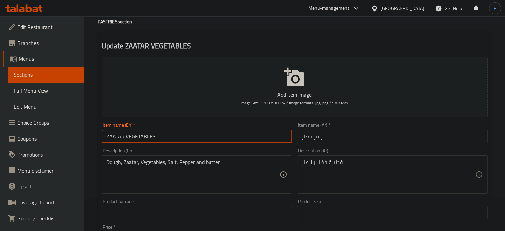
click at [177, 138] on input "ZAATAR VEGETABLES" at bounding box center [197, 135] width 190 height 13
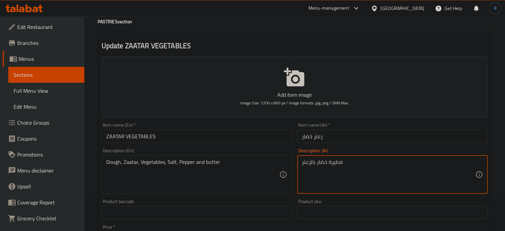
click at [377, 167] on textarea "فطيرة خضار بالزعتر" at bounding box center [388, 175] width 173 height 32
paste textarea "عجينة، زعتر، خضروات، ملح، فلفل وزبدة"
type textarea "عجينة، زعتر، خضروات، ملح، فلفل وزبدة"
click at [367, 138] on input "زعتر خضار" at bounding box center [392, 135] width 190 height 13
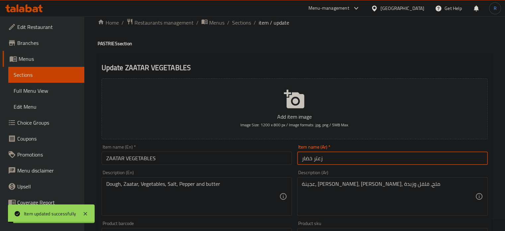
scroll to position [0, 0]
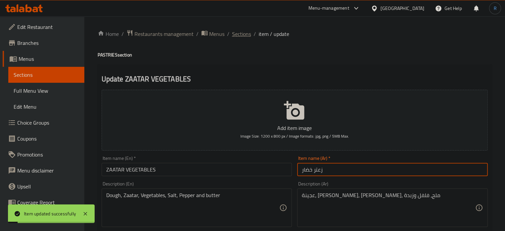
click at [239, 36] on span "Sections" at bounding box center [241, 34] width 19 height 8
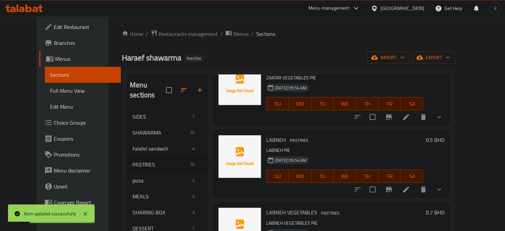
scroll to position [133, 0]
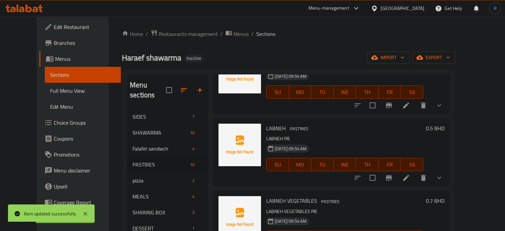
click at [410, 174] on icon at bounding box center [406, 178] width 8 height 8
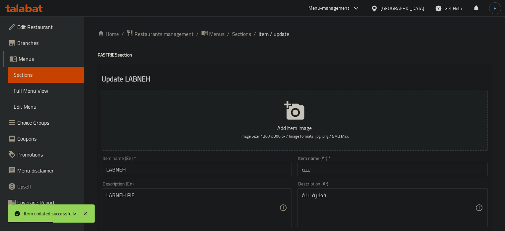
click at [149, 170] on input "LABNEH" at bounding box center [197, 169] width 190 height 13
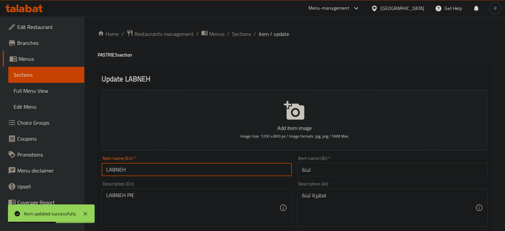
click at [149, 170] on input "LABNEH" at bounding box center [197, 169] width 190 height 13
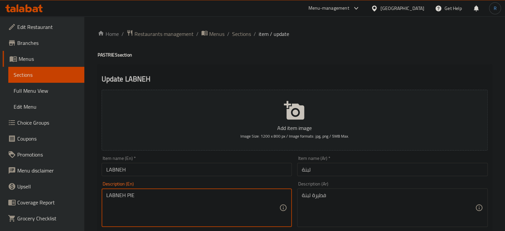
click at [191, 199] on textarea "LABNEH PIE" at bounding box center [192, 208] width 173 height 32
paste textarea "Velvety labneh filling in a flaky crust"
type textarea "Velvety labneh filling in a flaky crust"
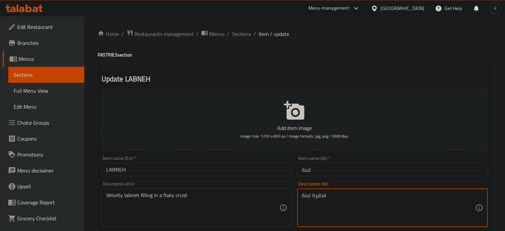
click at [342, 200] on textarea "فطيرة لبنة" at bounding box center [388, 208] width 173 height 32
paste textarea "حشوة لبنة مخملية في قشرة قشري"
click at [324, 197] on textarea "حشوة لبنة مخملية في قشرة قشرية" at bounding box center [388, 208] width 173 height 32
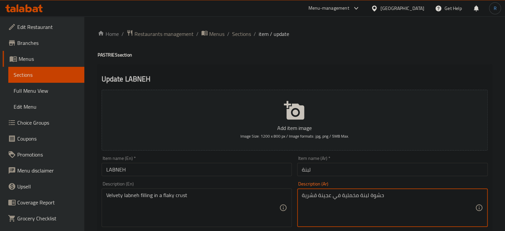
click at [305, 195] on textarea "حشوة لبنة مخملية في عجينة قشرية" at bounding box center [388, 208] width 173 height 32
type textarea "حشوة لبنة مخملية في عجينة فليكي"
click at [267, 164] on input "LABNEH" at bounding box center [197, 169] width 190 height 13
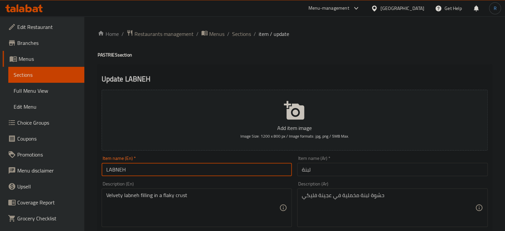
click at [267, 164] on input "LABNEH" at bounding box center [197, 169] width 190 height 13
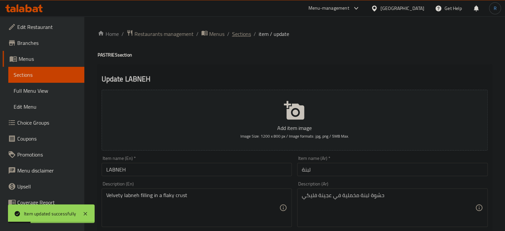
click at [247, 35] on span "Sections" at bounding box center [241, 34] width 19 height 8
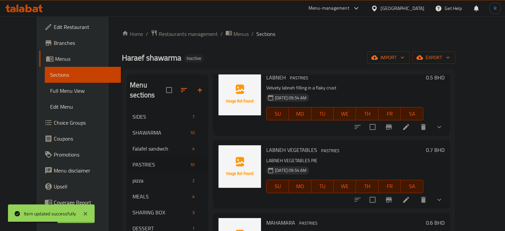
scroll to position [199, 0]
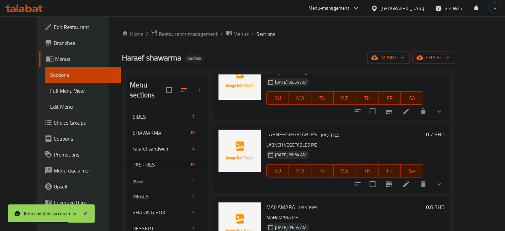
click at [409, 181] on icon at bounding box center [406, 184] width 6 height 6
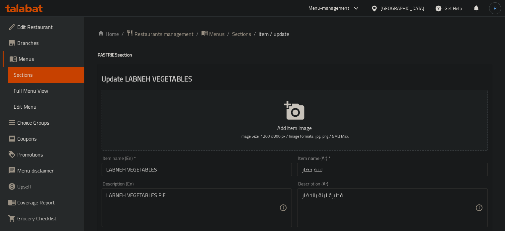
click at [211, 191] on div "LABNEH VEGETABLES PIE Description (En)" at bounding box center [197, 207] width 190 height 38
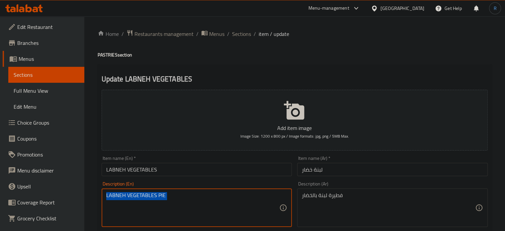
click at [211, 191] on div "LABNEH VEGETABLES PIE Description (En)" at bounding box center [197, 207] width 190 height 38
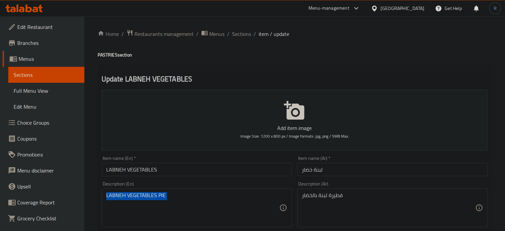
click at [211, 191] on div "LABNEH VEGETABLES PIE Description (En)" at bounding box center [197, 207] width 190 height 38
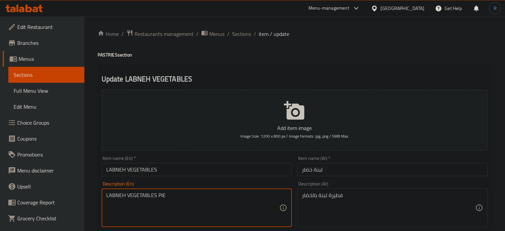
click at [202, 198] on textarea "LABNEH VEGETABLES PIE" at bounding box center [192, 208] width 173 height 32
paste textarea "Flaky pastries filled with a variety of vegetables and creamy filling."
type textarea "Flaky pastries filled with a variety of vegetables and creamy filling."
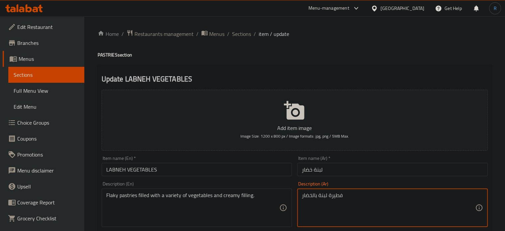
click at [358, 197] on textarea "فطيرة لبنة بالخضار" at bounding box center [388, 208] width 173 height 32
paste textarea "عجنات قشرية محشوة بمجموعة متنوعة من الخضار وحشوة كريمية."
click at [427, 195] on textarea "معجنات قشرية محشوة بمجموعة متنوعة من الخضار وحشوة كريمية." at bounding box center [388, 208] width 173 height 32
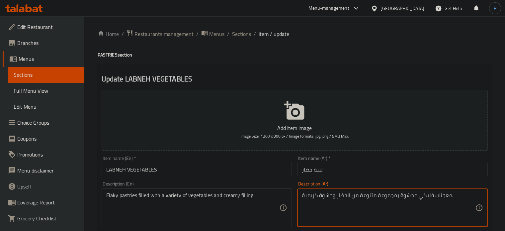
click at [344, 195] on textarea "معجنات فليكي محشوة بمجموعة متنوعة من الخضار وحشوة كريمية." at bounding box center [388, 208] width 173 height 32
click at [340, 193] on textarea "معجنات فليكي محشوة بمجموعة متنوعة من وحشوة كريمية." at bounding box center [388, 208] width 173 height 32
click at [302, 193] on textarea "معجنات فليكي محشوة بمجموعة متنوعة من الخضار وحشوة كريمية." at bounding box center [388, 208] width 173 height 32
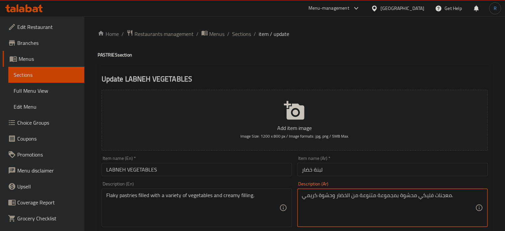
type textarea "معجنات فليكي محشوة بمجموعة متنوعة من الخضار وحشوة كريمي."
click at [261, 171] on input "LABNEH VEGETABLES" at bounding box center [197, 169] width 190 height 13
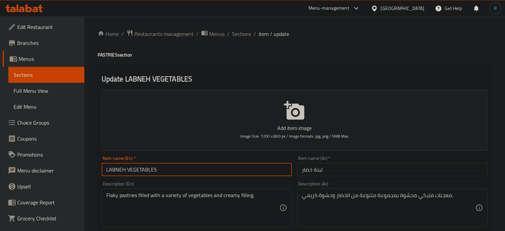
click at [261, 171] on input "LABNEH VEGETABLES" at bounding box center [197, 169] width 190 height 13
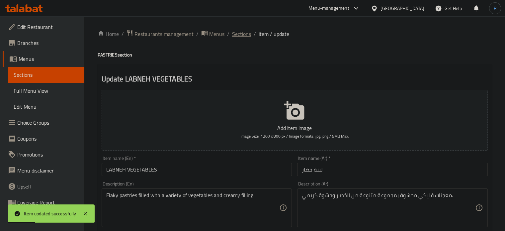
click at [241, 37] on span "Sections" at bounding box center [241, 34] width 19 height 8
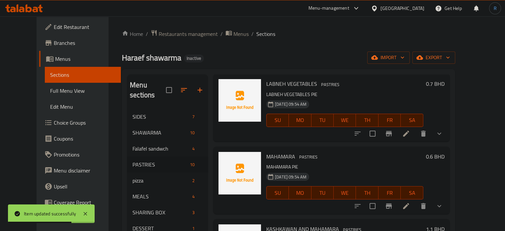
scroll to position [265, 0]
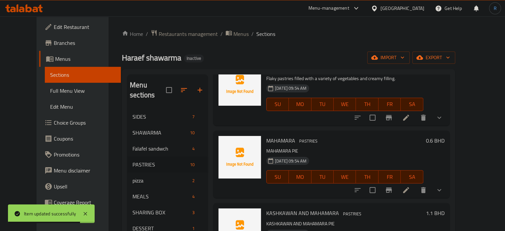
click at [272, 135] on span "MAHAMARA" at bounding box center [280, 140] width 29 height 10
copy h6 "MAHAMARA"
click at [409, 187] on icon at bounding box center [406, 190] width 6 height 6
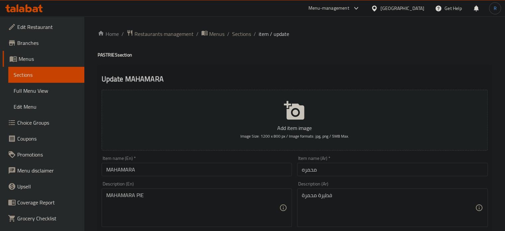
click at [303, 172] on input "محمره" at bounding box center [392, 169] width 190 height 13
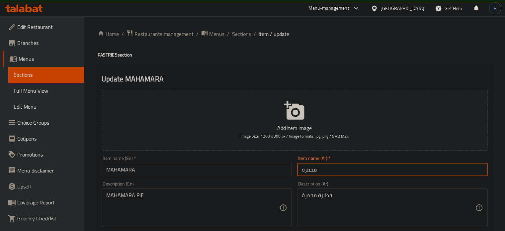
click at [303, 172] on input "محمره" at bounding box center [392, 169] width 190 height 13
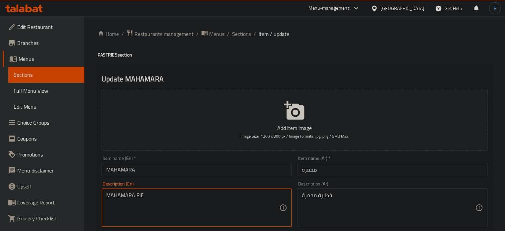
click at [227, 199] on textarea "MAHAMARA PIE" at bounding box center [192, 208] width 173 height 32
paste textarea "Pastries filled with muhammara, a spicy red pepper."
type textarea "Pastries filled with muhammara, a spicy red pepper."
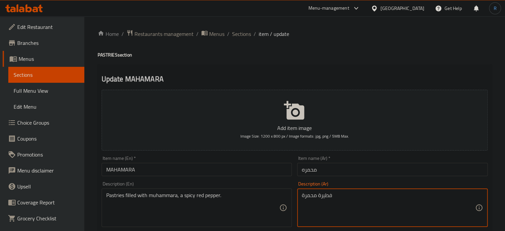
click at [334, 196] on textarea "فطيرة محمرة" at bounding box center [388, 208] width 173 height 32
paste textarea "عجنات محشية بالمحمرة، وهي صلصة حارة مصنوعة من فلفل أحمر."
click at [263, 171] on input "MAHAMARA" at bounding box center [197, 169] width 190 height 13
click at [381, 198] on textarea "معجنات محشية بالمحمرة، وهي صلصة حارة مصنوعة من فلفل أحمر." at bounding box center [388, 208] width 173 height 32
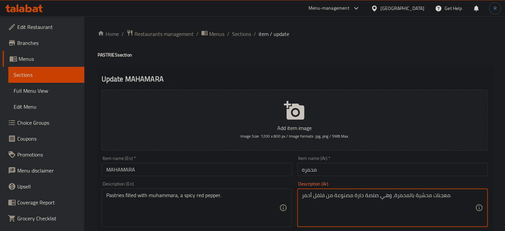
click at [382, 198] on textarea "معجنات محشية بالمحمرة، وهي صلصة حارة مصنوعة من فلفل أحمر." at bounding box center [388, 208] width 173 height 32
click at [369, 196] on textarea "معجنات محشية بالمحمرة، صلصة حارة مصنوعة من فلفل أحمر." at bounding box center [388, 208] width 173 height 32
click at [338, 196] on textarea "معجنات محشية بالمحمرة، حارة مصنوعة من فلفل أحمر." at bounding box center [388, 208] width 173 height 32
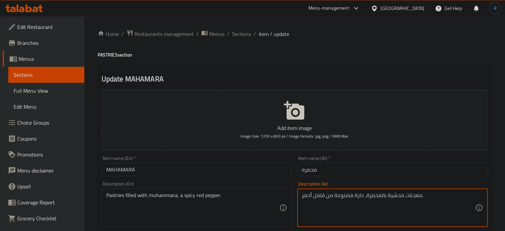
click at [338, 196] on textarea "معجنات محشية بالمحمرة، حارة مصنوعة من فلفل أحمر." at bounding box center [388, 208] width 173 height 32
click at [328, 199] on textarea "معجنات محشية بالمحمرة، حارة من فلفل أحمر." at bounding box center [388, 208] width 173 height 32
type textarea "معجنات محشية بالمحمرة، حارة فلفل أحمر."
click at [335, 171] on input "محمره" at bounding box center [392, 169] width 190 height 13
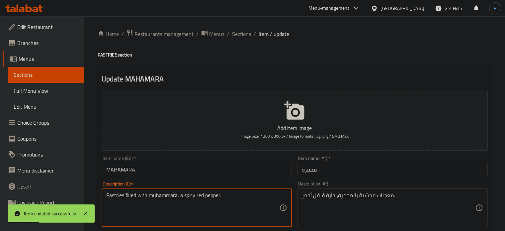
click at [218, 200] on textarea "Pastries filled with muhammara, a spicy red pepper." at bounding box center [192, 208] width 173 height 32
paste textarea "Muhammara, dough, Egg and Sesame Seeds"
type textarea "Muhammara, dough, Egg and Sesame Seeds"
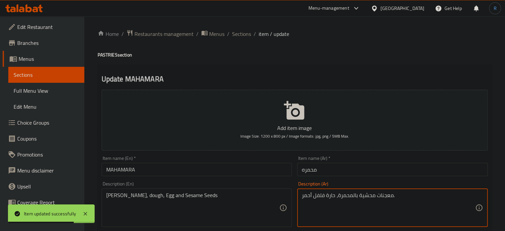
click at [365, 198] on textarea "معجنات محشية بالمحمرة، حارة فلفل أحمر." at bounding box center [388, 208] width 173 height 32
paste textarea "مرة، عجينة، بيض وحبوب سمسم"
type textarea "محمرة، عجينة، بيض وحبوب سمسم"
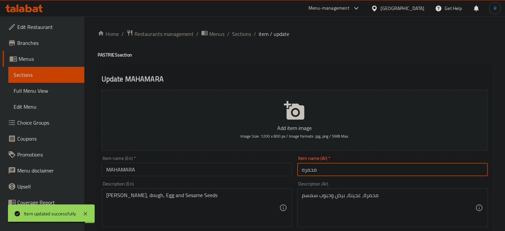
click at [364, 167] on input "محمره" at bounding box center [392, 169] width 190 height 13
drag, startPoint x: 237, startPoint y: 33, endPoint x: 248, endPoint y: 14, distance: 22.1
click at [237, 33] on span "Sections" at bounding box center [241, 34] width 19 height 8
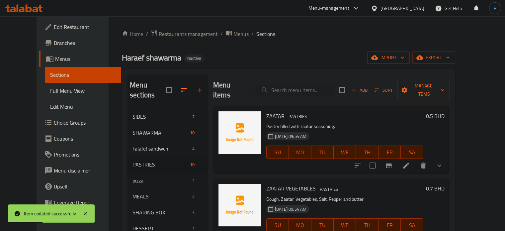
click at [423, 183] on h6 "ZAATAR VEGETABLES PASTRIES" at bounding box center [344, 187] width 157 height 9
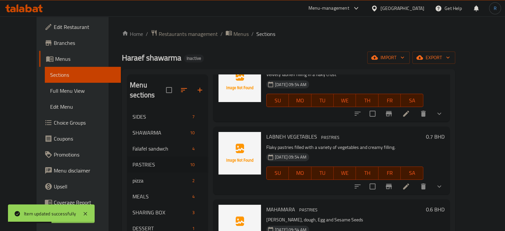
scroll to position [265, 0]
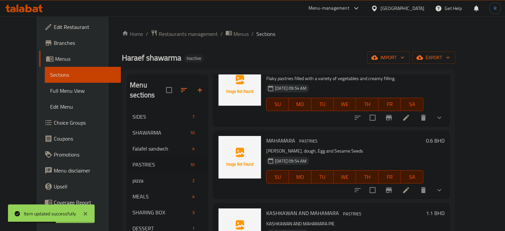
click at [271, 135] on span "MAHAMARA" at bounding box center [280, 140] width 29 height 10
copy h6 "MAHAMARA"
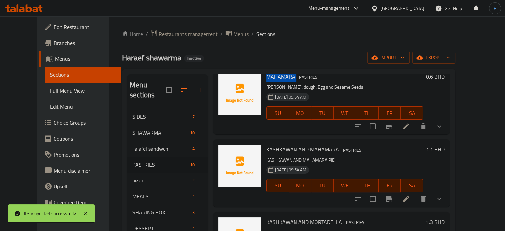
scroll to position [332, 0]
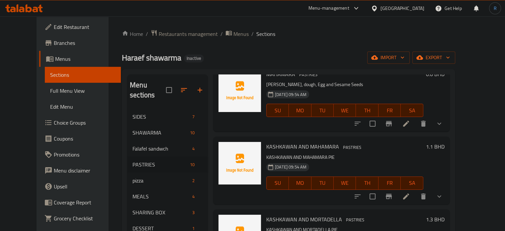
drag, startPoint x: 439, startPoint y: 146, endPoint x: 432, endPoint y: 150, distance: 8.3
click at [423, 153] on p "KASHKAWAN AND MAHAMARA PIE" at bounding box center [344, 157] width 157 height 8
click at [410, 192] on icon at bounding box center [406, 196] width 8 height 8
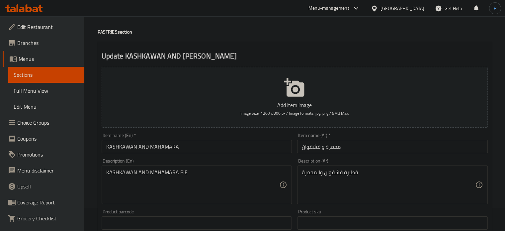
scroll to position [33, 0]
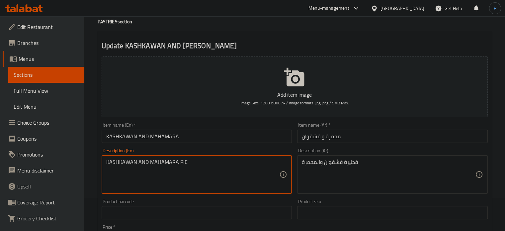
click at [201, 163] on textarea "KASHKAWAN AND MAHAMARA PIE" at bounding box center [192, 175] width 173 height 32
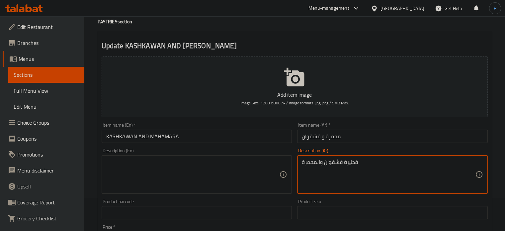
click at [320, 161] on textarea "فطيرة قشقوان والمحمرة" at bounding box center [388, 175] width 173 height 32
click at [187, 132] on input "KASHKAWAN AND MAHAMARA" at bounding box center [197, 135] width 190 height 13
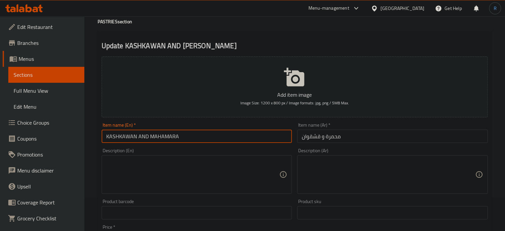
click at [187, 132] on input "KASHKAWAN AND MAHAMARA" at bounding box center [197, 135] width 190 height 13
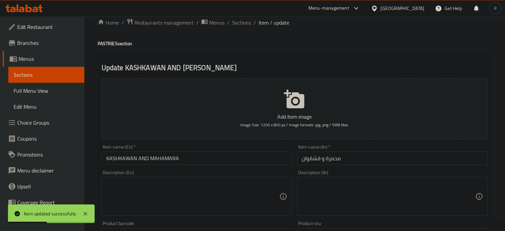
scroll to position [0, 0]
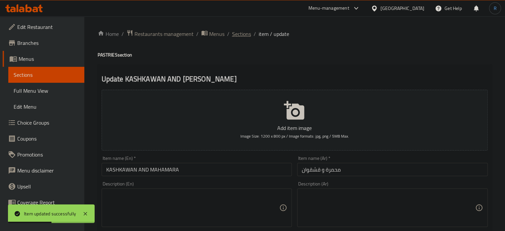
click at [236, 33] on span "Sections" at bounding box center [241, 34] width 19 height 8
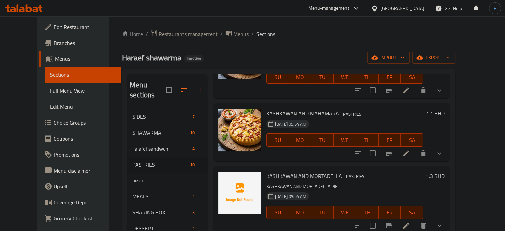
scroll to position [398, 0]
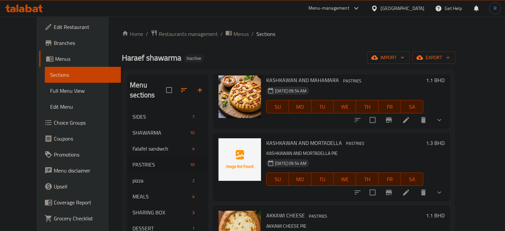
click at [284, 138] on span "KASHKAWAN AND MORTADELLA" at bounding box center [304, 143] width 76 height 10
copy h6 "KASHKAWAN AND MORTADELLA"
click at [409, 189] on icon at bounding box center [406, 192] width 6 height 6
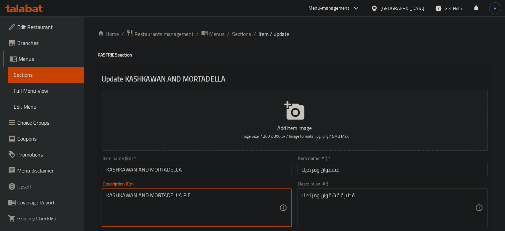
click at [219, 200] on textarea "KASHKAWAN AND MORTADELLA PIE" at bounding box center [192, 208] width 173 height 32
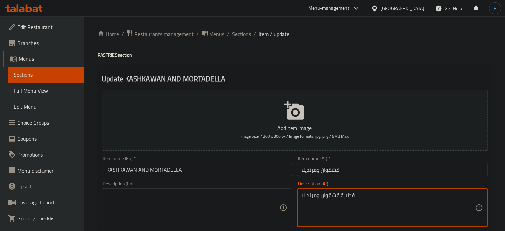
click at [339, 201] on textarea "فطيرة قشقوان ومرتديلا" at bounding box center [388, 208] width 173 height 32
click at [245, 168] on input "KASHKAWAN AND MORTADELLA" at bounding box center [197, 169] width 190 height 13
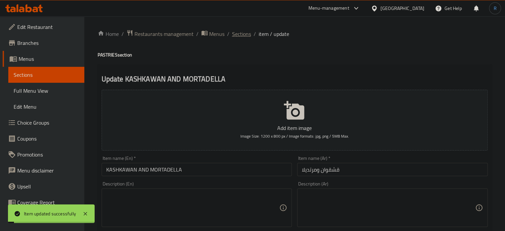
click at [234, 35] on span "Sections" at bounding box center [241, 34] width 19 height 8
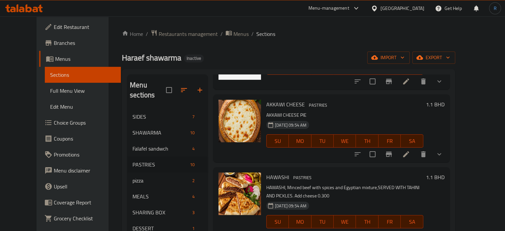
scroll to position [499, 0]
click at [407, 199] on div "17-09-2025 09:54 AM SU MO TU WE TH FR SA" at bounding box center [344, 217] width 162 height 36
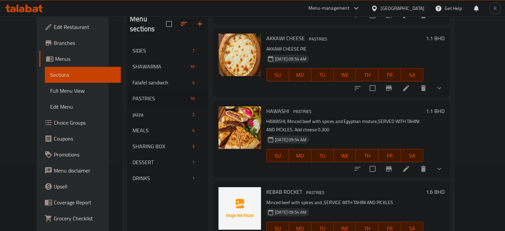
scroll to position [66, 0]
click at [415, 162] on li at bounding box center [405, 168] width 19 height 12
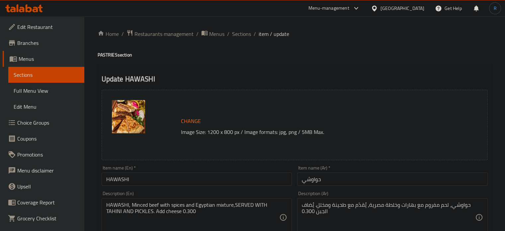
type input "0"
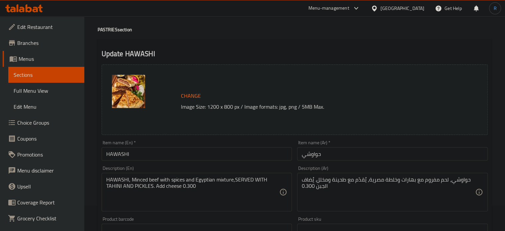
scroll to position [66, 0]
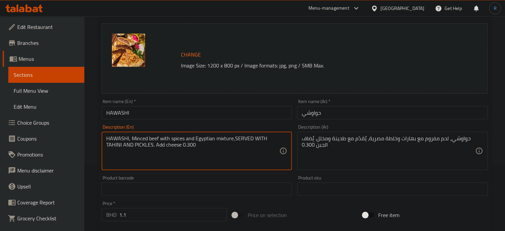
drag, startPoint x: 202, startPoint y: 147, endPoint x: 154, endPoint y: 146, distance: 47.8
type textarea "HAWASHI, Minced beef with spices and Egyptian mixture,SERVED WITH TAHINI AND PI…"
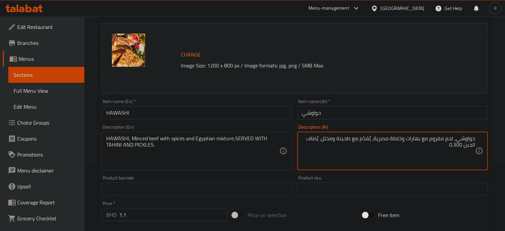
drag, startPoint x: 319, startPoint y: 139, endPoint x: 318, endPoint y: 146, distance: 7.7
click at [318, 146] on textarea "حواوشي، لحم مفروم مع بهارات وخلطة مصرية، يُقدّم مع طحينة ومخلل. يُضاف الجبن 0.3…" at bounding box center [388, 151] width 173 height 32
type textarea "حواوشي، لحم مفروم مع بهارات وخلطة مصرية، يُقدّم مع طحينة ومخلل."
click at [223, 116] on input "HAWASHI" at bounding box center [197, 112] width 190 height 13
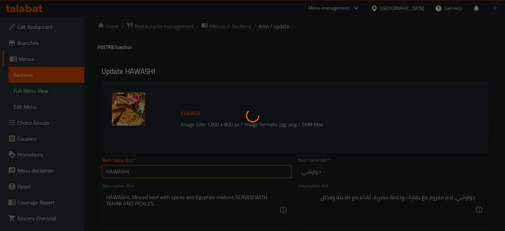
scroll to position [0, 0]
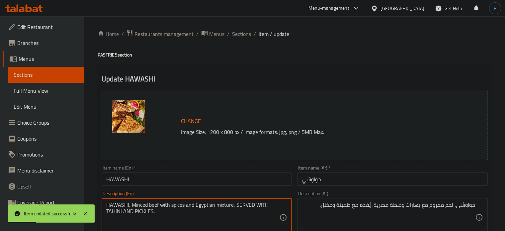
type textarea "HAWASHI, Minced beef with spices and Egyptian mixture, SERVED WITH TAHINI AND P…"
click at [236, 179] on input "HAWASHI" at bounding box center [197, 178] width 190 height 13
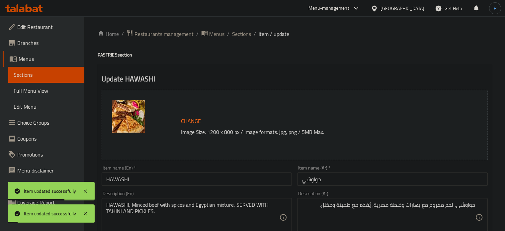
drag, startPoint x: 236, startPoint y: 33, endPoint x: 259, endPoint y: 2, distance: 38.8
click at [236, 33] on span "Sections" at bounding box center [241, 34] width 19 height 8
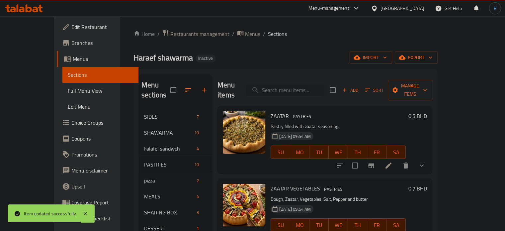
click at [300, 89] on input "search" at bounding box center [285, 90] width 78 height 12
paste input "MARGERITA PIZZA"
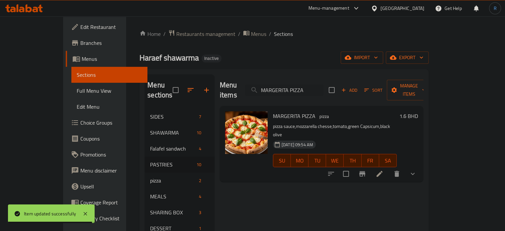
type input "MARGERITA PIZZA"
click at [383, 170] on icon at bounding box center [379, 174] width 8 height 8
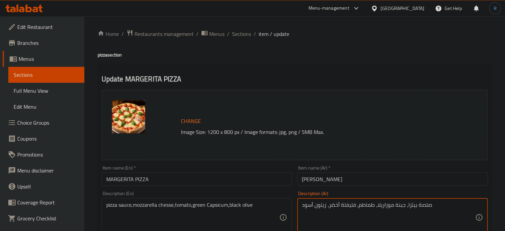
click at [334, 208] on textarea "صلصة بيتزا، جبنة موزاريلا، طماطم، فليفلة أخضر، زيتون أسود" at bounding box center [388, 217] width 173 height 32
type textarea "صلصة بيتزا، جبنة موزاريلا، طماطم، فليفلة خضراء، زيتون أسود"
click at [267, 180] on input "MARGERITA PIZZA" at bounding box center [197, 178] width 190 height 13
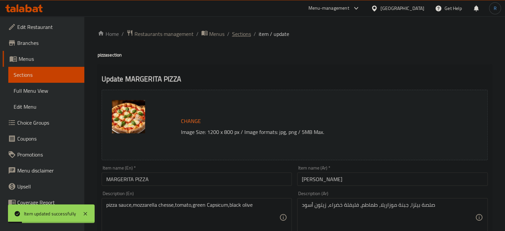
click at [241, 35] on span "Sections" at bounding box center [241, 34] width 19 height 8
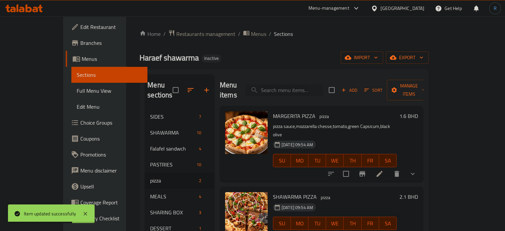
click at [302, 86] on input "search" at bounding box center [284, 90] width 78 height 12
paste input "Hareaf mix BOWL"
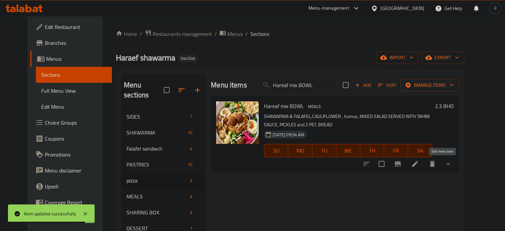
type input "Hareaf mix BOWL"
click at [419, 166] on icon at bounding box center [415, 164] width 8 height 8
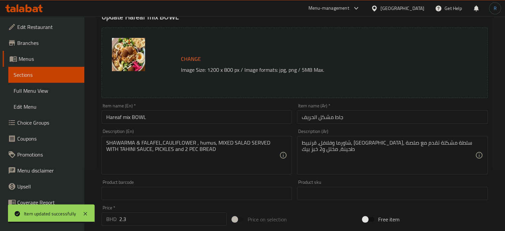
scroll to position [66, 0]
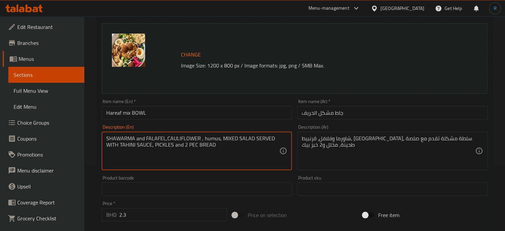
click at [166, 139] on textarea "SHAWARMA and FALAFEL,CAULIFLOWER , humus, MIXED SALAD SERVED WITH TAHINI SAUCE,…" at bounding box center [192, 151] width 173 height 32
click at [202, 138] on textarea "SHAWARMA and FALAFEL, CAULIFLOWER , humus, MIXED SALAD SERVED WITH TAHINI SAUCE…" at bounding box center [192, 151] width 173 height 32
click at [201, 138] on textarea "SHAWARMA and FALAFEL, CAULIFLOWER , humus, MIXED SALAD SERVED WITH TAHINI SAUCE…" at bounding box center [192, 151] width 173 height 32
click at [196, 146] on textarea "SHAWARMA and FALAFEL, CAULIFLOWER, humus, MIXED SALAD SERVED WITH TAHINI SAUCE,…" at bounding box center [192, 151] width 173 height 32
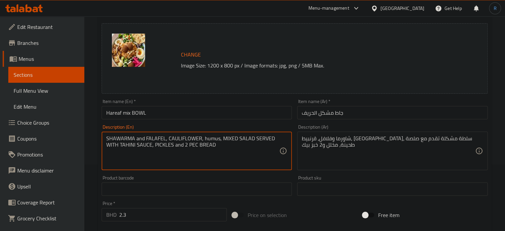
drag, startPoint x: 212, startPoint y: 144, endPoint x: 187, endPoint y: 149, distance: 25.6
click at [187, 149] on textarea "SHAWARMA and FALAFEL, CAULIFLOWER, humus, MIXED SALAD SERVED WITH TAHINI SAUCE,…" at bounding box center [192, 151] width 173 height 32
click at [196, 150] on textarea "SHAWARMA and FALAFEL, CAULIFLOWER, humus, MIXED SALAD SERVED WITH TAHINI SAUCE,…" at bounding box center [192, 151] width 173 height 32
type textarea "SHAWARMA and FALAFEL, CAULIFLOWER, humus, MIXED SALAD SERVED WITH TAHINI SAUCE,…"
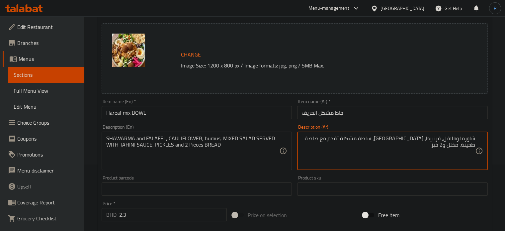
click at [305, 138] on textarea "شاورما وفلافل، قرنبيط، حمص، سلطة مشكلة تقدم مع صلصة طحينة، مخلل و2 خبز" at bounding box center [388, 151] width 173 height 32
type textarea "شاورما وفلافل، قرنبيط، [GEOGRAPHIC_DATA]، سلطة مشكلة تقدم مع صلصة طحينة، مخلل و…"
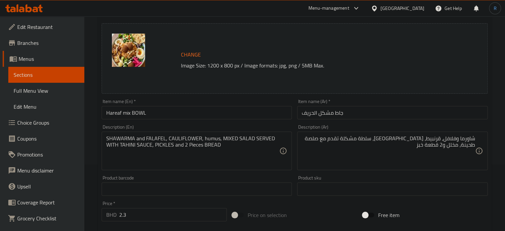
click at [210, 111] on input "Hareaf mix BOWL" at bounding box center [197, 112] width 190 height 13
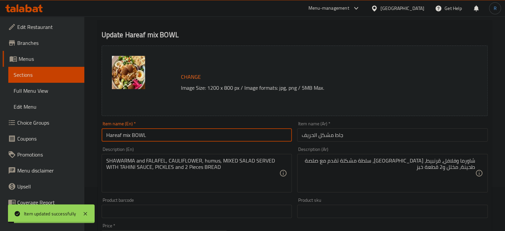
scroll to position [0, 0]
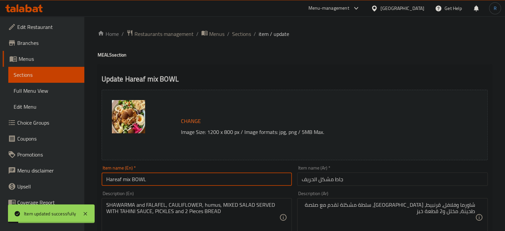
drag, startPoint x: 240, startPoint y: 35, endPoint x: 254, endPoint y: 11, distance: 27.7
click at [240, 35] on span "Sections" at bounding box center [241, 34] width 19 height 8
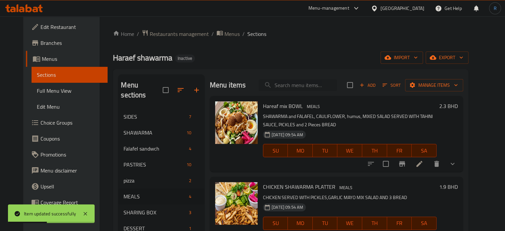
click at [305, 89] on input "search" at bounding box center [297, 85] width 78 height 12
paste input "CHICKEN SHAWARMA PLATTER"
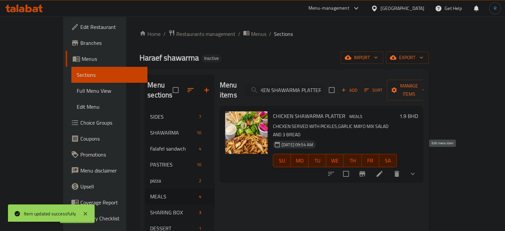
type input "CHICKEN SHAWARMA PLATTER"
click at [382, 171] on icon at bounding box center [379, 174] width 6 height 6
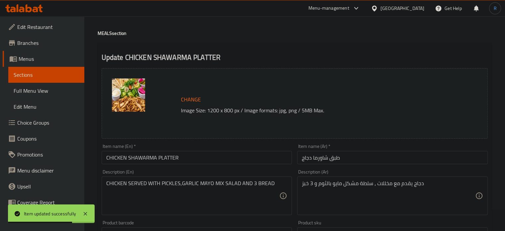
scroll to position [33, 0]
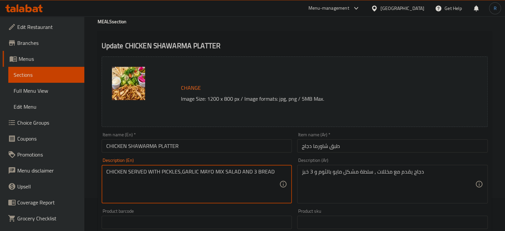
click at [211, 173] on textarea "CHICKEN SERVED WITH PICKLES,GARLIC MAYO MIX SALAD AND 3 BREAD" at bounding box center [192, 184] width 173 height 32
type textarea "CHICKEN SERVED WITH PICKLES,GARLIC MAYO, MIX SALAD AND 3 BREAD"
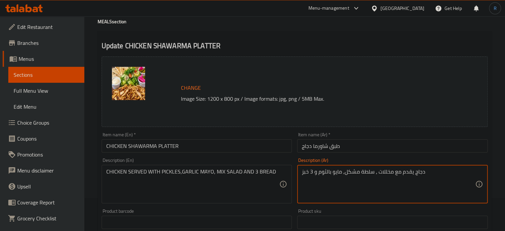
click at [312, 173] on textarea "دجاج يقدم مع مخللات ، سلطة مشكل, مايو بالثوم و 3 خبز" at bounding box center [388, 184] width 173 height 32
click at [373, 172] on textarea "دجاج يقدم مع مخللات ، سلطة مشكل, مايو بالثوم و خبز" at bounding box center [388, 184] width 173 height 32
click at [372, 174] on textarea "دجاج يقدم مع مخللا ، سلطة مشكل, مايو بالثوم و خبز" at bounding box center [388, 184] width 173 height 32
click at [373, 174] on textarea "دجاج يقدم مع مخللا ، سلطة مشكل, مايو بالثوم و خبز" at bounding box center [388, 184] width 173 height 32
type textarea "دجاج يقدم مع مخلل، سلطة مشكل, مايو بالثوم و خبز"
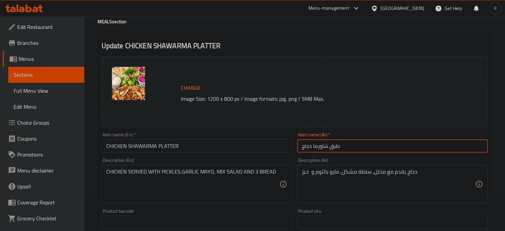
click at [362, 141] on input "طبق شاورما دجاج" at bounding box center [392, 145] width 190 height 13
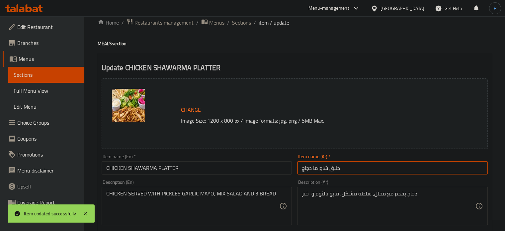
scroll to position [0, 0]
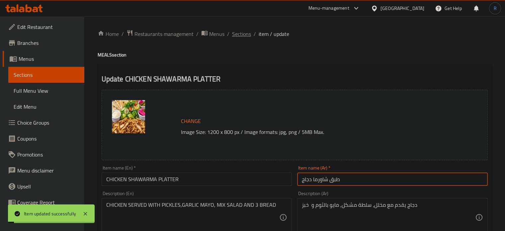
click at [235, 36] on span "Sections" at bounding box center [241, 34] width 19 height 8
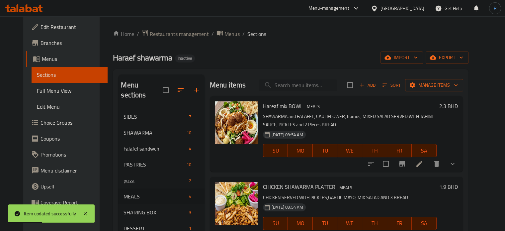
click at [290, 89] on input "search" at bounding box center [297, 85] width 78 height 12
paste input "BEEF SHAWARMA PLATTER"
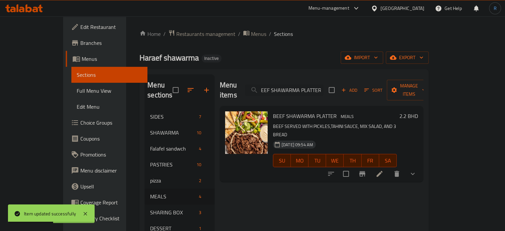
type input "BEEF SHAWARMA PLATTER"
click at [383, 170] on icon at bounding box center [379, 174] width 8 height 8
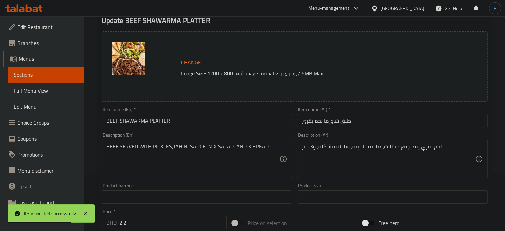
scroll to position [66, 0]
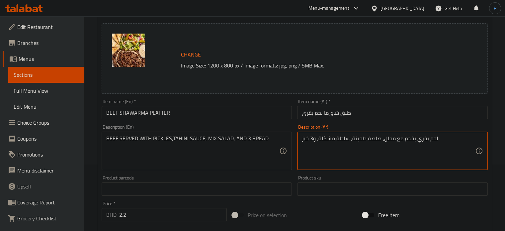
type textarea "لحم بقري يقدم مع مخلل، صلصة طحينة، سلطة مشكلة، و3 خبز"
click at [261, 117] on input "BEEF SHAWARMA PLATTER" at bounding box center [197, 112] width 190 height 13
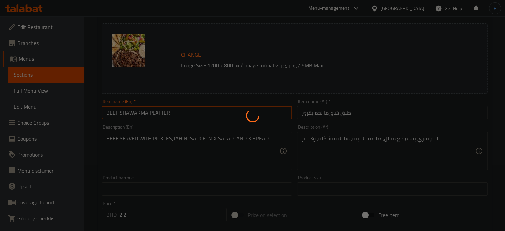
scroll to position [0, 0]
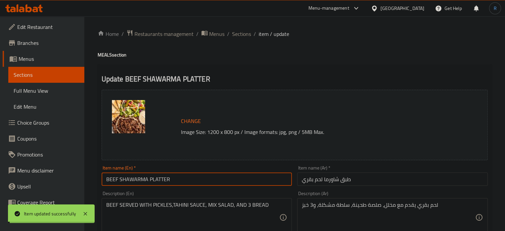
drag, startPoint x: 240, startPoint y: 33, endPoint x: 246, endPoint y: 23, distance: 11.5
click at [240, 33] on span "Sections" at bounding box center [241, 34] width 19 height 8
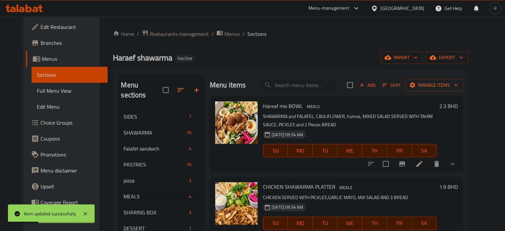
click at [295, 90] on input "search" at bounding box center [297, 85] width 78 height 12
paste input "FALAFEL PLATTER ( SMALL OR LARGE )"
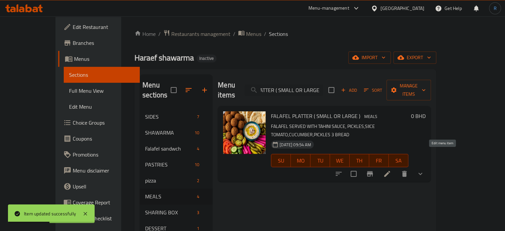
type input "FALAFEL PLATTER ( SMALL OR LARGE )"
click at [390, 171] on icon at bounding box center [387, 174] width 6 height 6
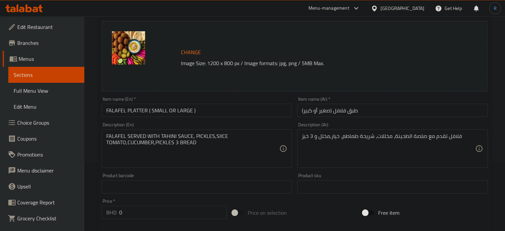
scroll to position [100, 0]
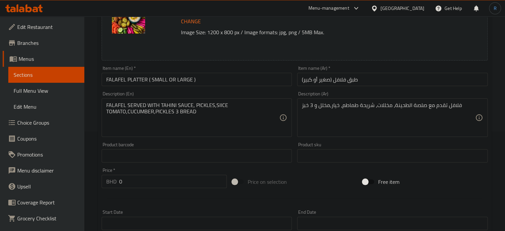
drag, startPoint x: 106, startPoint y: 113, endPoint x: 117, endPoint y: 124, distance: 15.7
click at [106, 113] on div "FALAFEL SERVED WITH TAHINI SAUCE, PICKLES,SIICE TOMATO,CUCUMBER,PICKLES 3 BREAD…" at bounding box center [197, 117] width 190 height 38
drag, startPoint x: 105, startPoint y: 112, endPoint x: 188, endPoint y: 112, distance: 83.3
click at [187, 112] on div "FALAFEL SERVED WITH TAHINI SAUCE, PICKLES,SIICE TOMATO,CUCUMBER,PICKLES 3 BREAD…" at bounding box center [197, 117] width 190 height 38
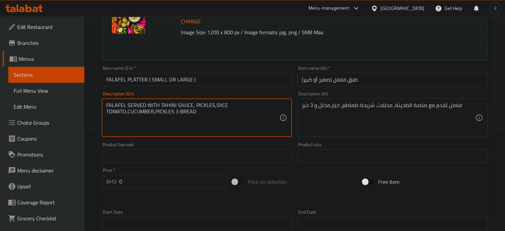
click at [194, 111] on textarea "FALAFEL SERVED WITH TAHINI SAUCE, PICKLES,SIICE TOMATO,CUCUMBER,PICKLES 3 BREAD" at bounding box center [192, 118] width 173 height 32
drag, startPoint x: 196, startPoint y: 111, endPoint x: 104, endPoint y: 111, distance: 91.9
click at [104, 111] on div "FALAFEL SERVED WITH TAHINI SAUCE, PICKLES,SIICE TOMATO,CUCUMBER,PICKLES 3 BREAD…" at bounding box center [197, 117] width 190 height 38
paste textarea "TOMATO,CUCUMBER,PICKLES 3 BREAD"
click at [127, 114] on textarea "FALAFEL SERVED WITH TAHINI SAUCE, PICKLES,SIICE TOMATO,CUCUMBER,PICKLES 3 BREAD" at bounding box center [192, 118] width 173 height 32
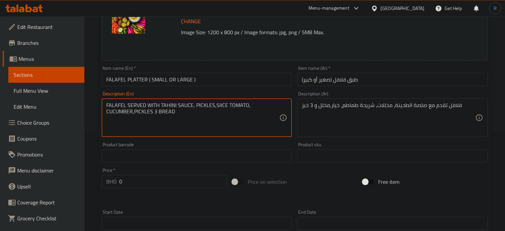
click at [134, 112] on textarea "FALAFEL SERVED WITH TAHINI SAUCE, PICKLES,SIICE TOMATO, CUCUMBER,PICKLES 3 BREAD" at bounding box center [192, 118] width 173 height 32
click at [127, 114] on textarea "FALAFEL SERVED WITH TAHINI SAUCE, PICKLES,SIICE TOMATO, CUCUMBER, PICKLES 3 BRE…" at bounding box center [192, 118] width 173 height 32
click at [126, 113] on textarea "FALAFEL SERVED WITH TAHINI SAUCE, PICKLES,SIICE TOMATO, CUCUMBER, PICKLES 3 BRE…" at bounding box center [192, 118] width 173 height 32
click at [120, 112] on textarea "FALAFEL SERVED WITH TAHINI SAUCE, PICKLES,SIICE TOMATO, CUCUMBER, PICKLES and 3…" at bounding box center [192, 118] width 173 height 32
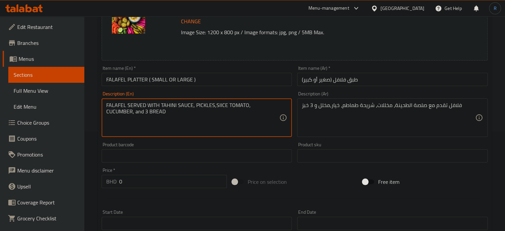
type textarea "FALAFEL SERVED WITH TAHINI SAUCE, PICKLES,SIICE TOMATO, CUCUMBER, and 3 BREAD"
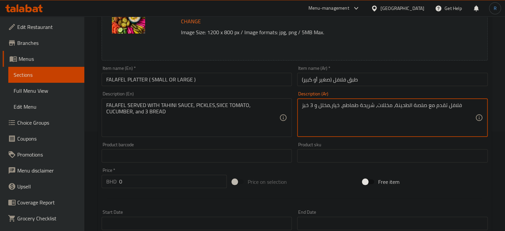
type textarea "فلافل تقدم مع صلصة الطحينة، مخللات، شريحة طماطم، خيار،مخلل و 3 خبز"
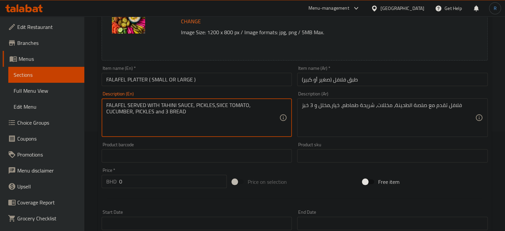
click at [242, 127] on textarea "FALAFEL SERVED WITH TAHINI SAUCE, PICKLES,SIICE TOMATO, CUCUMBER, PICKLES and 3…" at bounding box center [192, 118] width 173 height 32
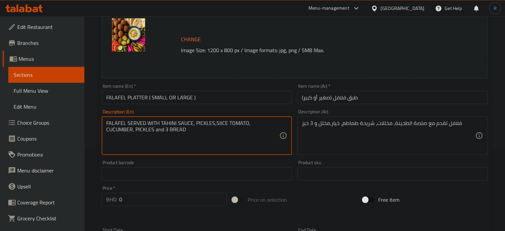
scroll to position [66, 0]
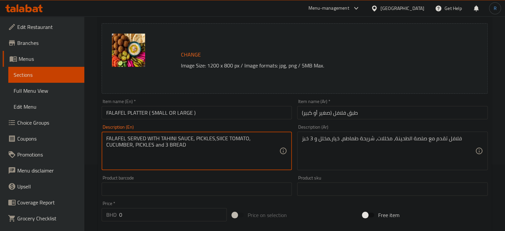
click at [277, 138] on textarea "FALAFEL SERVED WITH TAHINI SAUCE, PICKLES,SIICE TOMATO, CUCUMBER, PICKLES and 3…" at bounding box center [192, 151] width 173 height 32
click at [117, 147] on textarea "FALAFEL SERVED WITH TAHINI SAUCE, PICKLES,SIICE TOMATO, CUCUMBER, PICKLES 3 BRE…" at bounding box center [192, 151] width 173 height 32
type textarea "FALAFEL SERVED WITH TAHINI SAUCE, PICKLES,SIICE TOMATO, CUCUMBER, and 3 BREAD"
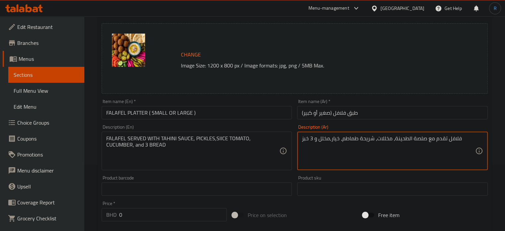
click at [325, 139] on textarea "فلافل تقدم مع صلصة الطحينة، مخللات، شريحة طماطم، خيار،مخلل و 3 خبز" at bounding box center [388, 151] width 173 height 32
click at [312, 137] on textarea "فلافل تقدم مع صلصة الطحينة، مخللات، شريحة طماطم، خيار و 3 خبز" at bounding box center [388, 151] width 173 height 32
type textarea "فلافل تقدم مع صلصة الطحينة، مخللات، شريحة طماطم، خيار و خبز"
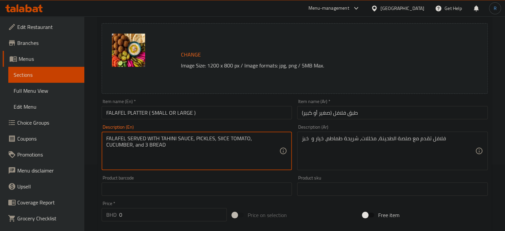
type textarea "FALAFEL SERVED WITH TAHINI SAUCE, PICKLES, SIICE TOMATO, CUCUMBER, and 3 BREAD"
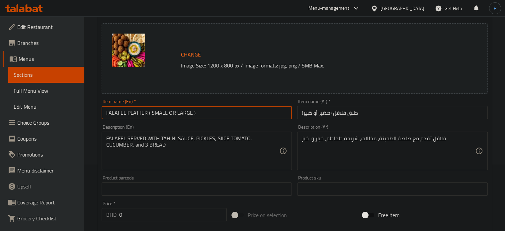
click at [253, 107] on input "FALAFEL PLATTER ( SMALL OR LARGE )" at bounding box center [197, 112] width 190 height 13
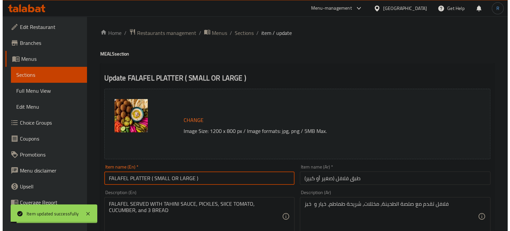
scroll to position [0, 0]
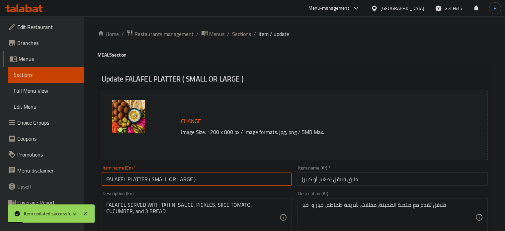
drag, startPoint x: 245, startPoint y: 35, endPoint x: 251, endPoint y: 21, distance: 15.2
click at [245, 35] on span "Sections" at bounding box center [241, 34] width 19 height 8
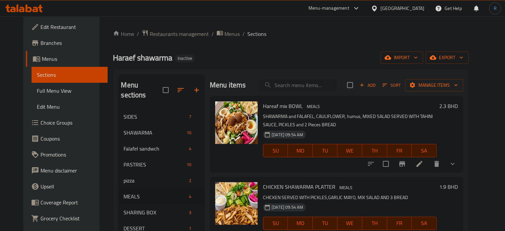
click at [315, 85] on input "search" at bounding box center [297, 85] width 78 height 12
paste input "FAMILY BOX ( 12 / 24 PCS)"
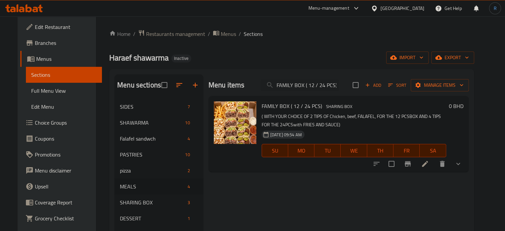
type input "FAMILY BOX ( 12 / 24 PCS)"
click at [429, 163] on icon at bounding box center [425, 164] width 8 height 8
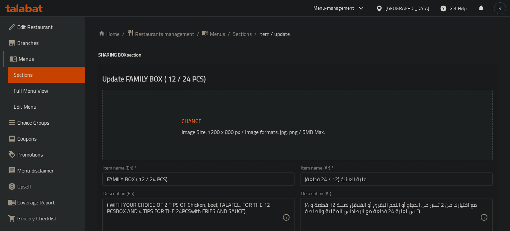
type input "الإضافات:"
type input "0"
type input "إختيارك من النوع الأول:"
type input "1"
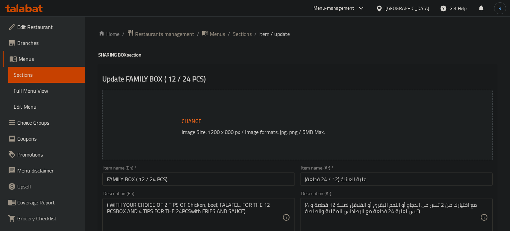
type input "1"
type input "اختيارك من النوع الثاني"
type input "1"
type input "الإضافات:"
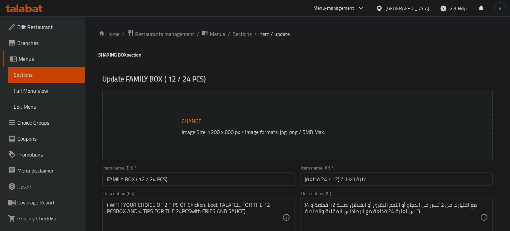
type input "0"
type input "إختيارك من النوع الأول:"
type input "1"
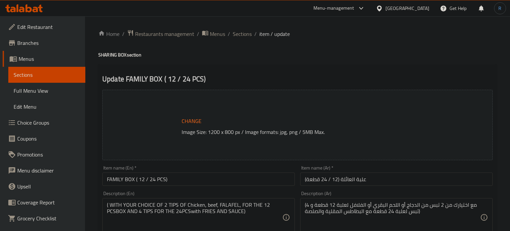
type input "اختيارك من النوع الثاني"
type input "1"
type input "اختيارك من النوع الثالث"
type input "1"
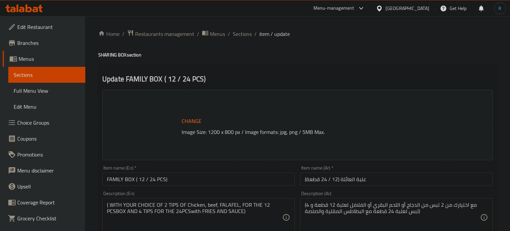
type input "1"
type input "اختيارك من النوع الرابع"
type input "1"
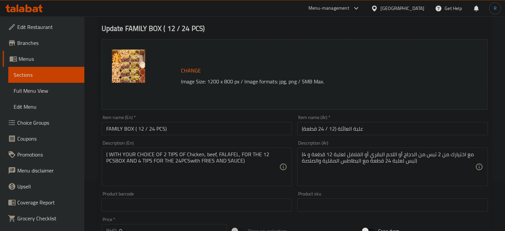
scroll to position [66, 0]
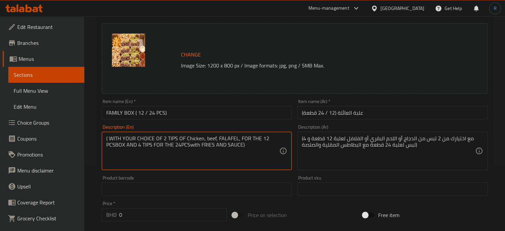
click at [173, 140] on textarea "( WITH YOUR CHOICE OF 2 TIPS OF Chicken, beef, FALAFEL, FOR THE 12 PCSBOX AND 4…" at bounding box center [192, 151] width 173 height 32
click at [115, 145] on textarea "( WITH YOUR CHOICE OF 2 types OF Chicken, beef, FALAFEL, FOR THE 12 PCSBOX AND …" at bounding box center [192, 151] width 173 height 32
click at [139, 144] on textarea "( WITH YOUR CHOICE OF 2 types OF Chicken, beef, FALAFEL, FOR THE 12 PCS BOX AND…" at bounding box center [192, 151] width 173 height 32
click at [173, 146] on textarea "( WITH YOUR CHOICE OF 2 types OF Chicken, beef, FALAFEL, FOR THE 12 PCS BOX AND…" at bounding box center [192, 151] width 173 height 32
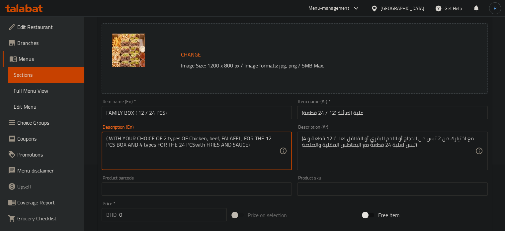
click at [183, 148] on textarea "( WITH YOUR CHOICE OF 2 types OF Chicken, beef, FALAFEL, FOR THE 12 PCS BOX AND…" at bounding box center [192, 151] width 173 height 32
type textarea "( WITH YOUR CHOICE OF 2 types OF Chicken, beef, FALAFEL, FOR THE 12 PCS BOX AND…"
click at [212, 109] on input "FAMILY BOX ( 12 / 24 PCS)" at bounding box center [197, 112] width 190 height 13
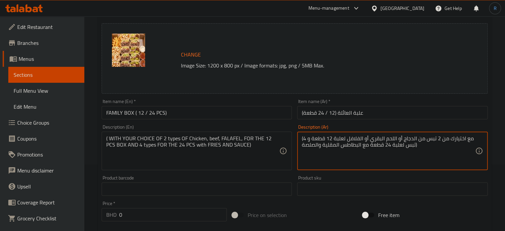
click at [431, 140] on textarea "(مع اختيارك من 2 تبس من الدجاج أو اللحم البقري أو الفلافل لعلبة 12 قطعة و 4 تبس…" at bounding box center [388, 151] width 173 height 32
click at [409, 147] on textarea "(مع اختيارك من 2 نوع من الدجاج أو اللحم البقري أو الفلافل لعلبة 12 قطعة و 4 تبس…" at bounding box center [388, 151] width 173 height 32
type textarea "(مع اختيارك من 2 نوع من الدجاج أو اللحم البقري أو الفلافل لعلبة 12 قطعة و 4 نوع…"
click at [363, 109] on input "علبة العائلة (12 / 24 قطعة)" at bounding box center [392, 112] width 190 height 13
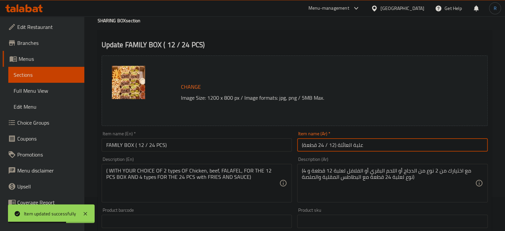
scroll to position [0, 0]
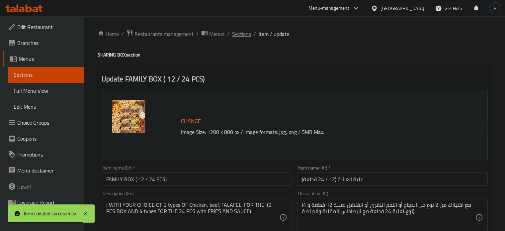
click at [244, 36] on span "Sections" at bounding box center [241, 34] width 19 height 8
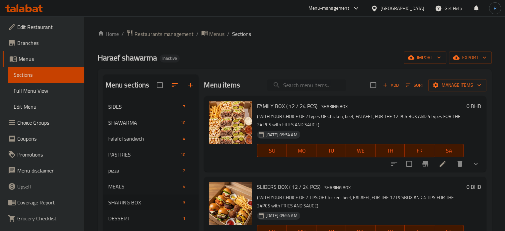
click at [324, 84] on input "search" at bounding box center [306, 85] width 78 height 12
paste input "SLIDERS BOX ( 12 / 24 PCS)"
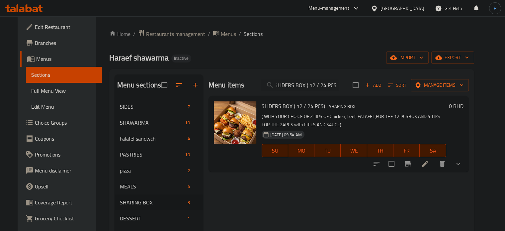
type input "SLIDERS BOX ( 12 / 24 PCS)"
click at [434, 163] on li at bounding box center [424, 164] width 19 height 12
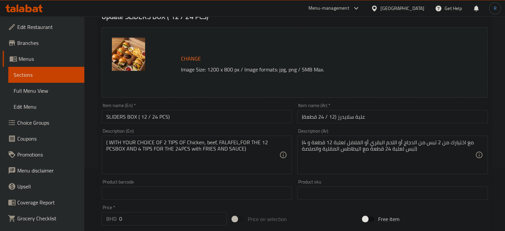
scroll to position [66, 0]
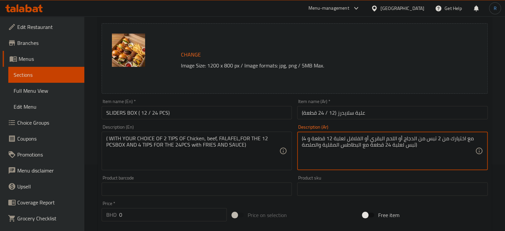
click at [430, 138] on textarea "(مع اختيارك من 2 تبس من الدجاج أو اللحم البقري أو الفلافل لعلبة 12 قطعة و 4 تبس…" at bounding box center [388, 151] width 173 height 32
click at [409, 147] on textarea "(مع اختيارك من 2 نوع من الدجاج أو اللحم البقري أو الفلافل لعلبة 12 قطعة و 4 تبس…" at bounding box center [388, 151] width 173 height 32
type textarea "(مع اختيارك من 2 نوع من الدجاج أو اللحم البقري أو الفلافل لعلبة 12 قطعة و 4 نوع…"
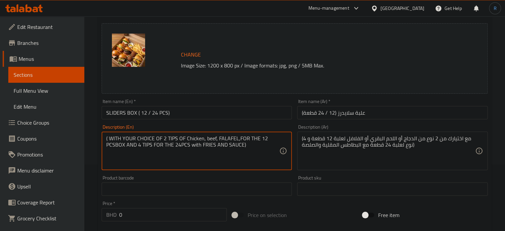
click at [171, 136] on textarea "( WITH YOUR CHOICE OF 2 TIPS OF Chicken, beef, FALAFEL,FOR THE 12 PCSBOX AND 4 …" at bounding box center [192, 151] width 173 height 32
click at [115, 148] on textarea "( WITH YOUR CHOICE OF 2 types OF Chicken, beef, FALAFEL,FOR THE 12 PCSBOX AND 4…" at bounding box center [192, 151] width 173 height 32
click at [140, 146] on textarea "( WITH YOUR CHOICE OF 2 types OF Chicken, beef, FALAFEL,FOR THE 12 PCS BOX AND …" at bounding box center [192, 151] width 173 height 32
click at [174, 147] on textarea "( WITH YOUR CHOICE OF 2 types OF Chicken, beef, FALAFEL,FOR THE 12 PCS BOX AND …" at bounding box center [192, 151] width 173 height 32
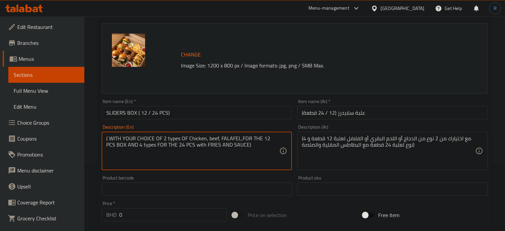
type textarea "( WITH YOUR CHOICE OF 2 types OF Chicken, beef, FALAFEL,FOR THE 12 PCS BOX AND …"
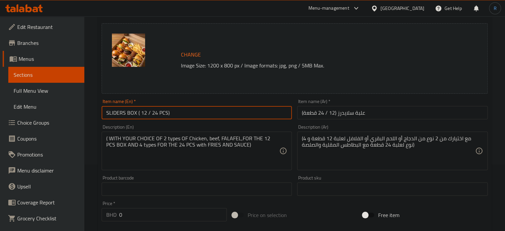
click at [219, 114] on input "SLIDERS BOX ( 12 / 24 PCS)" at bounding box center [197, 112] width 190 height 13
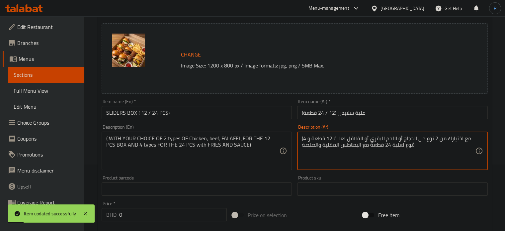
click at [307, 145] on textarea "(مع اختيارك من 2 نوع من الدجاج أو اللحم البقري أو الفلافل لعلبة 12 قطعة و 4 نوع…" at bounding box center [388, 151] width 173 height 32
click at [374, 148] on textarea "(مع اختيارك من 2 نوع من الدجاج أو اللحم البقري أو الفلافل لعلبة 12 قطعة و 4 نوع…" at bounding box center [388, 151] width 173 height 32
type textarea "(مع اختيارك من 2 نوع من الدجاج أو اللحم البقري أو الفلافل لعلبة 12 قطعة و 4 نوع…"
click at [370, 117] on input "علبة سلايدرز (12 / 24 قطعة)" at bounding box center [392, 112] width 190 height 13
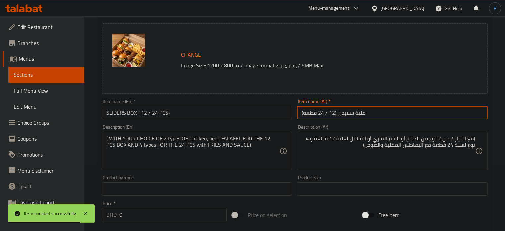
click at [358, 113] on input "علبة سلايدرز (12 / 24 قطعة)" at bounding box center [392, 112] width 190 height 13
click at [465, 113] on input "سلايدرز (12 / 24 قطعة)" at bounding box center [392, 112] width 190 height 13
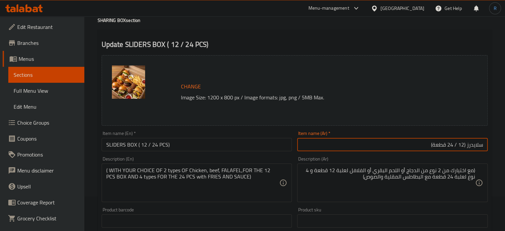
scroll to position [0, 0]
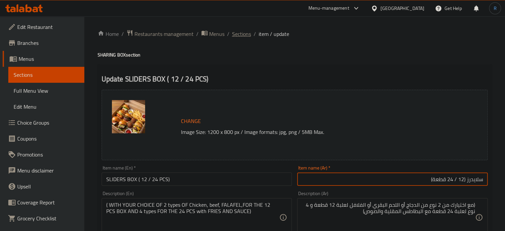
type input "سلايدرز (12 / 24 قطعة)"
drag, startPoint x: 243, startPoint y: 36, endPoint x: 259, endPoint y: 12, distance: 29.4
click at [243, 36] on span "Sections" at bounding box center [241, 34] width 19 height 8
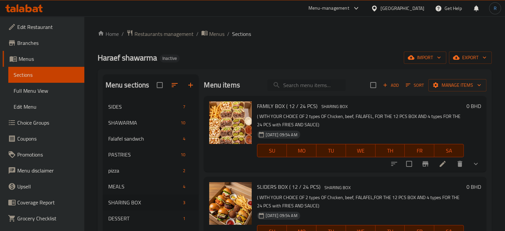
click at [305, 85] on input "search" at bounding box center [306, 85] width 78 height 12
paste input "MINI PASTRIES ( 12 / 24 PCS)"
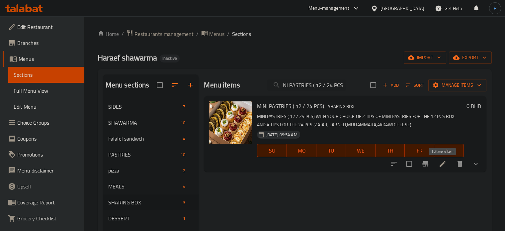
type input "MINI PASTRIES ( 12 / 24 PCS)"
click at [442, 161] on icon at bounding box center [442, 164] width 8 height 8
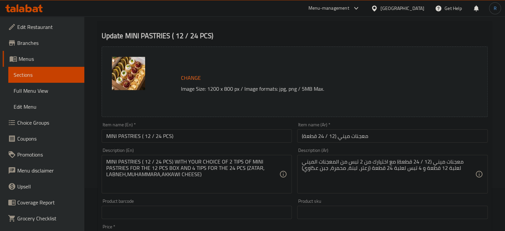
scroll to position [66, 0]
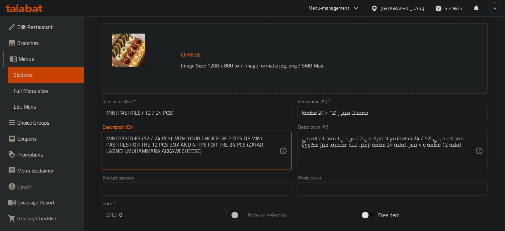
click at [234, 141] on textarea "MINI PASTRIES (12 / 24 PCS) WITH YOUR CHOICE OF 2 TIPS OF MINI PASTRIES FOR THE…" at bounding box center [192, 151] width 173 height 32
click at [197, 147] on textarea "MINI PASTRIES (12 / 24 PCS) WITH YOUR CHOICE OF 2 types OF MINI PASTRIES FOR TH…" at bounding box center [192, 151] width 173 height 32
click at [127, 150] on textarea "MINI PASTRIES (12 / 24 PCS) WITH YOUR CHOICE OF 2 types OF MINI PASTRIES FOR TH…" at bounding box center [192, 151] width 173 height 32
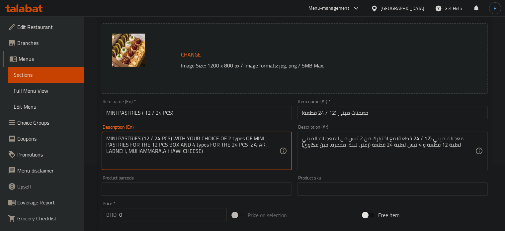
click at [162, 152] on textarea "MINI PASTRIES (12 / 24 PCS) WITH YOUR CHOICE OF 2 types OF MINI PASTRIES FOR TH…" at bounding box center [192, 151] width 173 height 32
type textarea "MINI PASTRIES (12 / 24 PCS) WITH YOUR CHOICE OF 2 types OF MINI PASTRIES FOR TH…"
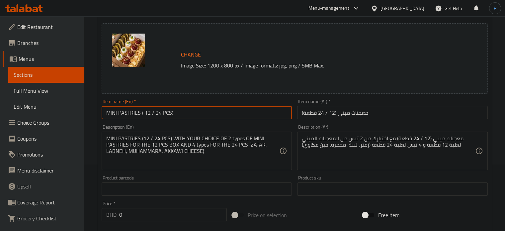
click at [222, 110] on input "MINI PASTRIES ( 12 / 24 PCS)" at bounding box center [197, 112] width 190 height 13
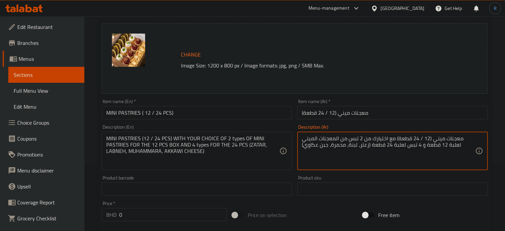
click at [365, 138] on textarea "معجنات ميني (12 / 24 قطعة) مع اختيارك من 2 تبس من المعجنات الميني لعلبة 12 قطعة…" at bounding box center [388, 151] width 173 height 32
click at [410, 146] on textarea "معجنات ميني (12 / 24 قطعة) مع اختيارك من 2 نوع من المعجنات الميني لعلبة 12 قطعة…" at bounding box center [388, 151] width 173 height 32
type textarea "معجنات ميني (12 / 24 قطعة) مع اختيارك من 2 نوع من المعجنات الميني لعلبة 12 قطعة…"
click at [378, 109] on input "معجنات ميني (12 / 24 قطعة)" at bounding box center [392, 112] width 190 height 13
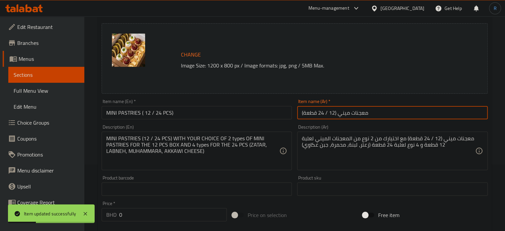
click at [145, 114] on input "MINI PASTRIES ( 12 / 24 PCS)" at bounding box center [197, 112] width 190 height 13
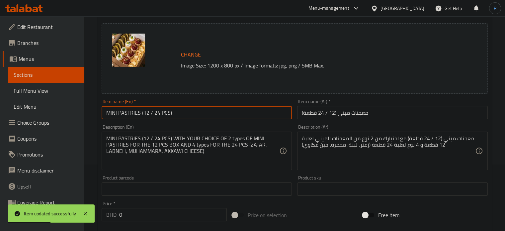
type input "MINI PASTRIES (12 / 24 PCS)"
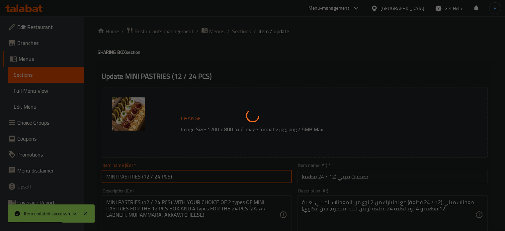
scroll to position [0, 0]
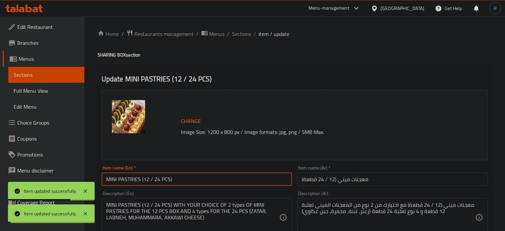
drag, startPoint x: 242, startPoint y: 34, endPoint x: 260, endPoint y: 3, distance: 36.0
click at [242, 34] on span "Sections" at bounding box center [241, 34] width 19 height 8
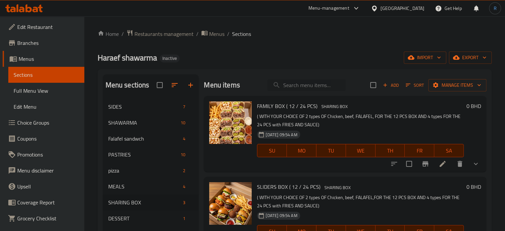
click at [312, 86] on input "search" at bounding box center [306, 85] width 78 height 12
paste input "BASBOUSA ( PER 1 PIECE )"
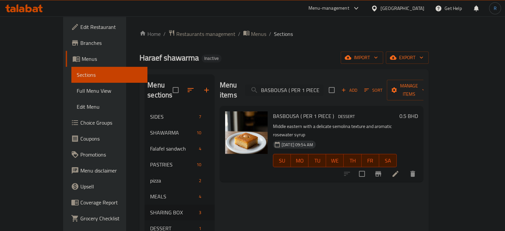
type input "BASBOUSA ( PER 1 PIECE )"
click at [404, 168] on li at bounding box center [395, 174] width 19 height 12
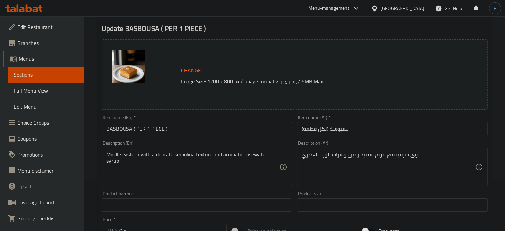
scroll to position [66, 0]
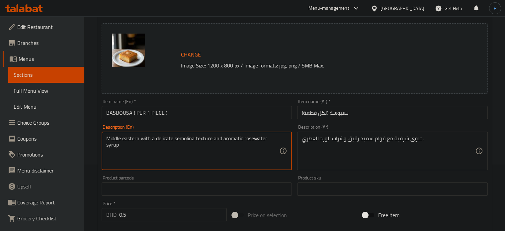
click at [216, 139] on textarea "Middle eastern with a delicate semolina texture and aromatic rosewater syrup" at bounding box center [192, 151] width 173 height 32
paste textarea "semolina, sugar, butter, lemon, coconut"
type textarea "Middle eastern with a delicate semolina texture and aromatic rosewater syrup"
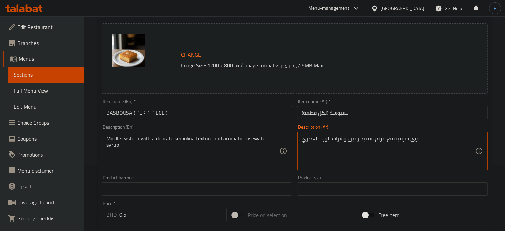
click at [413, 141] on textarea "حلوى شرقية مع قوام سميد رقيق وشراب الورد العطري." at bounding box center [388, 151] width 173 height 32
paste textarea "رق أوسطي مع نسيج سميد رقيق وشراب ماء الورد العطري"
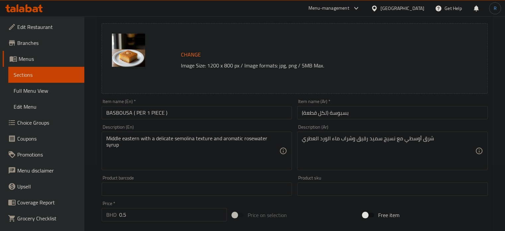
click at [176, 112] on input "BASBOUSA ( PER 1 PIECE )" at bounding box center [197, 112] width 190 height 13
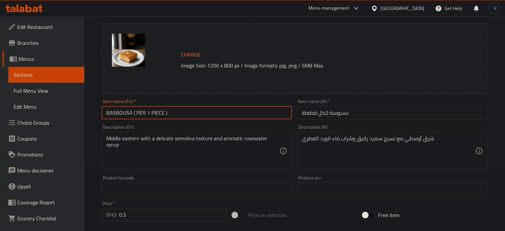
click at [176, 112] on input "BASBOUSA ( PER 1 PIECE )" at bounding box center [197, 112] width 190 height 13
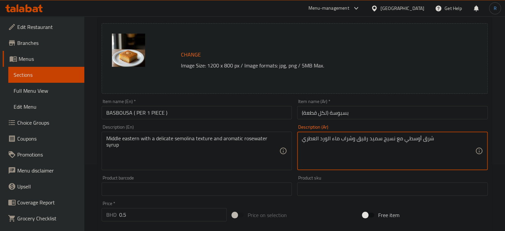
click at [390, 140] on textarea "شرق أوسطي مع نسيج سميد رقيق وشراب ماء الورد العطري" at bounding box center [388, 151] width 173 height 32
type textarea "شرق أوسطي مع قوام سميد رقيق وشراب ماء الورد العطري"
click at [367, 112] on input "بسبوسة (لكل قطعة)" at bounding box center [392, 112] width 190 height 13
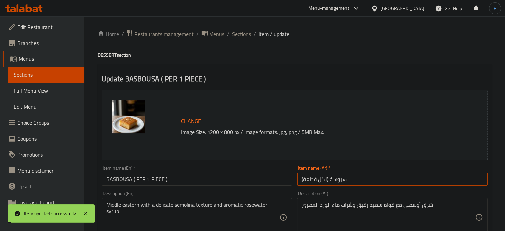
scroll to position [0, 0]
click at [240, 33] on span "Sections" at bounding box center [241, 34] width 19 height 8
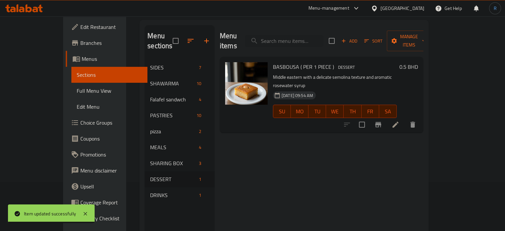
scroll to position [93, 0]
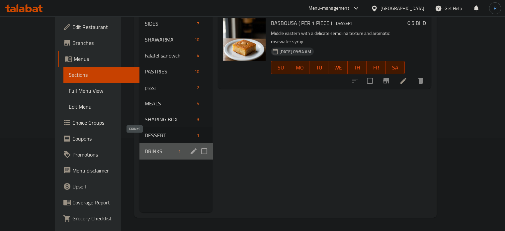
click at [145, 147] on span "DRINKS" at bounding box center [160, 151] width 31 height 8
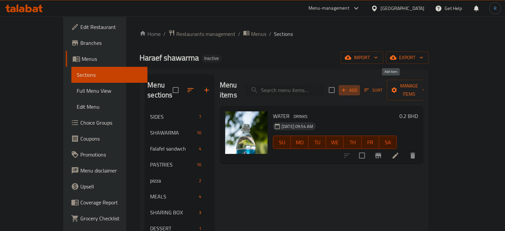
click at [358, 86] on span "Add" at bounding box center [349, 90] width 18 height 8
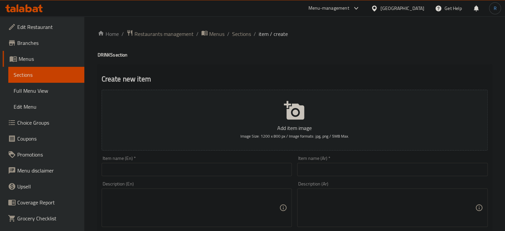
drag, startPoint x: 272, startPoint y: 189, endPoint x: 262, endPoint y: 179, distance: 13.4
click at [272, 189] on div "Description (En)" at bounding box center [197, 207] width 190 height 38
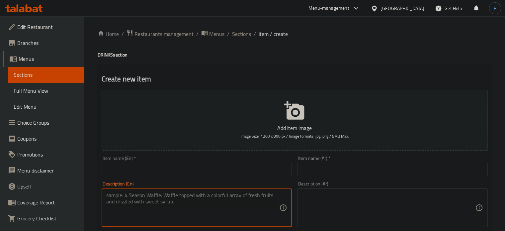
click at [254, 170] on input "text" at bounding box center [197, 169] width 190 height 13
paste input "COKE"
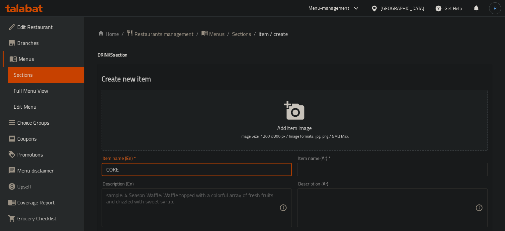
type input "Coke"
click at [397, 168] on input "text" at bounding box center [392, 169] width 190 height 13
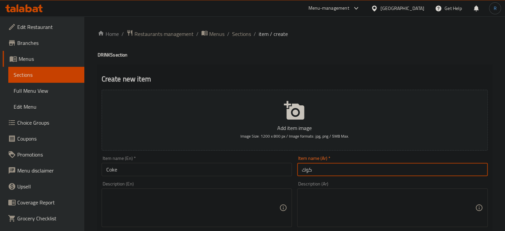
type input "كوك"
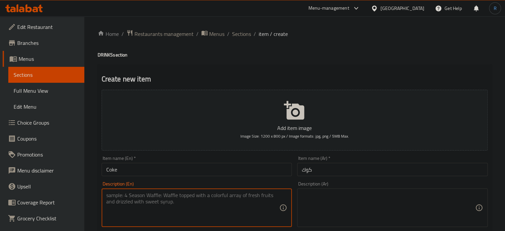
click at [252, 194] on textarea at bounding box center [192, 208] width 173 height 32
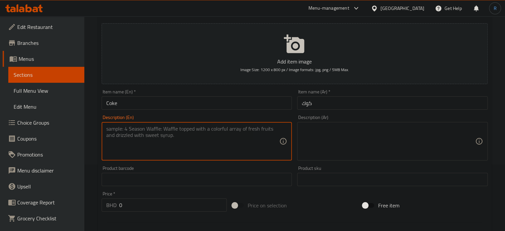
click at [158, 207] on input "0" at bounding box center [172, 204] width 107 height 13
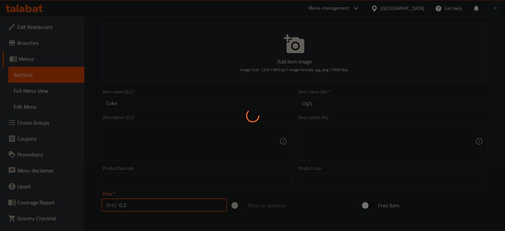
type input "0"
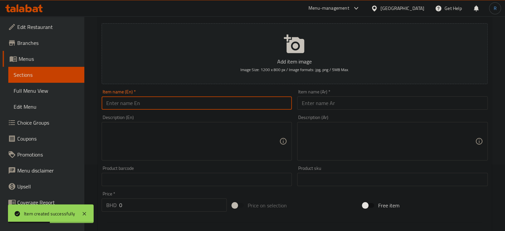
click at [239, 108] on input "text" at bounding box center [197, 102] width 190 height 13
paste input "DIET COKE"
click at [165, 108] on input "DIET COKE" at bounding box center [197, 102] width 190 height 13
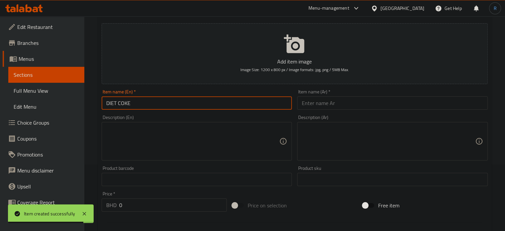
paste input "iet Coke"
type input "Diet Coke"
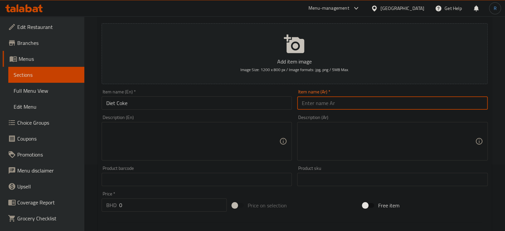
click at [325, 106] on input "text" at bounding box center [392, 102] width 190 height 13
paste input "[PERSON_NAME]"
type input "[PERSON_NAME]"
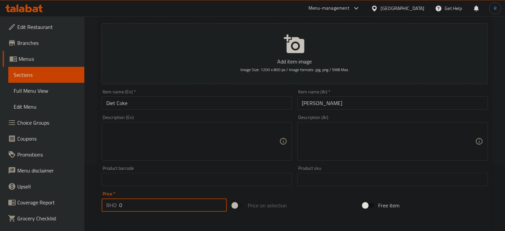
click at [181, 204] on input "0" at bounding box center [172, 204] width 107 height 13
type input "0.3"
click at [234, 102] on input "Diet Coke" at bounding box center [197, 102] width 190 height 13
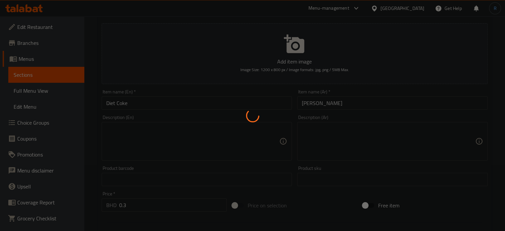
type input "0"
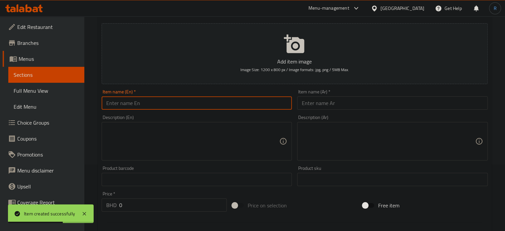
click at [208, 109] on input "text" at bounding box center [197, 102] width 190 height 13
paste input "Fanta Orange"
type input "Fanta Orange"
click at [321, 104] on input "text" at bounding box center [392, 102] width 190 height 13
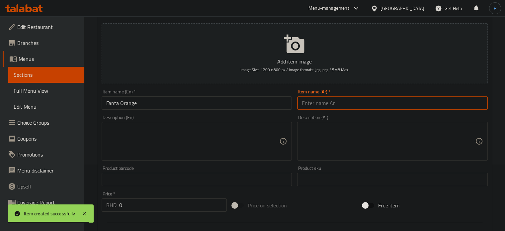
paste input "فانتا برتقال"
type input "فانتا برتقال"
click at [191, 204] on input "0" at bounding box center [172, 204] width 107 height 13
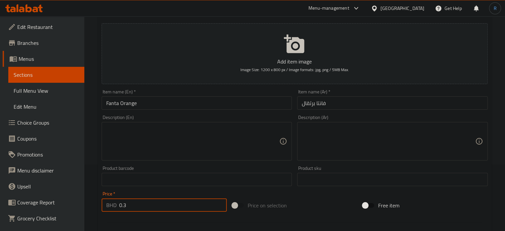
type input "0.3"
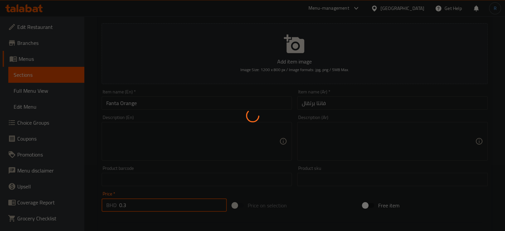
type input "0"
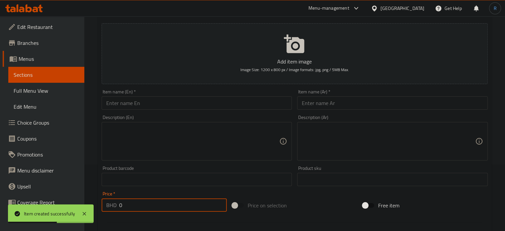
click at [242, 104] on input "text" at bounding box center [197, 102] width 190 height 13
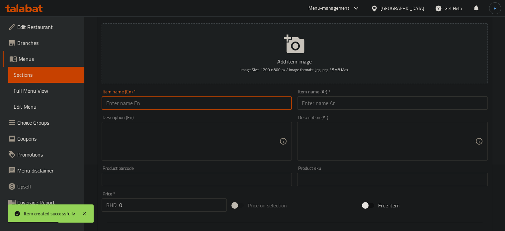
paste input "Fanta Strawberry"
type input "Fanta Strawberry"
click at [330, 102] on input "text" at bounding box center [392, 102] width 190 height 13
paste input "فانتا فراولة"
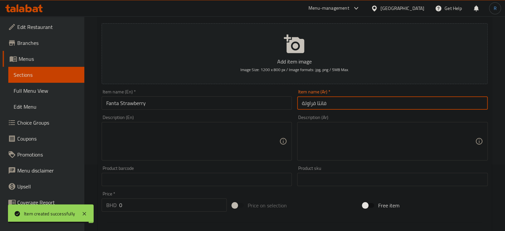
type input "فانتا فراولة"
click at [173, 203] on input "0" at bounding box center [172, 204] width 107 height 13
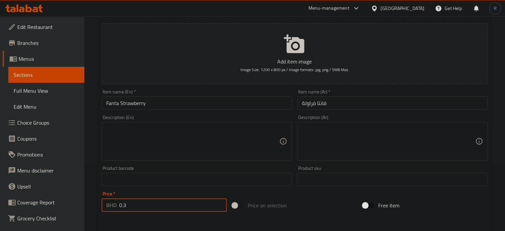
type input "0.3"
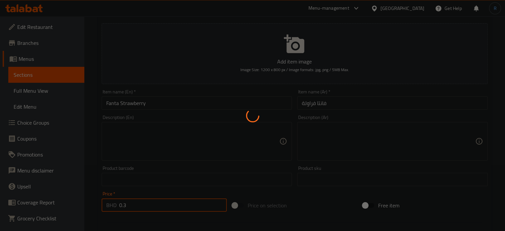
type input "0"
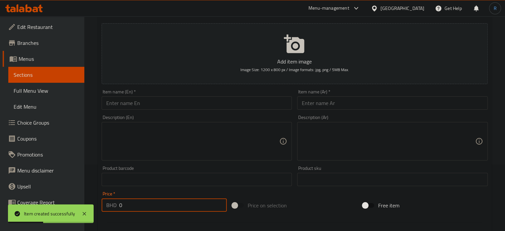
click at [171, 103] on input "text" at bounding box center [197, 102] width 190 height 13
paste input "Sprite"
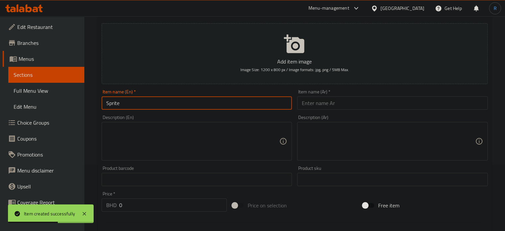
type input "Sprite"
click at [317, 105] on input "text" at bounding box center [392, 102] width 190 height 13
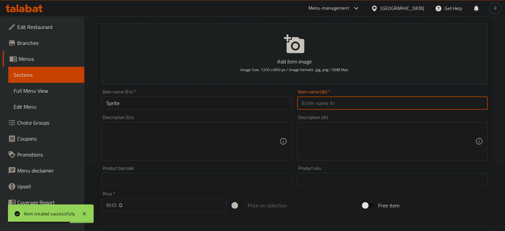
paste input "سبرايت"
type input "سبرايت"
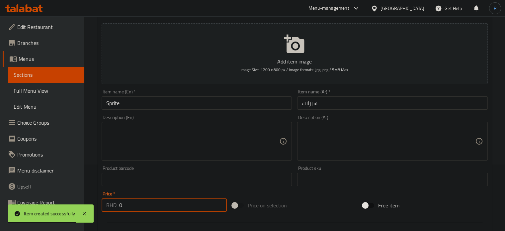
click at [162, 201] on input "0" at bounding box center [172, 204] width 107 height 13
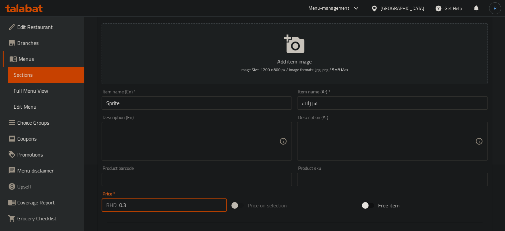
type input "0.3"
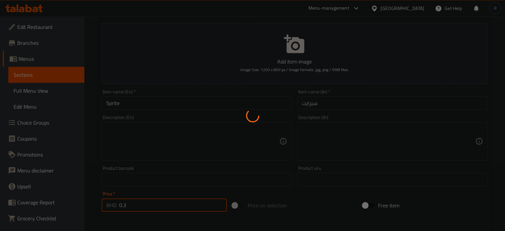
type input "0"
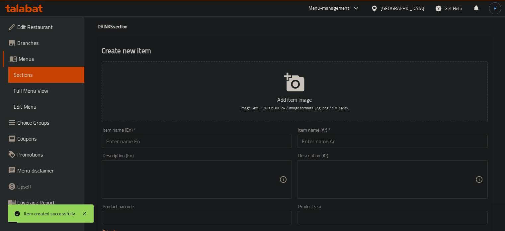
scroll to position [0, 0]
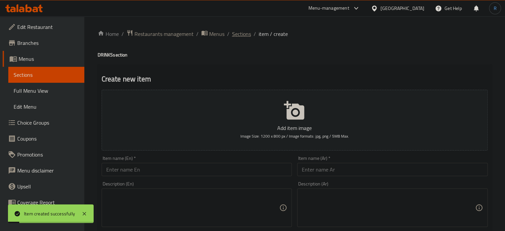
click at [245, 36] on span "Sections" at bounding box center [241, 34] width 19 height 8
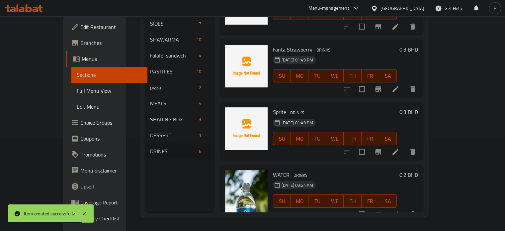
scroll to position [128, 0]
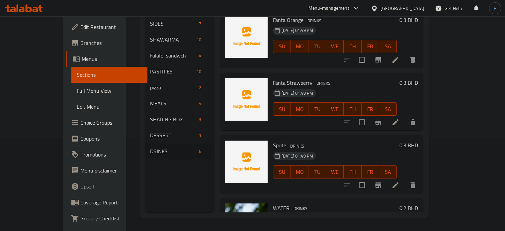
click at [334, 124] on div "Menu items Add Sort Manage items Coke DRINKS 17-09-2025 01:48 PM SU MO TU WE TH…" at bounding box center [318, 96] width 209 height 231
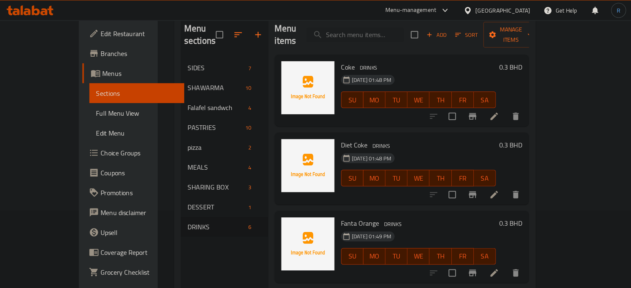
scroll to position [66, 0]
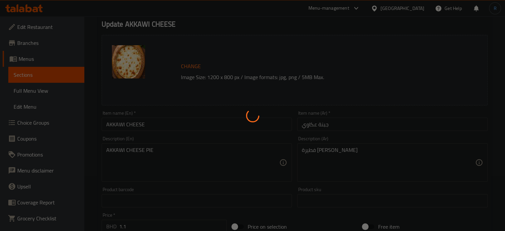
scroll to position [66, 0]
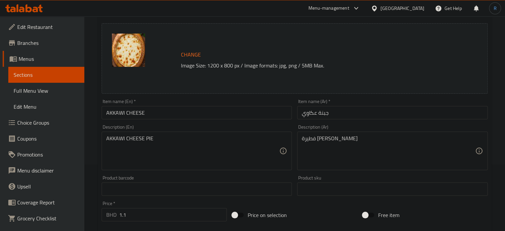
click at [121, 116] on input "AKKAWI CHEESE" at bounding box center [197, 112] width 190 height 13
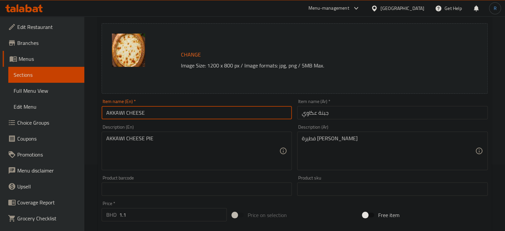
click at [198, 131] on div "Description (En) AKKAWI CHEESE PIE Description (En)" at bounding box center [197, 146] width 190 height 45
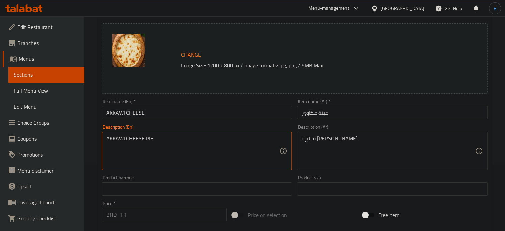
click at [197, 138] on textarea "AKKAWI CHEESE PIE" at bounding box center [192, 151] width 173 height 32
paste textarea "kkawi cheese, olive oil, coriander, parsley, tomatoes and spices"
type textarea "Akkawi cheese, olive oil, coriander, parsley, tomatoes and spices"
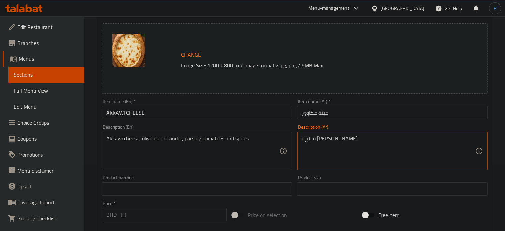
click at [334, 139] on textarea "فطيرة [PERSON_NAME]" at bounding box center [388, 151] width 173 height 32
paste textarea "جبنة عكاوي، [PERSON_NAME]، كزبرة، بقدونس، طماطم وبهارات"
type textarea "جبنة عكاوي، [PERSON_NAME]، كزبرة، بقدونس، طماطم وبهارات"
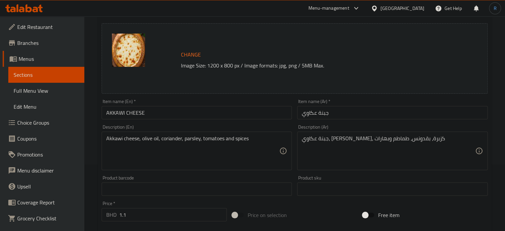
click at [231, 120] on div "Item name (En)   * AKKAWI CHEESE Item name (En) *" at bounding box center [197, 109] width 196 height 26
click at [229, 112] on input "AKKAWI CHEESE" at bounding box center [197, 112] width 190 height 13
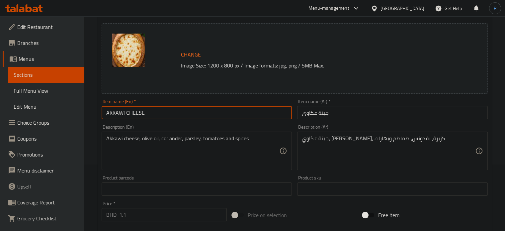
click at [229, 112] on input "AKKAWI CHEESE" at bounding box center [197, 112] width 190 height 13
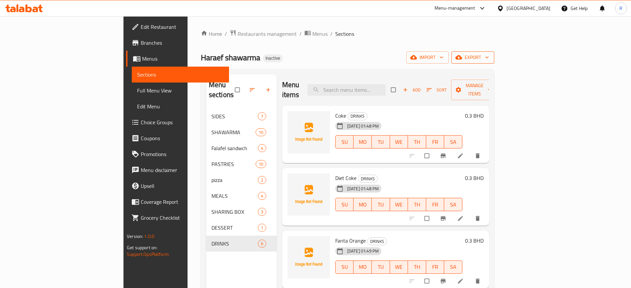
click at [489, 54] on span "export" at bounding box center [473, 57] width 32 height 8
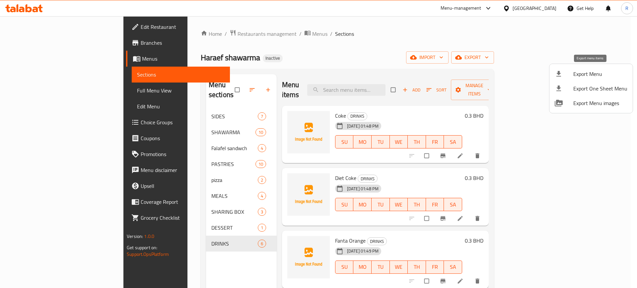
click at [582, 77] on span "Export Menu" at bounding box center [600, 74] width 54 height 8
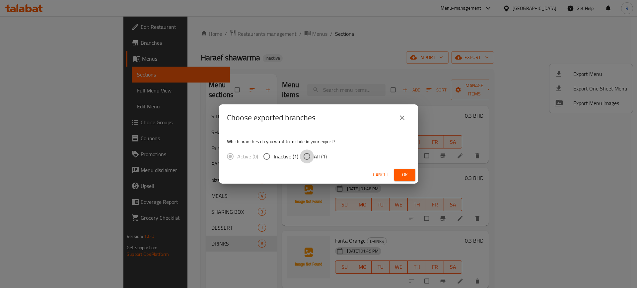
click at [308, 158] on input "All (1)" at bounding box center [307, 157] width 14 height 14
radio input "true"
click at [401, 174] on span "Ok" at bounding box center [404, 175] width 11 height 8
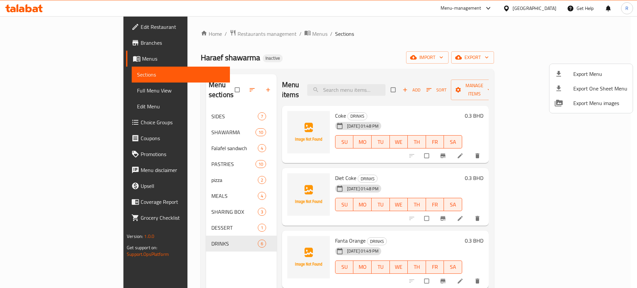
click at [233, 35] on div at bounding box center [318, 144] width 637 height 288
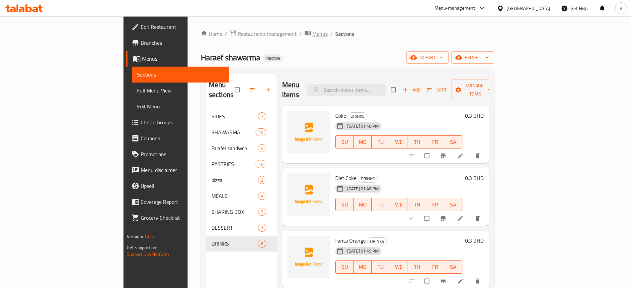
click at [312, 35] on span "Menus" at bounding box center [319, 34] width 15 height 8
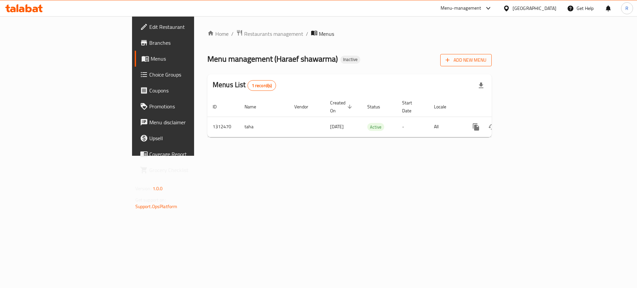
click at [486, 61] on span "Add New Menu" at bounding box center [466, 60] width 41 height 8
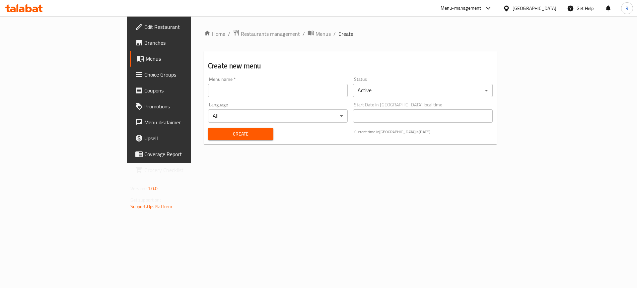
click at [274, 83] on div "Menu name   * Menu name *" at bounding box center [278, 87] width 140 height 20
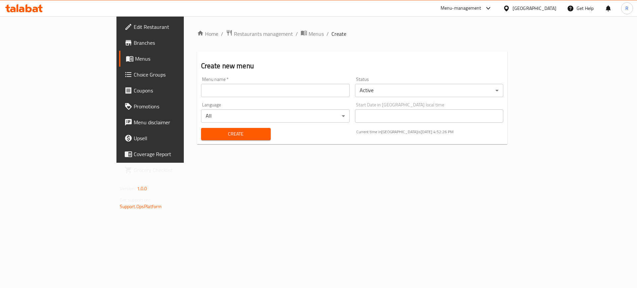
click at [271, 91] on input "text" at bounding box center [275, 90] width 149 height 13
type input "Updated"
click at [206, 137] on span "Create" at bounding box center [235, 134] width 59 height 8
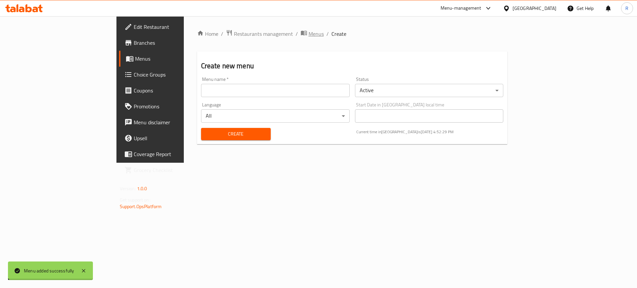
click at [309, 33] on span "Menus" at bounding box center [316, 34] width 15 height 8
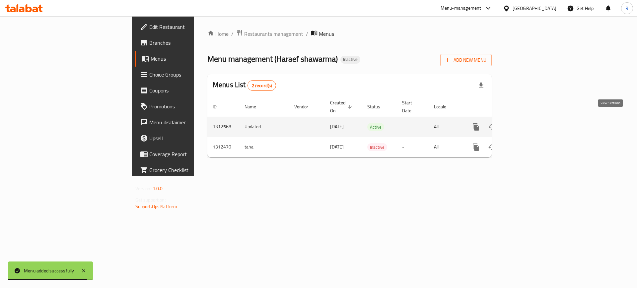
click at [528, 123] on icon "enhanced table" at bounding box center [524, 127] width 8 height 8
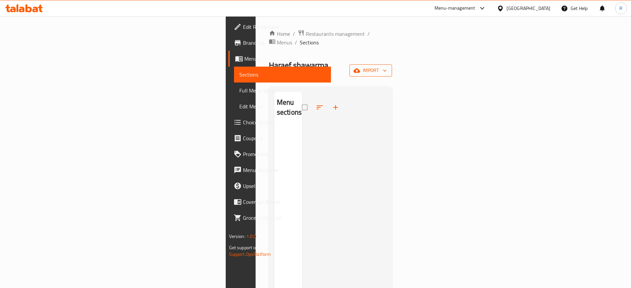
click at [387, 66] on span "import" at bounding box center [371, 70] width 32 height 8
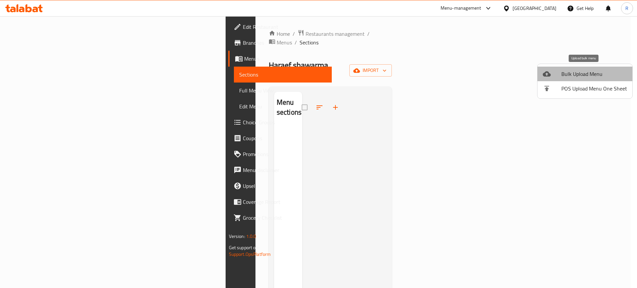
click at [592, 75] on span "Bulk Upload Menu" at bounding box center [594, 74] width 66 height 8
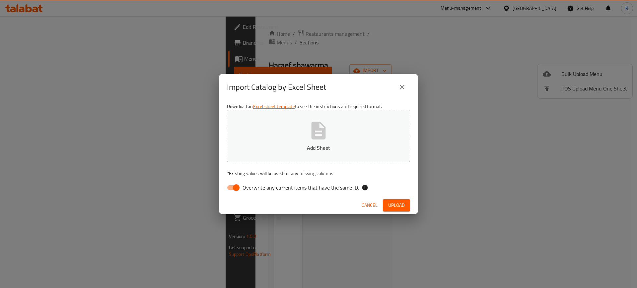
click at [318, 185] on span "Overwrite any current items that have the same ID." at bounding box center [301, 188] width 116 height 8
click at [255, 185] on input "Overwrite any current items that have the same ID." at bounding box center [236, 187] width 38 height 13
checkbox input "false"
click at [395, 201] on span "Upload" at bounding box center [396, 205] width 17 height 8
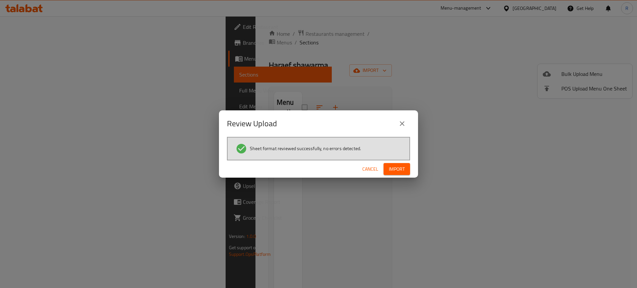
click at [395, 170] on span "Import" at bounding box center [397, 169] width 16 height 8
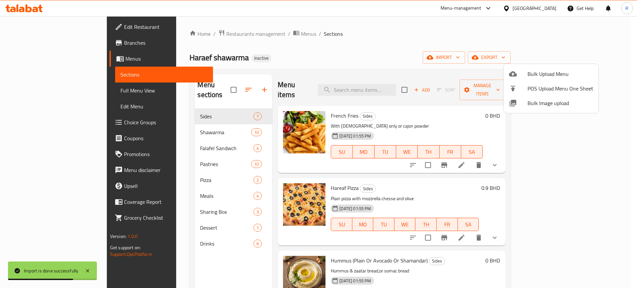
click at [398, 113] on div at bounding box center [318, 144] width 637 height 288
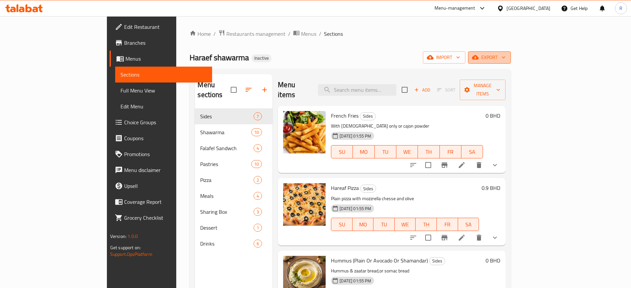
click at [505, 57] on span "export" at bounding box center [489, 57] width 32 height 8
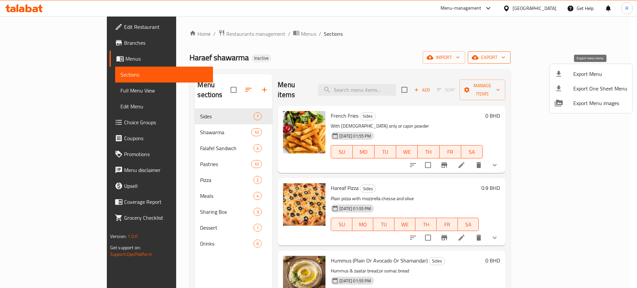
click at [583, 75] on span "Export Menu" at bounding box center [600, 74] width 54 height 8
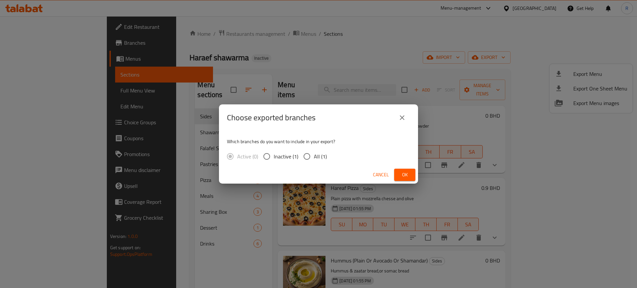
click at [312, 157] on input "All (1)" at bounding box center [307, 157] width 14 height 14
radio input "true"
click at [408, 173] on span "Ok" at bounding box center [404, 175] width 11 height 8
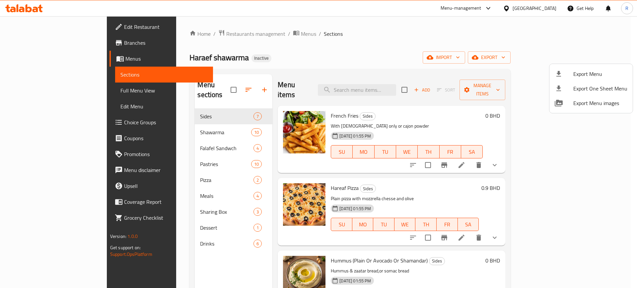
click at [508, 155] on div at bounding box center [318, 144] width 637 height 288
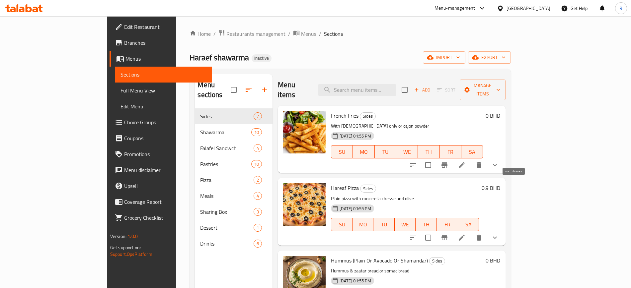
click at [417, 161] on icon "sort-choices" at bounding box center [413, 165] width 8 height 8
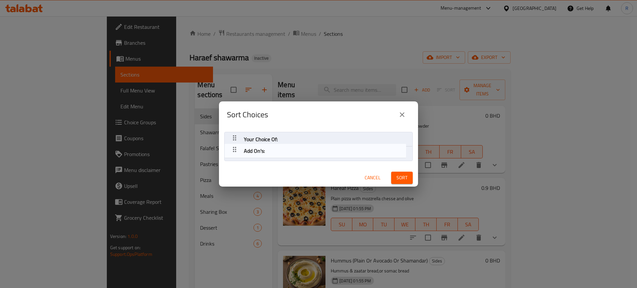
drag, startPoint x: 235, startPoint y: 137, endPoint x: 235, endPoint y: 151, distance: 13.9
click at [235, 151] on nav "Add On's: Your Choice Of:" at bounding box center [318, 146] width 188 height 29
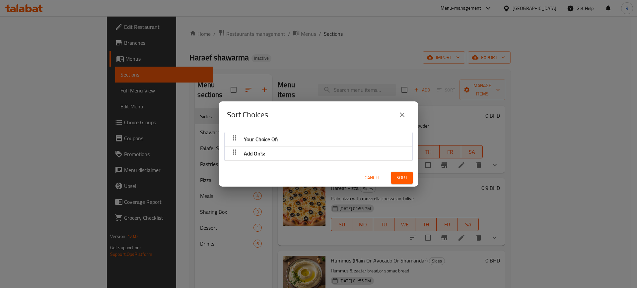
click at [391, 177] on button "Sort" at bounding box center [402, 178] width 22 height 12
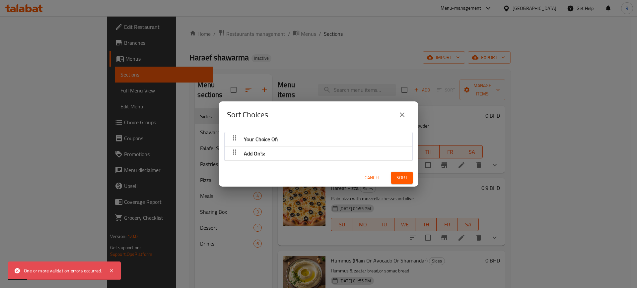
click at [451, 176] on div "Sort Choices Your Choice Of: Add On's: Cancel Sort" at bounding box center [318, 144] width 637 height 288
click at [401, 114] on icon "close" at bounding box center [402, 115] width 8 height 8
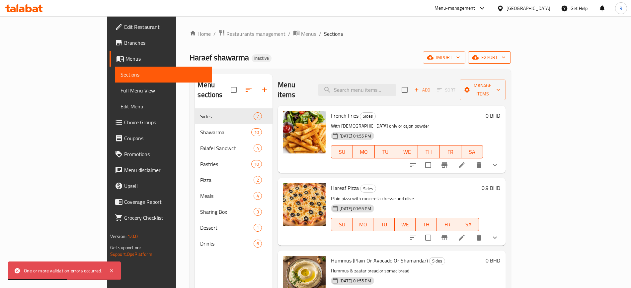
click at [478, 59] on icon "button" at bounding box center [475, 57] width 7 height 7
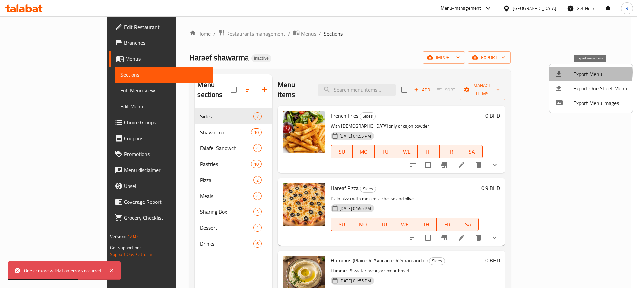
click at [582, 72] on span "Export Menu" at bounding box center [600, 74] width 54 height 8
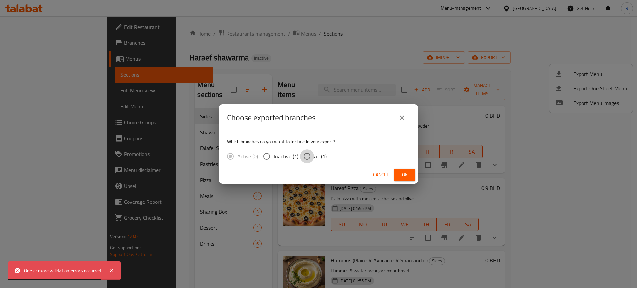
click at [302, 159] on input "All (1)" at bounding box center [307, 157] width 14 height 14
radio input "true"
click at [409, 174] on span "Ok" at bounding box center [404, 175] width 11 height 8
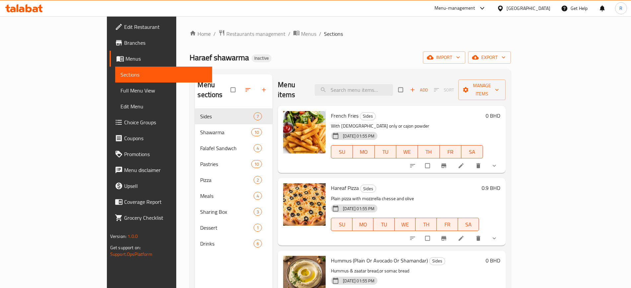
click at [319, 41] on div "Home / Restaurants management / Menus / Sections Haraef shawarma Inactive impor…" at bounding box center [349, 199] width 321 height 338
click at [120, 93] on span "Full Menu View" at bounding box center [163, 91] width 86 height 8
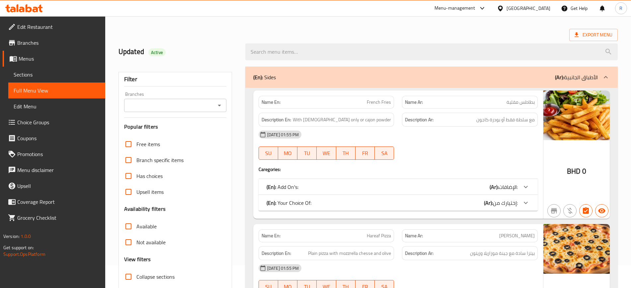
scroll to position [166, 0]
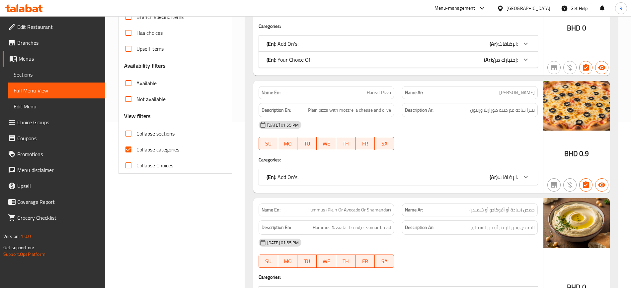
click at [138, 148] on span "Collapse categories" at bounding box center [157, 150] width 43 height 8
click at [136, 148] on input "Collapse categories" at bounding box center [128, 150] width 16 height 16
checkbox input "false"
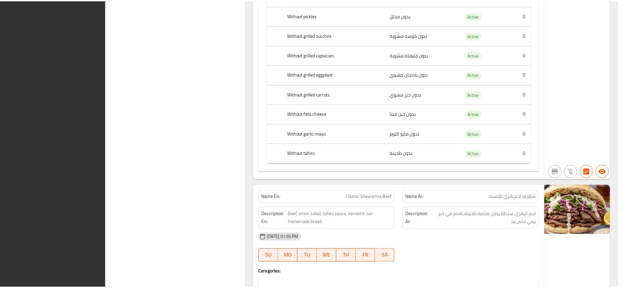
scroll to position [2881, 0]
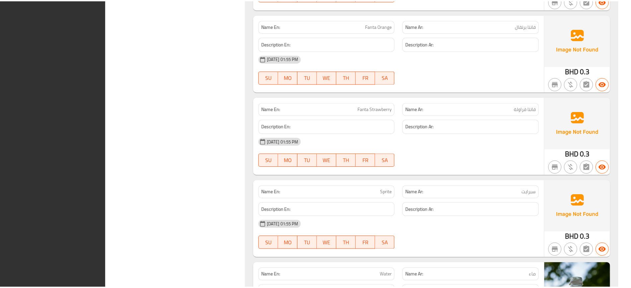
scroll to position [18244, 0]
